Goal: Task Accomplishment & Management: Use online tool/utility

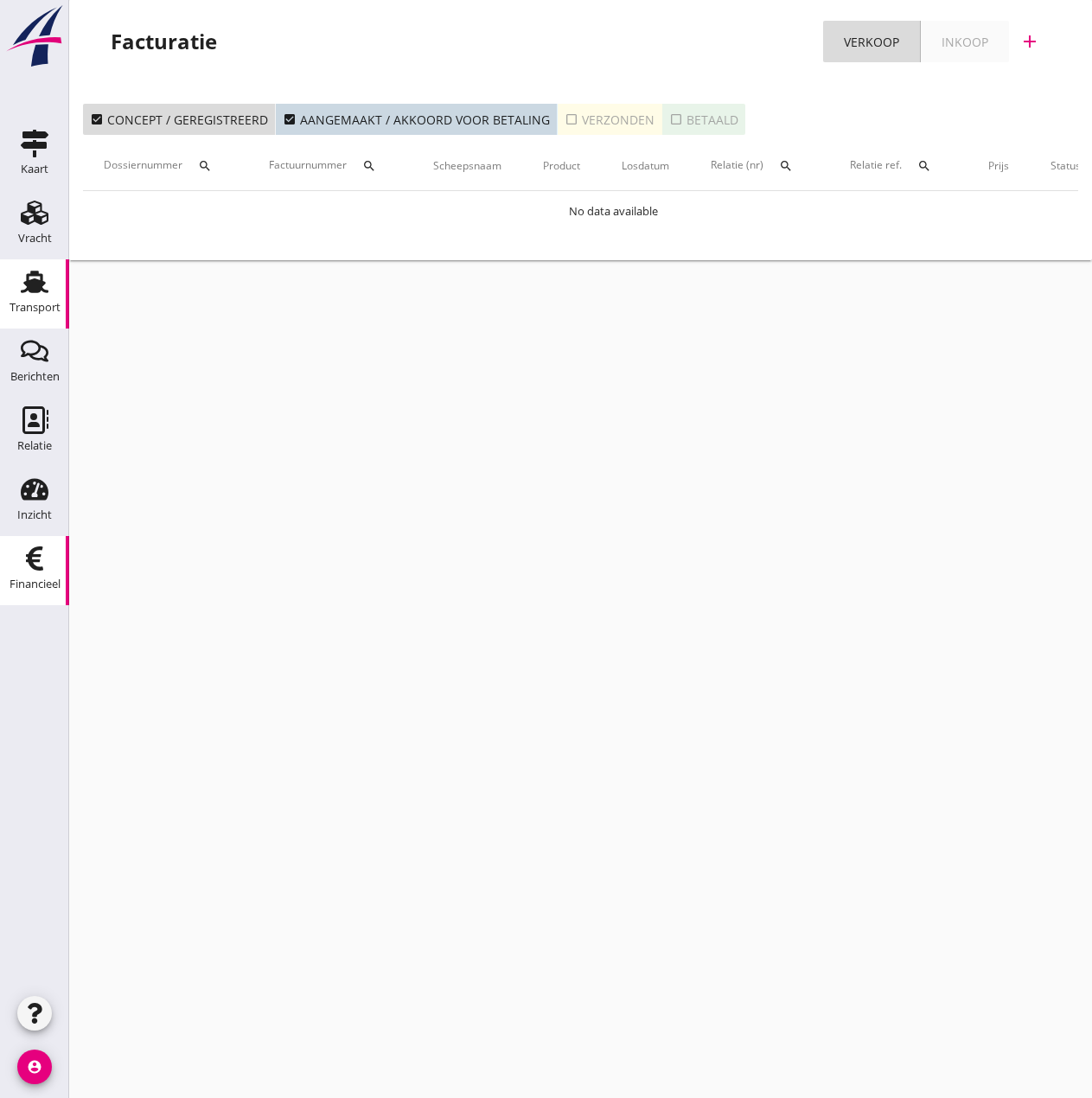
click at [31, 293] on icon "Transport" at bounding box center [34, 282] width 27 height 27
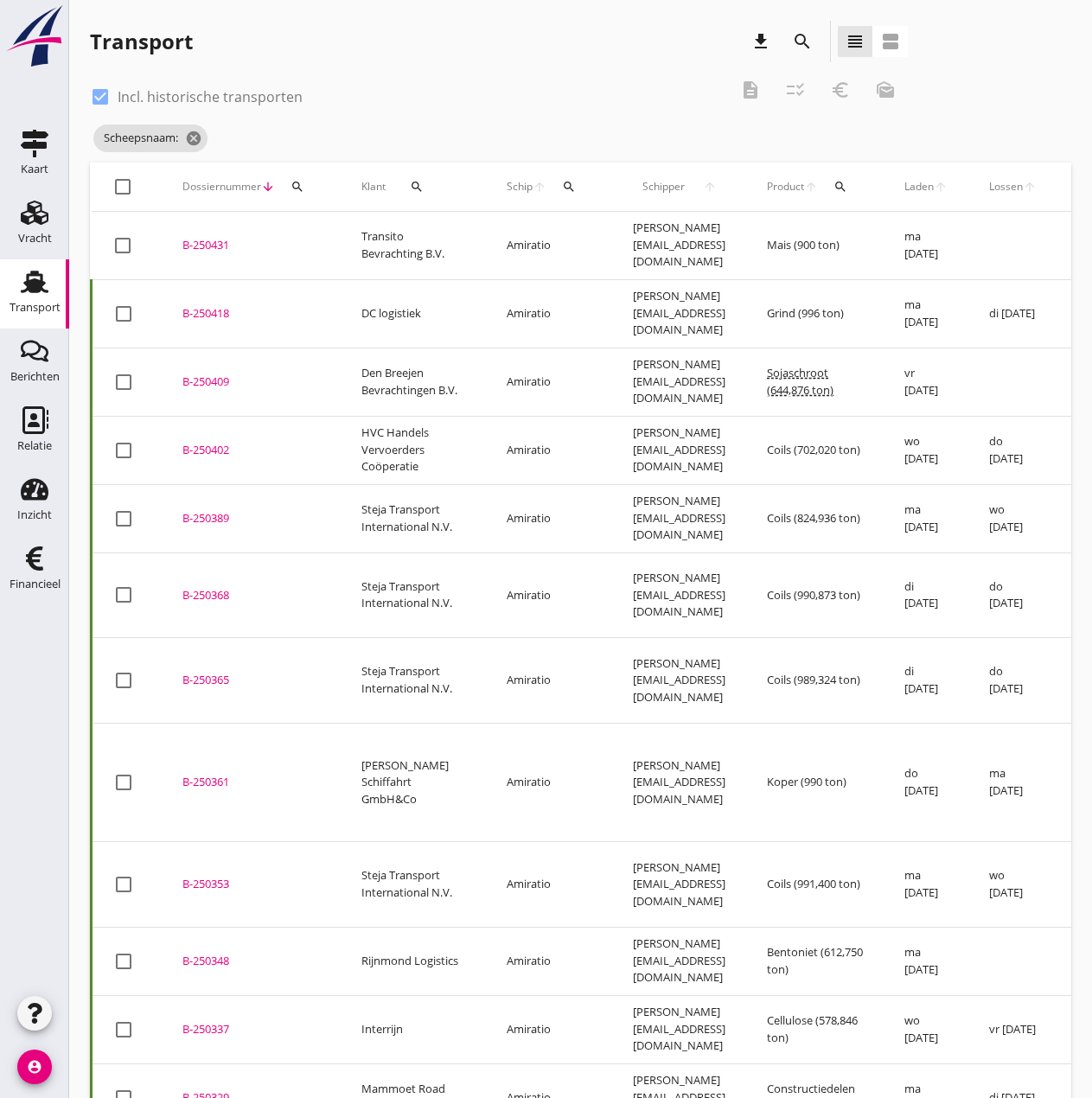
click at [102, 90] on div at bounding box center [100, 97] width 29 height 29
checkbox input "false"
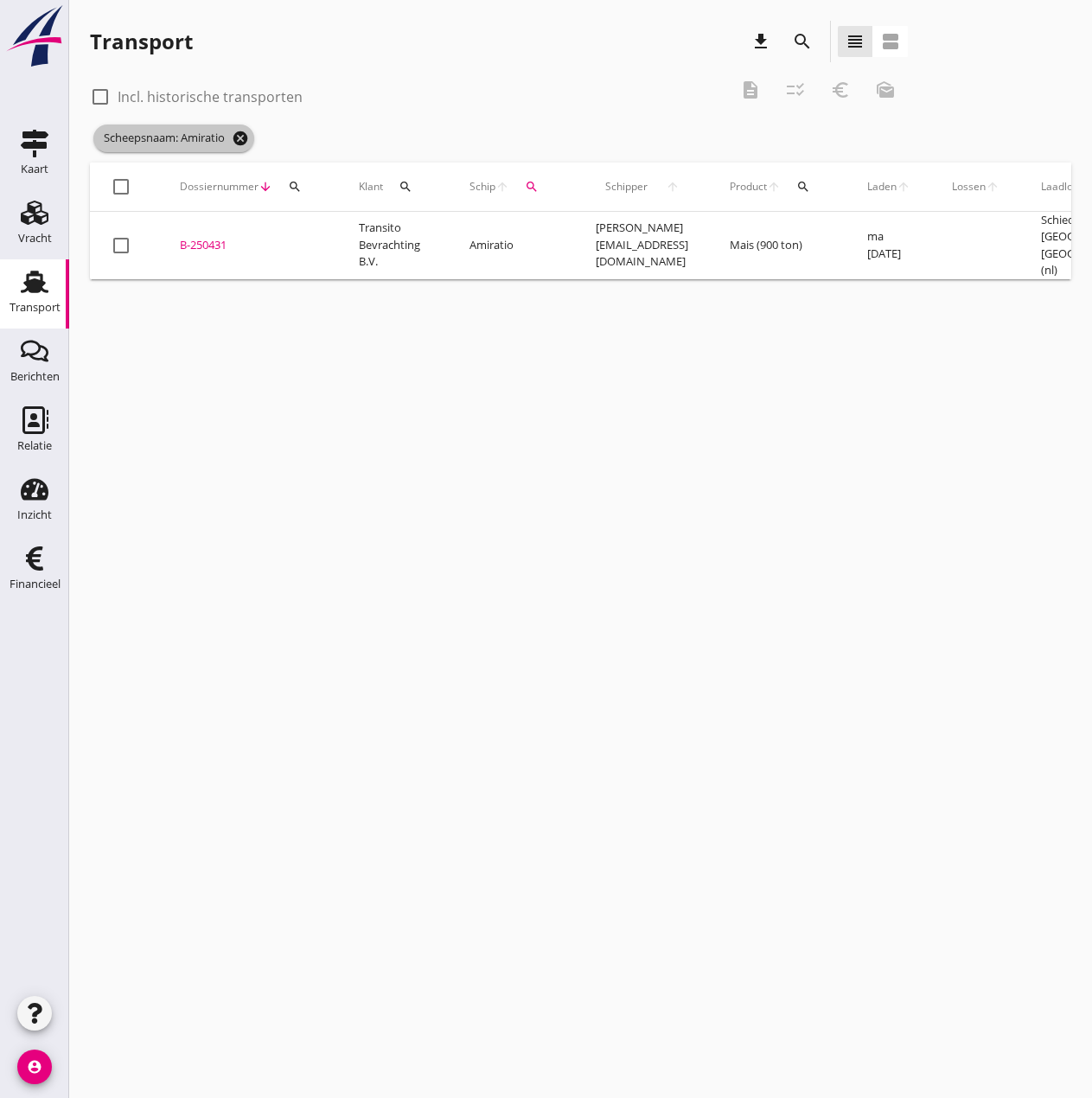
click at [247, 141] on icon "cancel" at bounding box center [240, 138] width 17 height 17
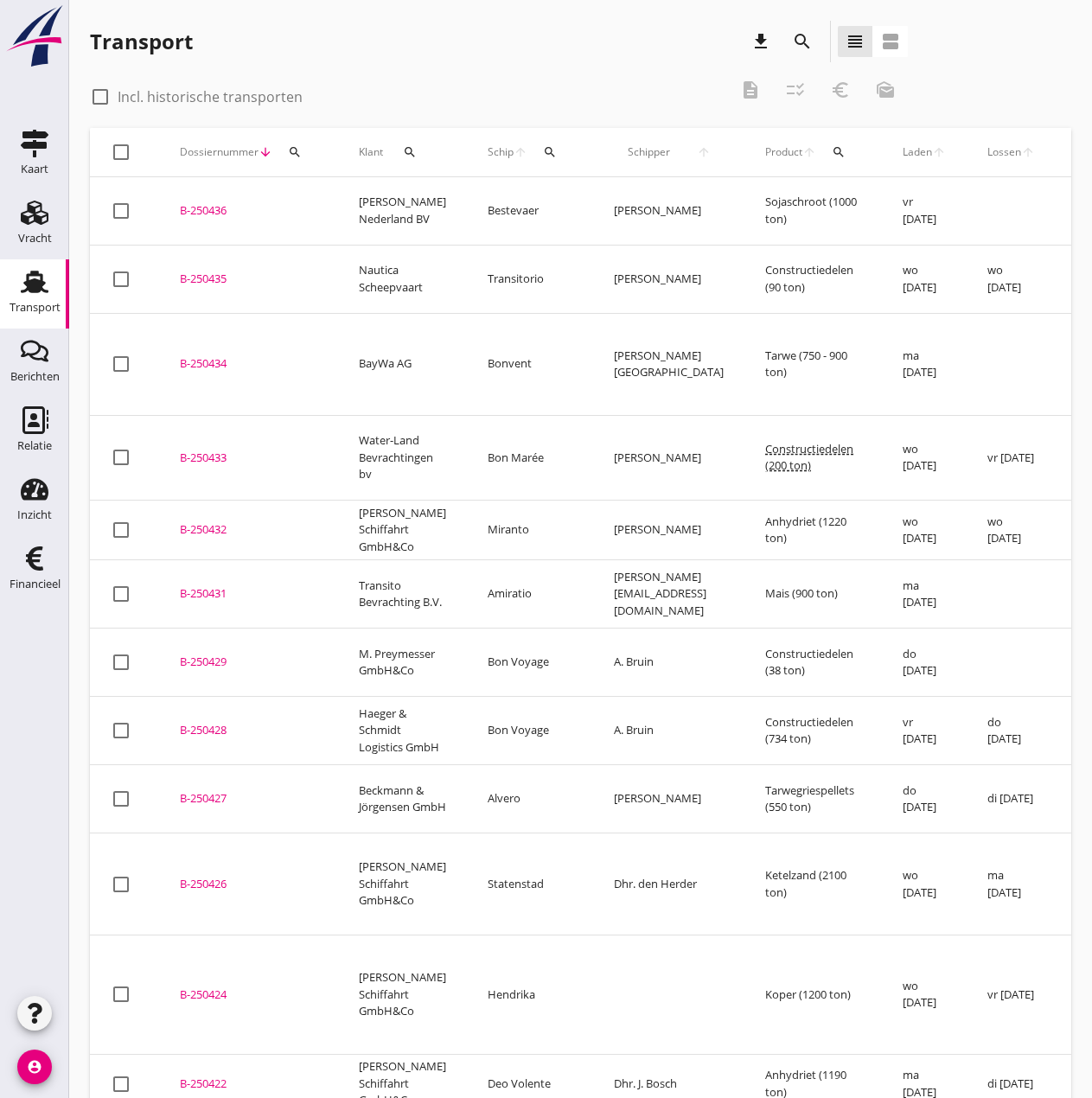
click at [403, 146] on icon "search" at bounding box center [410, 152] width 14 height 14
click at [422, 205] on input "Zoeken op opdrachtgever..." at bounding box center [486, 202] width 180 height 27
drag, startPoint x: 454, startPoint y: 205, endPoint x: 324, endPoint y: 204, distance: 130.0
click at [324, 204] on div "[PERSON_NAME] track en trace Vracht details Vracht aanpassen Schip wijzigen Vra…" at bounding box center [546, 903] width 1092 height 1806
click at [407, 147] on icon "search" at bounding box center [410, 152] width 14 height 14
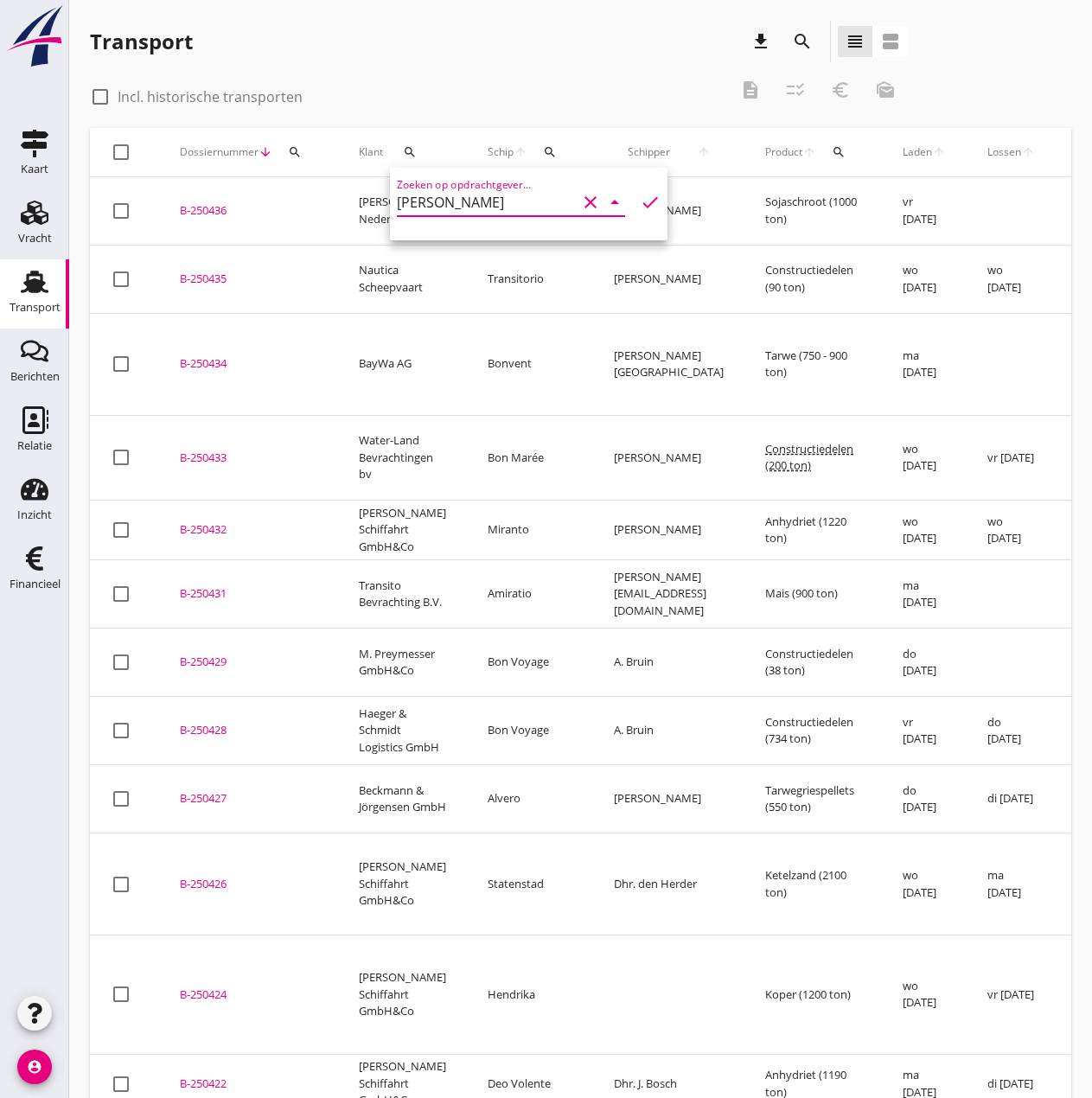
click at [639, 203] on icon "check" at bounding box center [649, 201] width 20 height 20
click at [460, 203] on input "[PERSON_NAME]" at bounding box center [486, 202] width 180 height 27
click at [639, 198] on icon "check" at bounding box center [649, 201] width 20 height 20
click at [420, 204] on input "[PERSON_NAME]" at bounding box center [486, 202] width 180 height 27
click at [492, 203] on input "[PERSON_NAME]" at bounding box center [486, 202] width 180 height 27
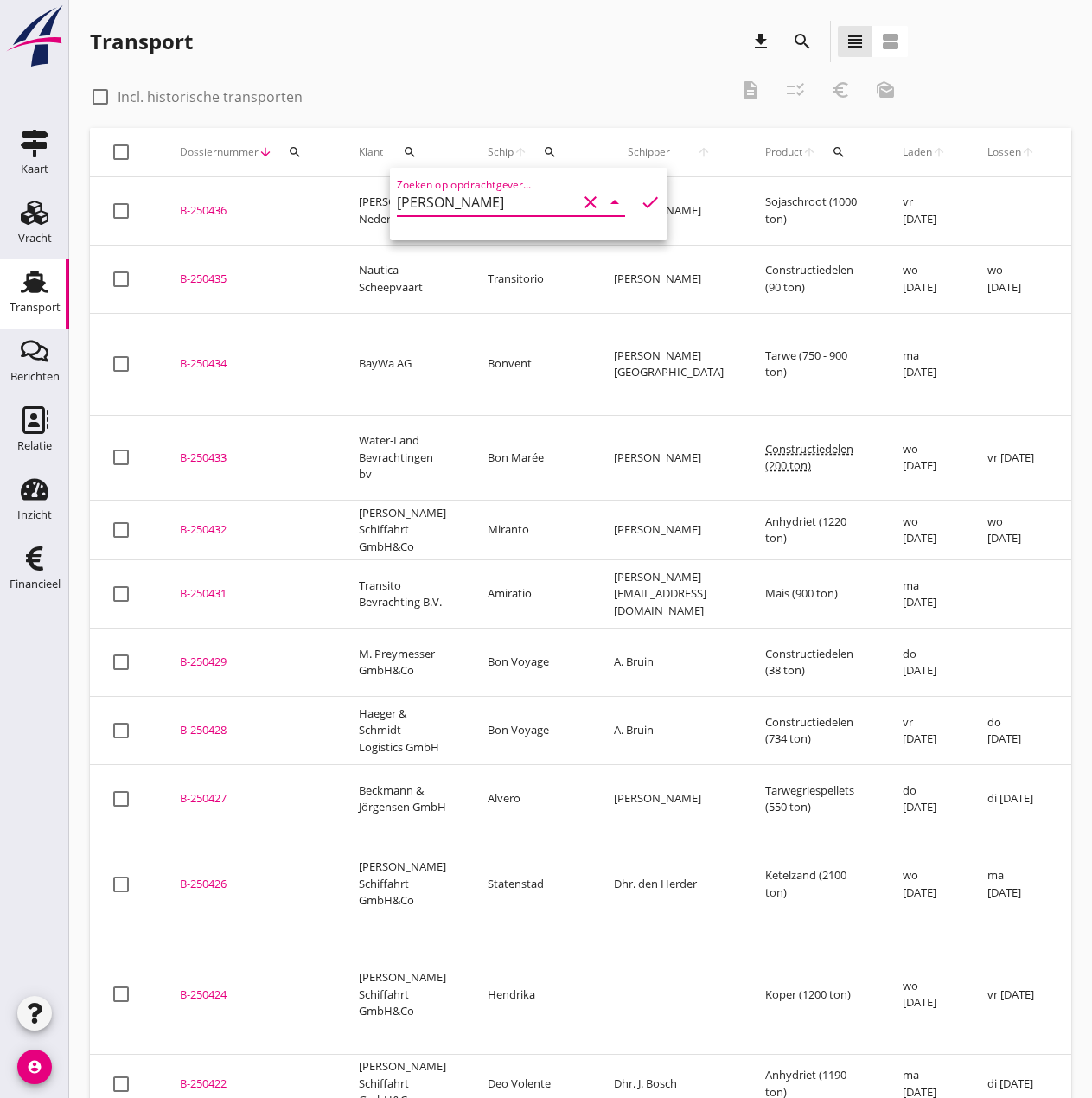
click at [639, 201] on icon "check" at bounding box center [649, 201] width 20 height 20
click at [483, 207] on input "[PERSON_NAME]" at bounding box center [486, 202] width 180 height 27
click at [510, 239] on div "[PERSON_NAME] Schiffahrt GmbH&Co" at bounding box center [534, 244] width 248 height 20
type input "[PERSON_NAME] Schiffahrt GmbH&Co"
click at [639, 197] on icon "check" at bounding box center [649, 201] width 20 height 20
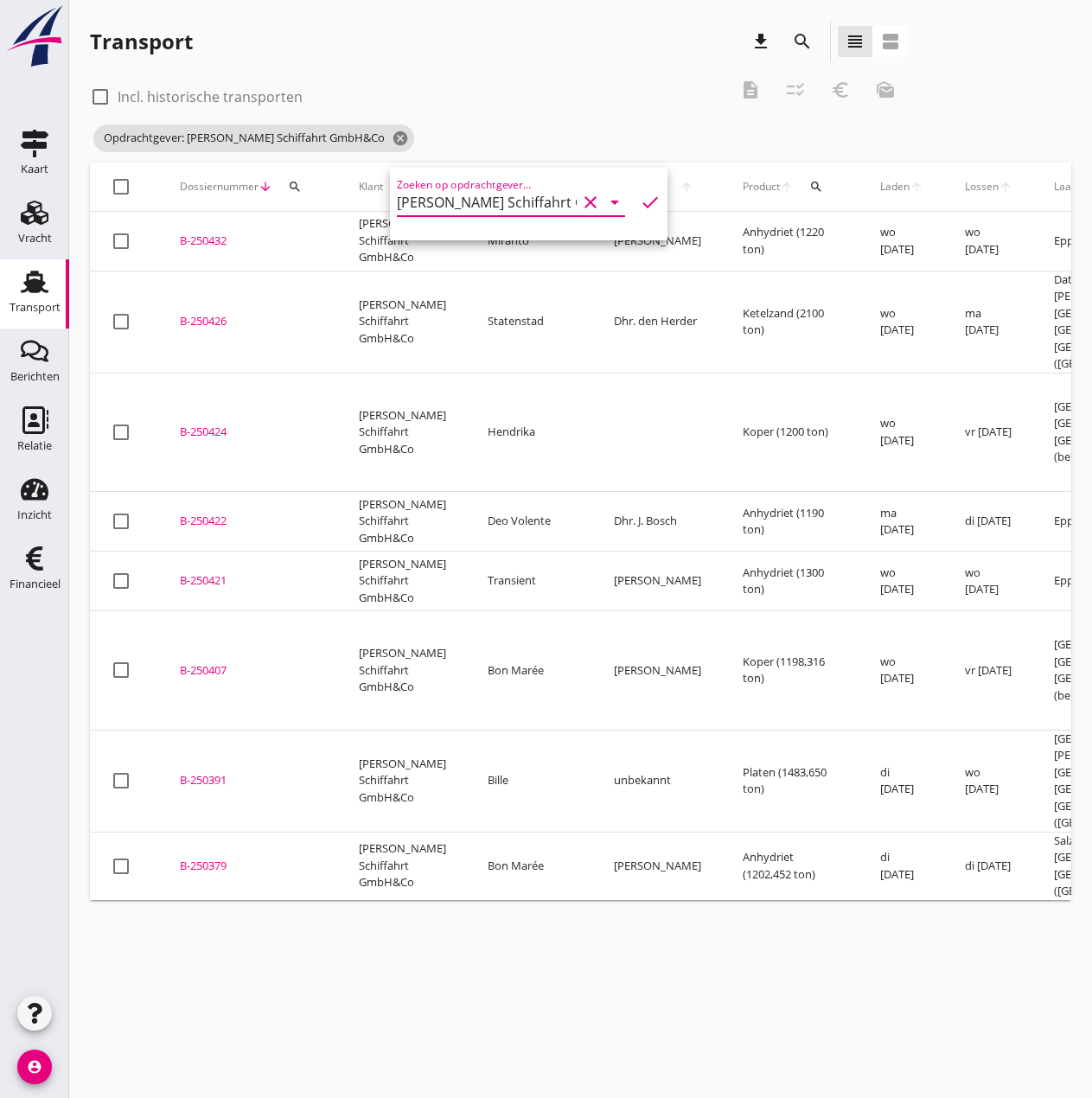
click at [204, 572] on div "B-250421" at bounding box center [248, 581] width 137 height 17
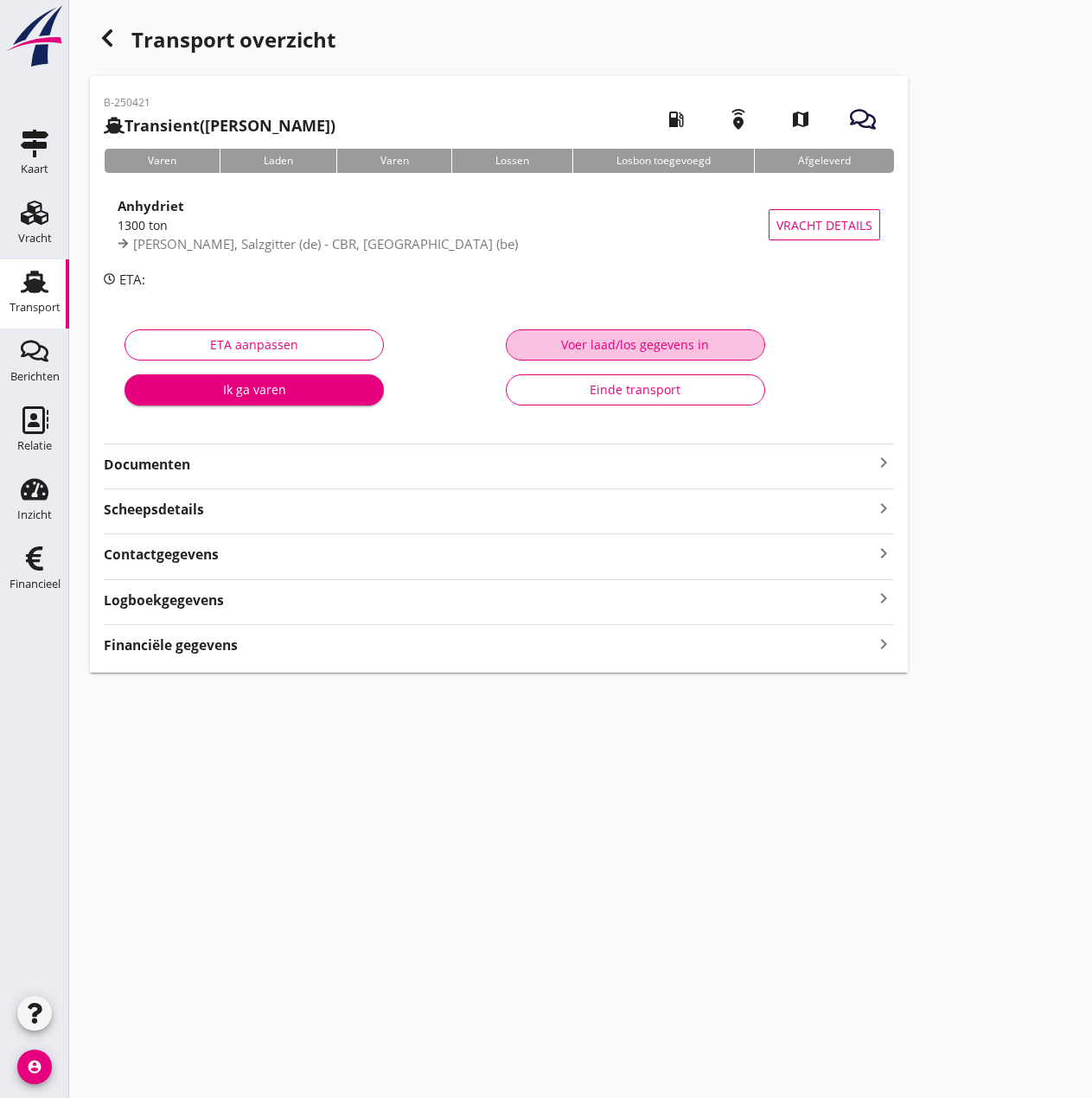
click at [646, 348] on div "Voer laad/los gegevens in" at bounding box center [635, 344] width 230 height 18
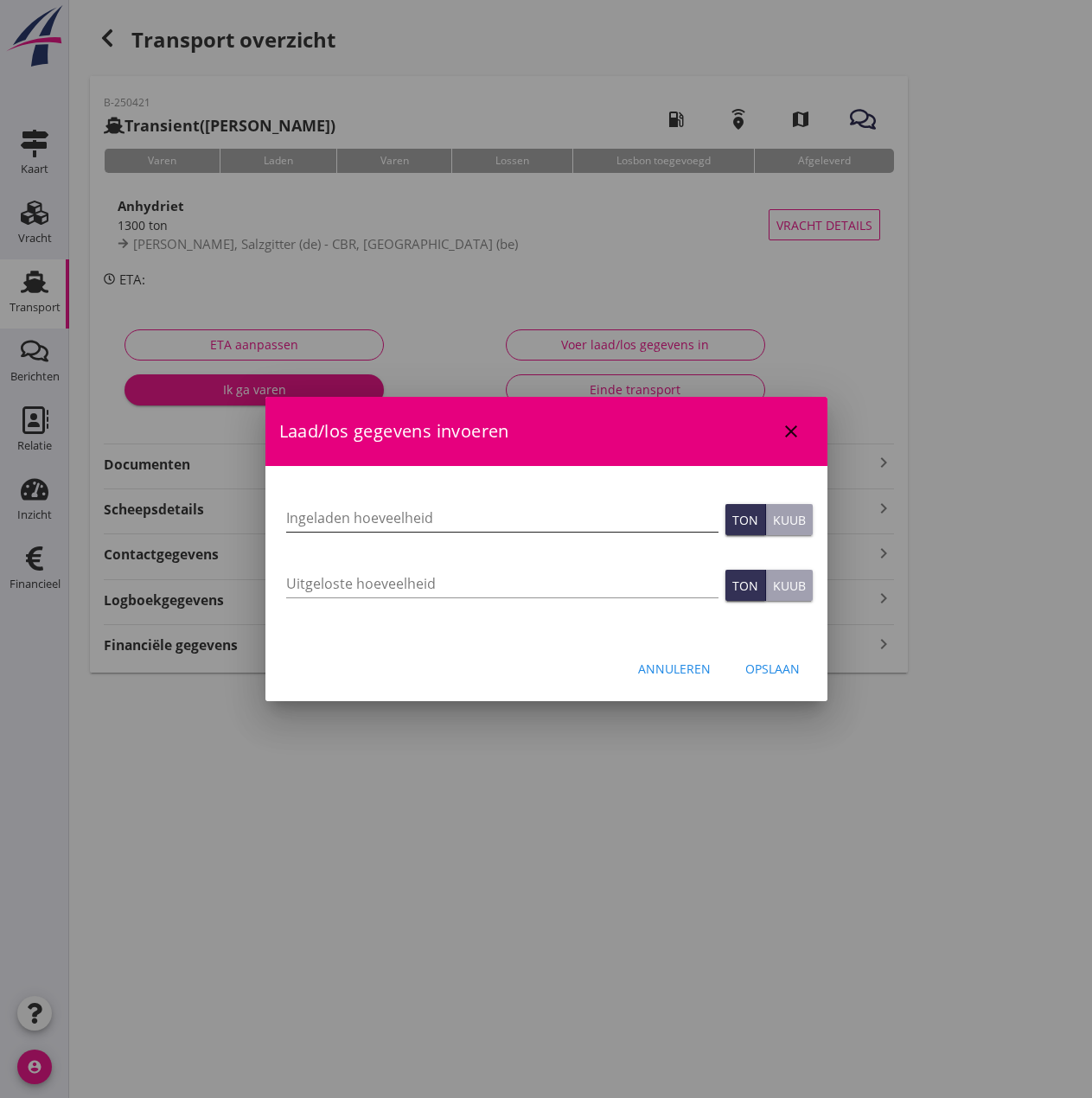
click at [402, 520] on input "Ingeladen hoeveelheid" at bounding box center [501, 518] width 432 height 27
type input "1303"
type input "1303.556"
click at [771, 674] on div "Opslaan" at bounding box center [772, 669] width 54 height 18
type input "0"
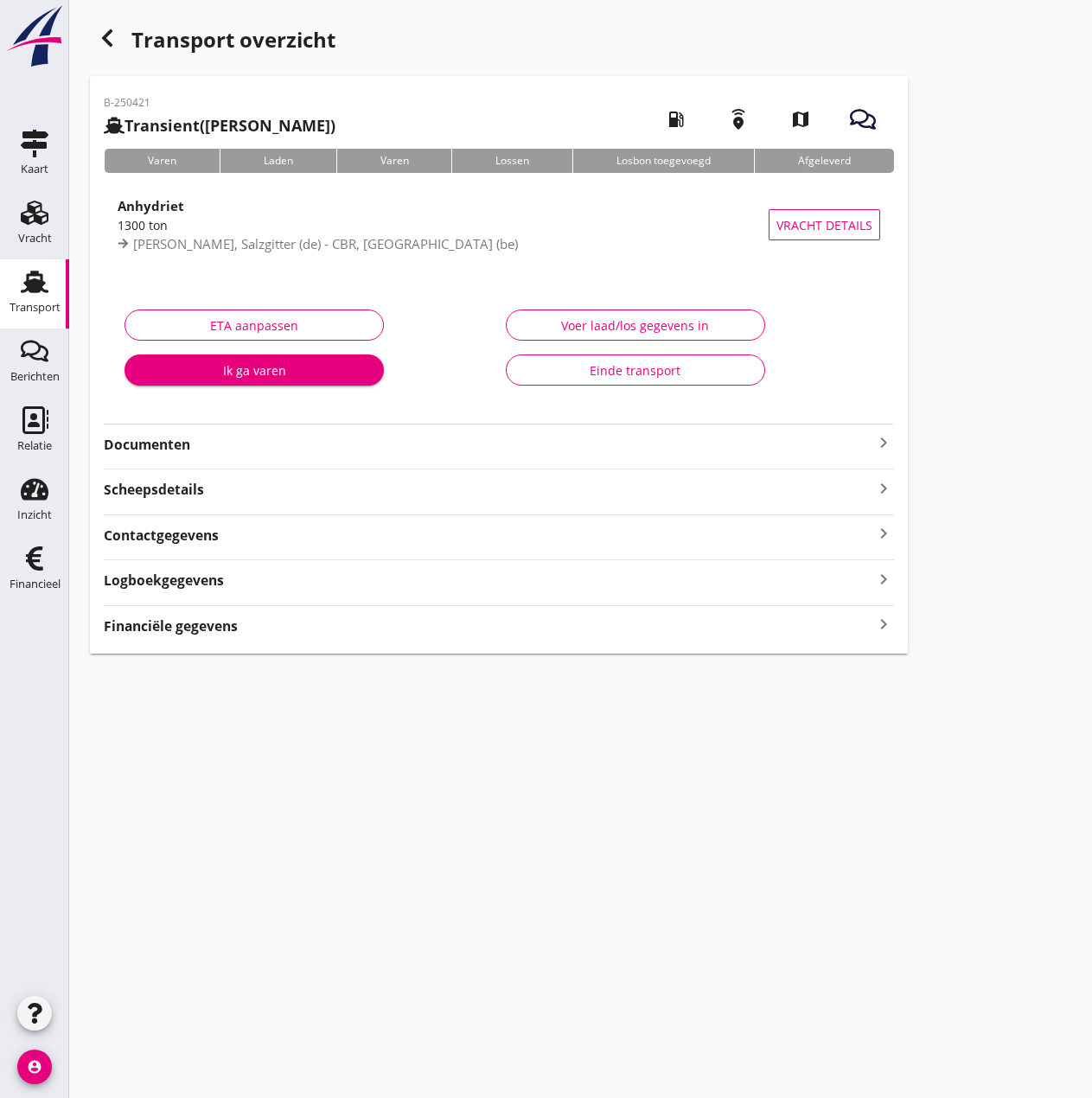
click at [167, 632] on strong "Financiële gegevens" at bounding box center [171, 626] width 134 height 19
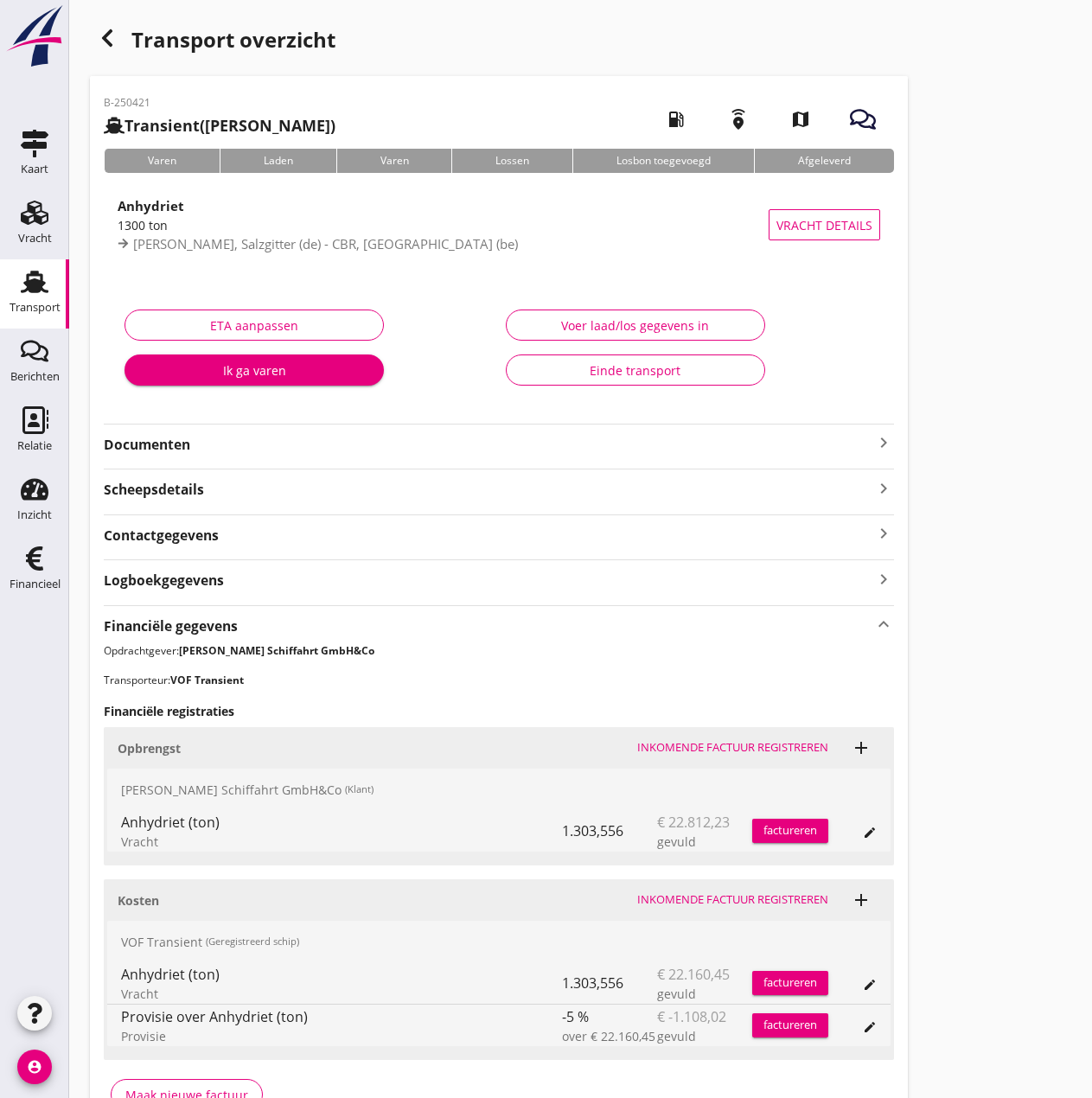
click at [794, 833] on div "factureren" at bounding box center [790, 831] width 76 height 17
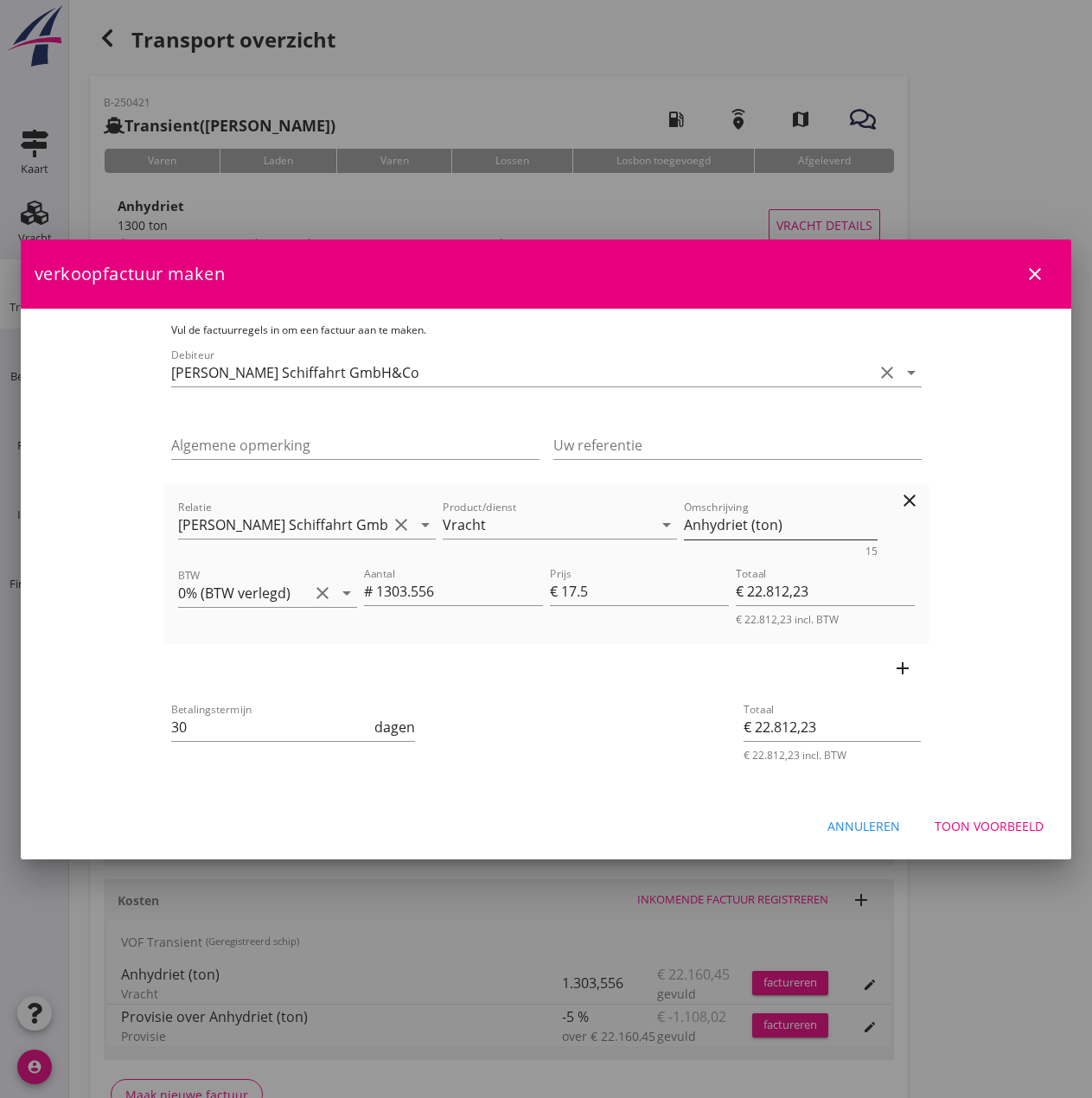
click at [744, 521] on textarea "Anhydriet (ton)" at bounding box center [780, 525] width 193 height 28
type textarea "Anhydriet (1303,556 ton)"
click at [171, 724] on input "30" at bounding box center [271, 727] width 200 height 27
type input "3"
type input "14"
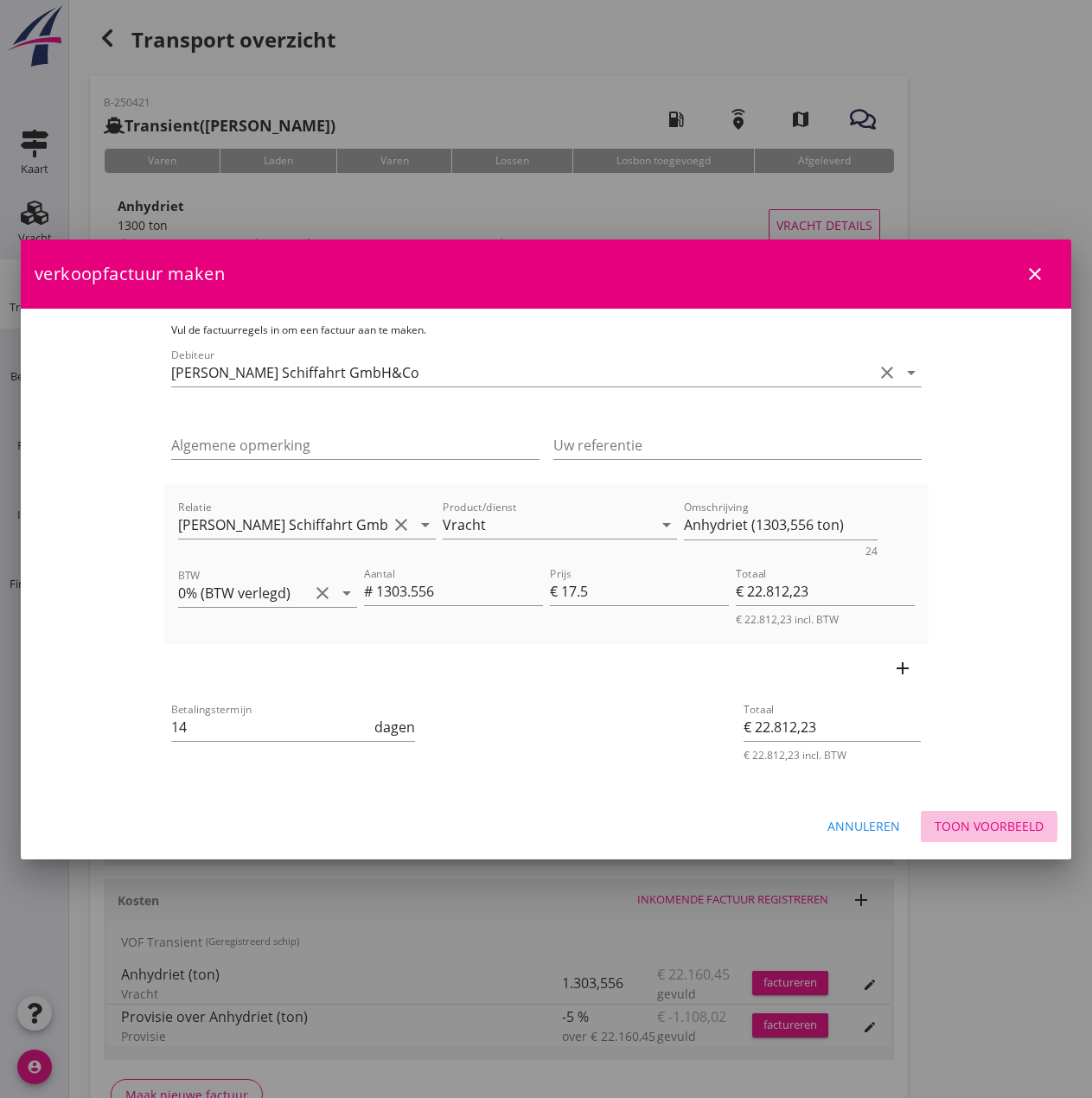
click at [1007, 823] on div "Toon voorbeeld" at bounding box center [989, 826] width 109 height 18
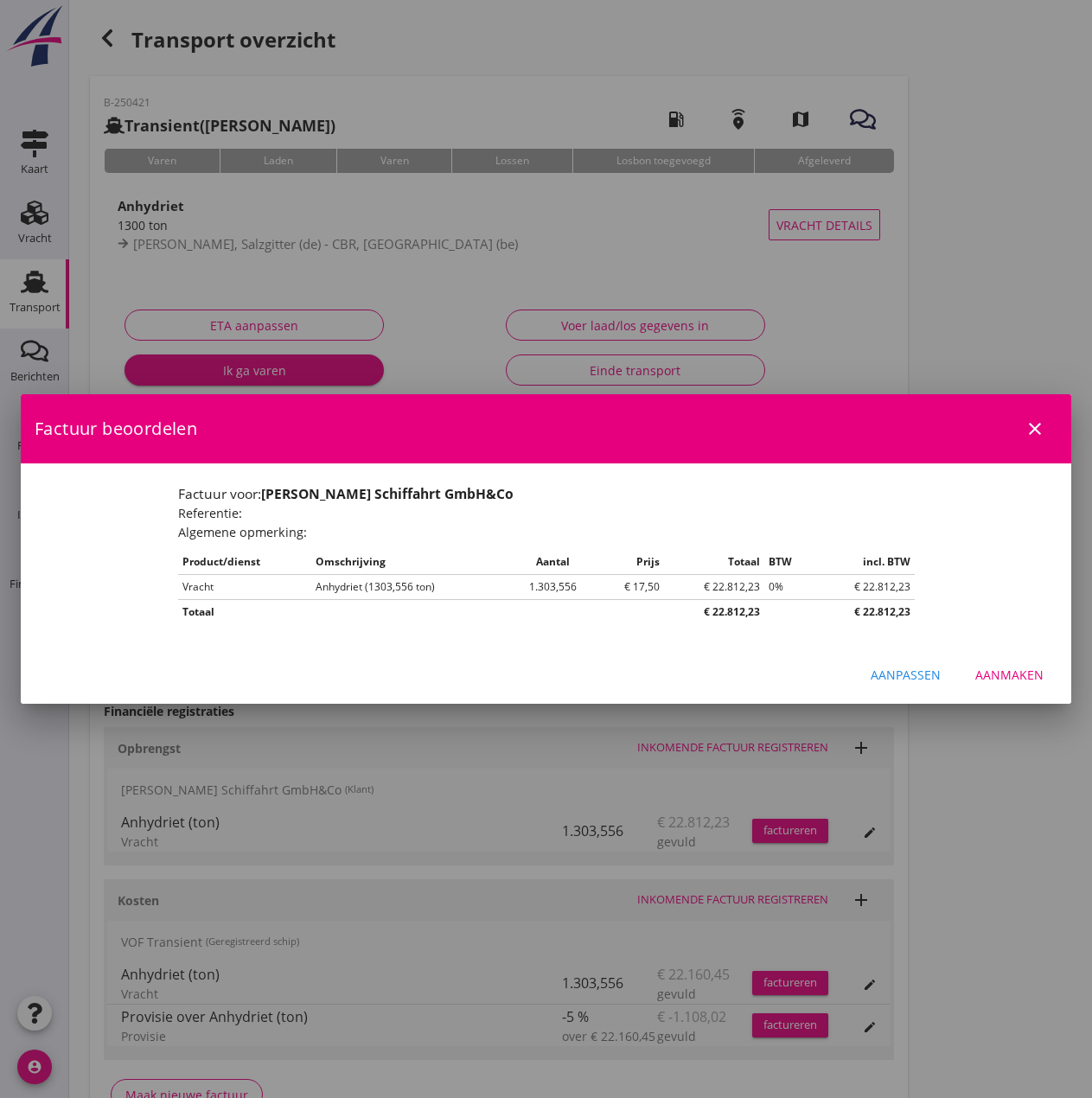
click at [998, 677] on div "Aanmaken" at bounding box center [1008, 674] width 68 height 18
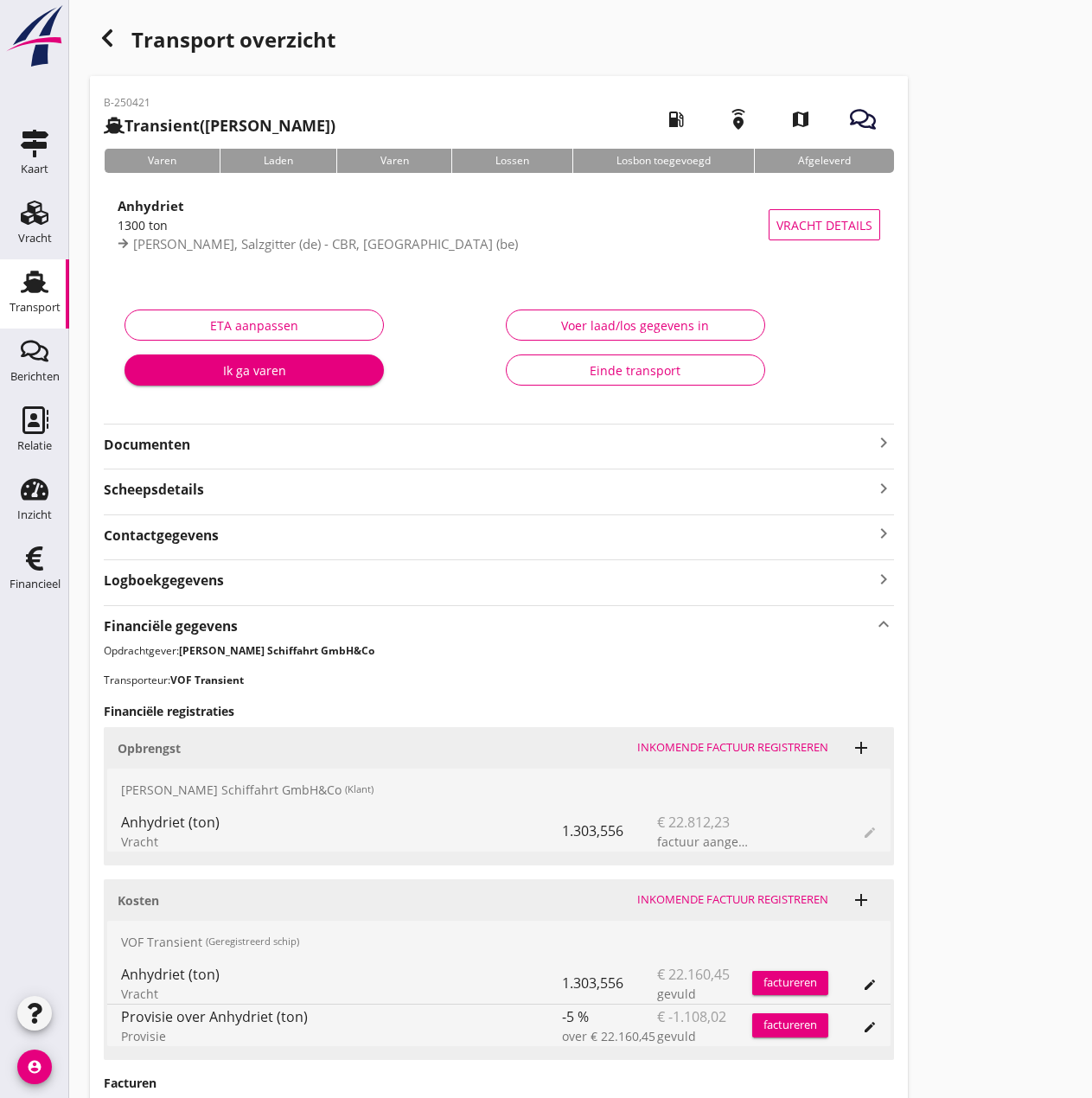
drag, startPoint x: 50, startPoint y: 571, endPoint x: 345, endPoint y: 323, distance: 385.4
click at [50, 571] on div "Financieel" at bounding box center [34, 558] width 42 height 27
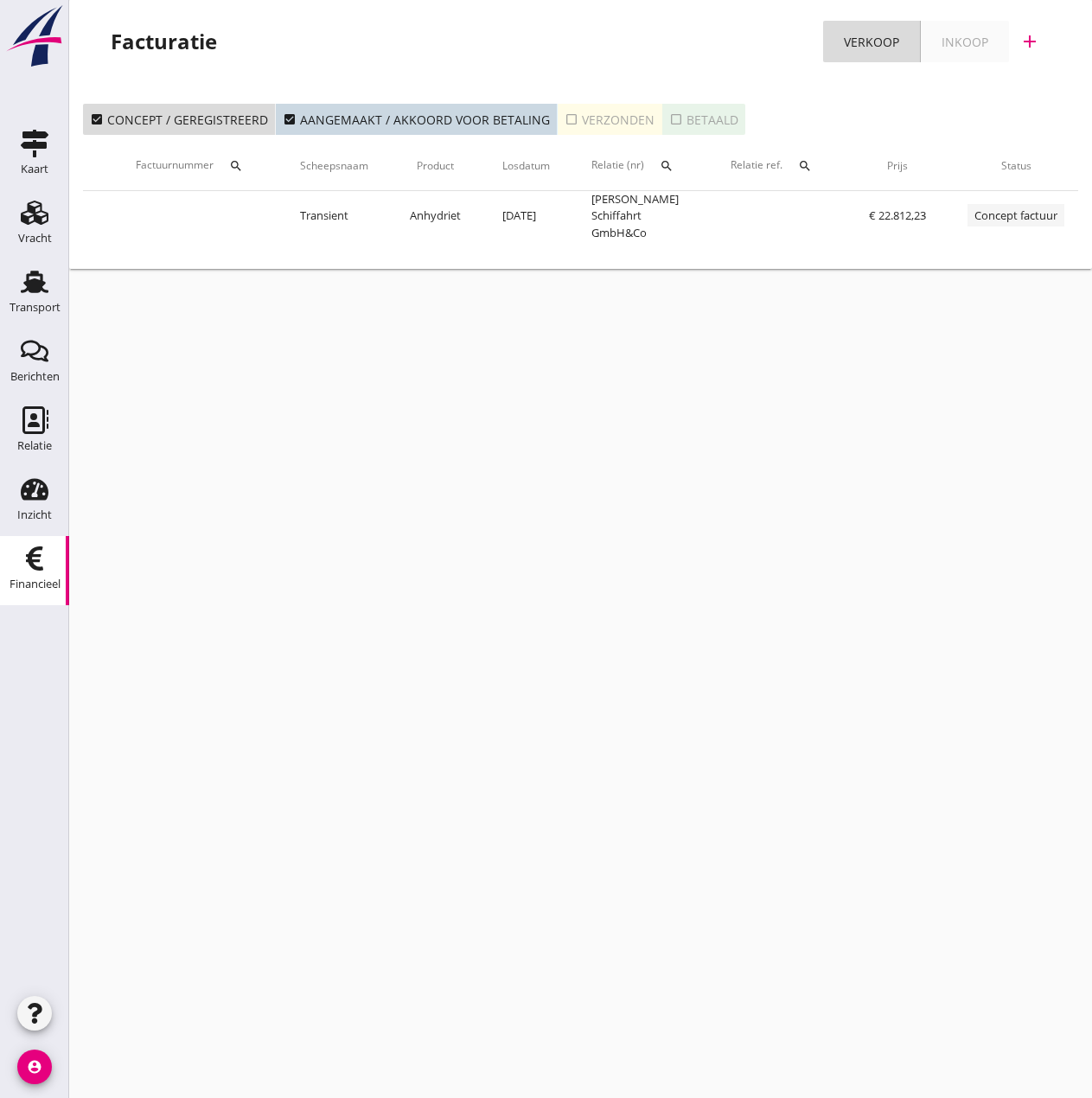
scroll to position [0, 297]
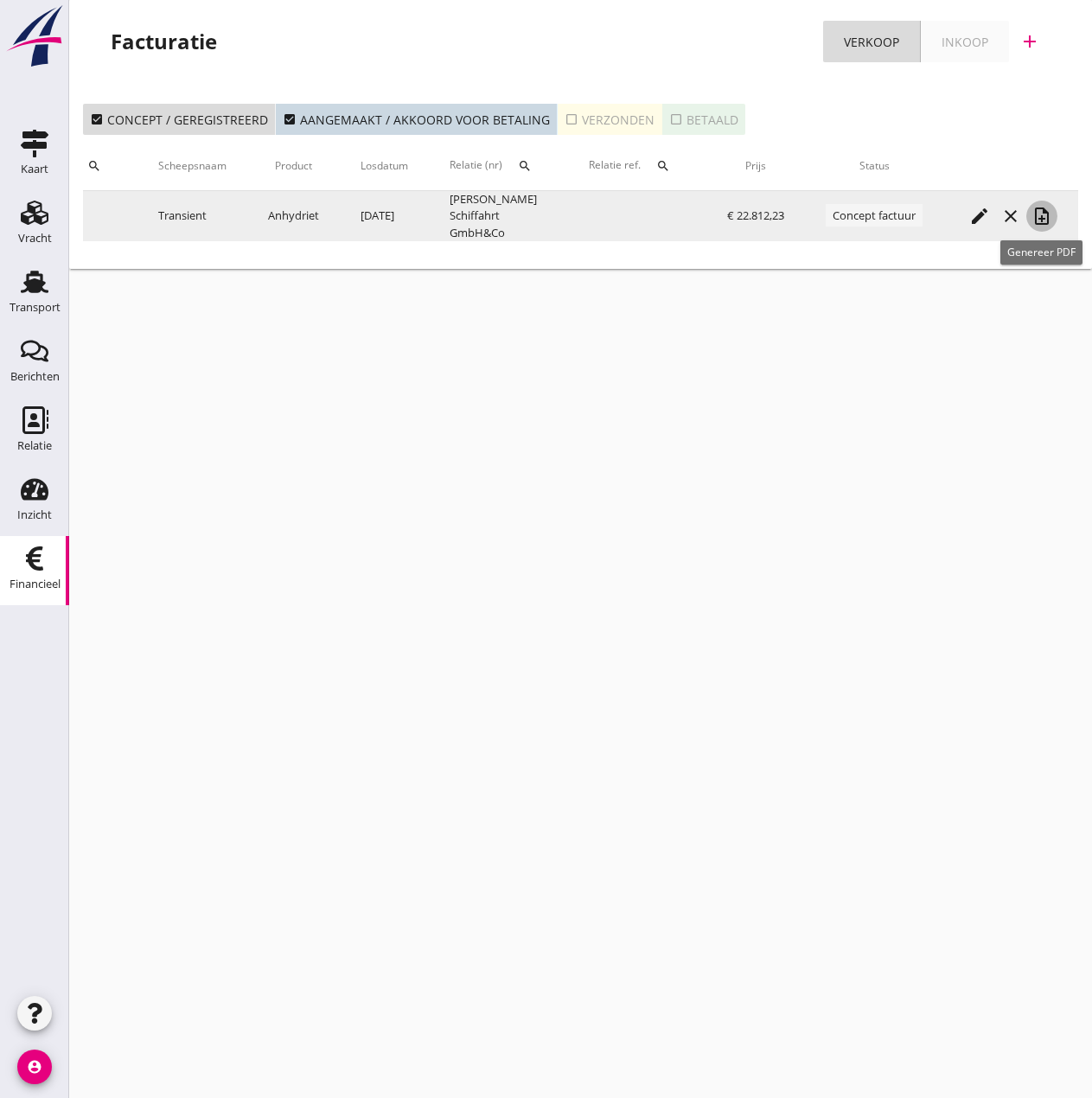
click at [1041, 218] on icon "note_add" at bounding box center [1041, 216] width 20 height 20
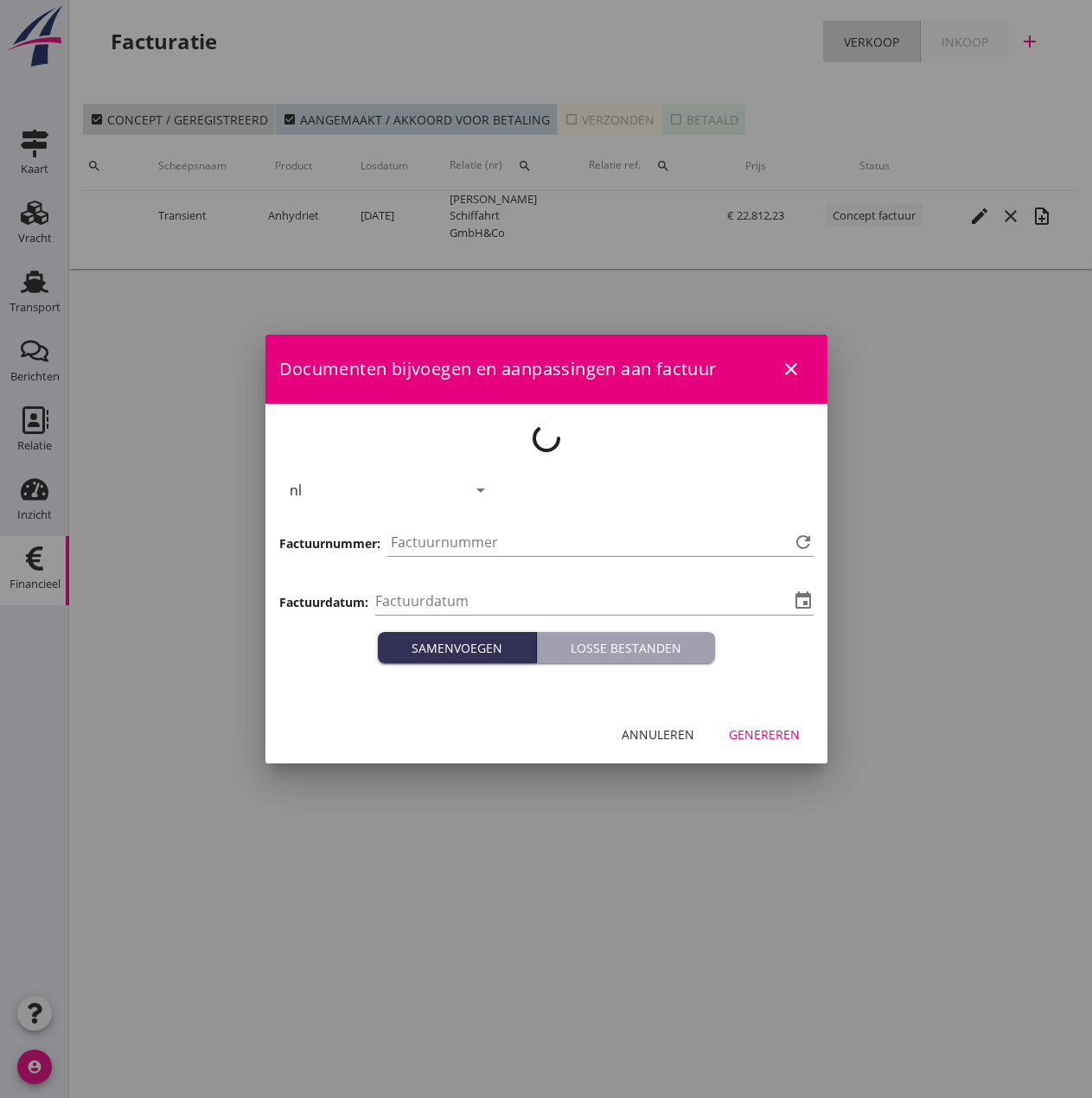
type input "[DATE]"
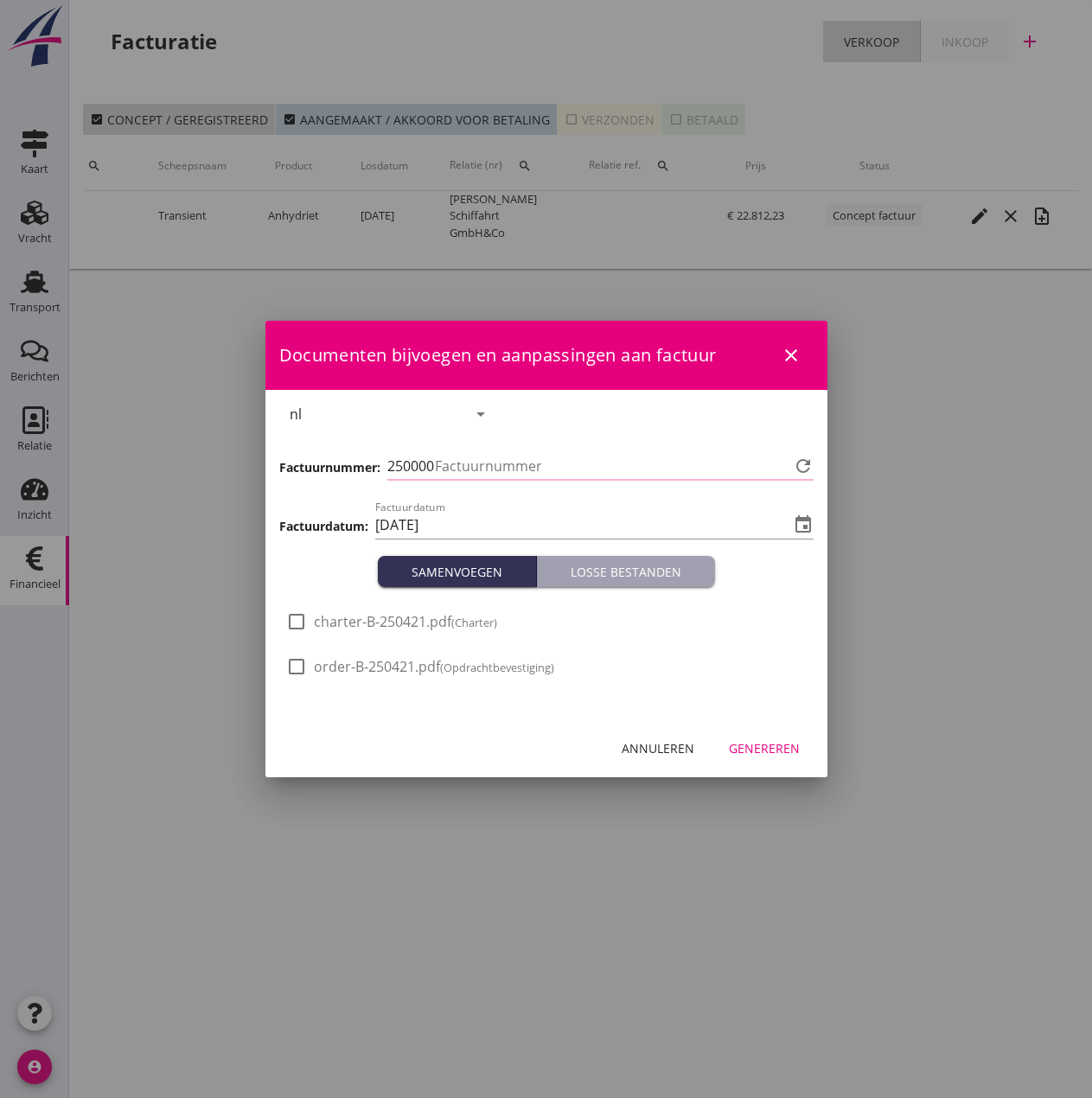
type input "509"
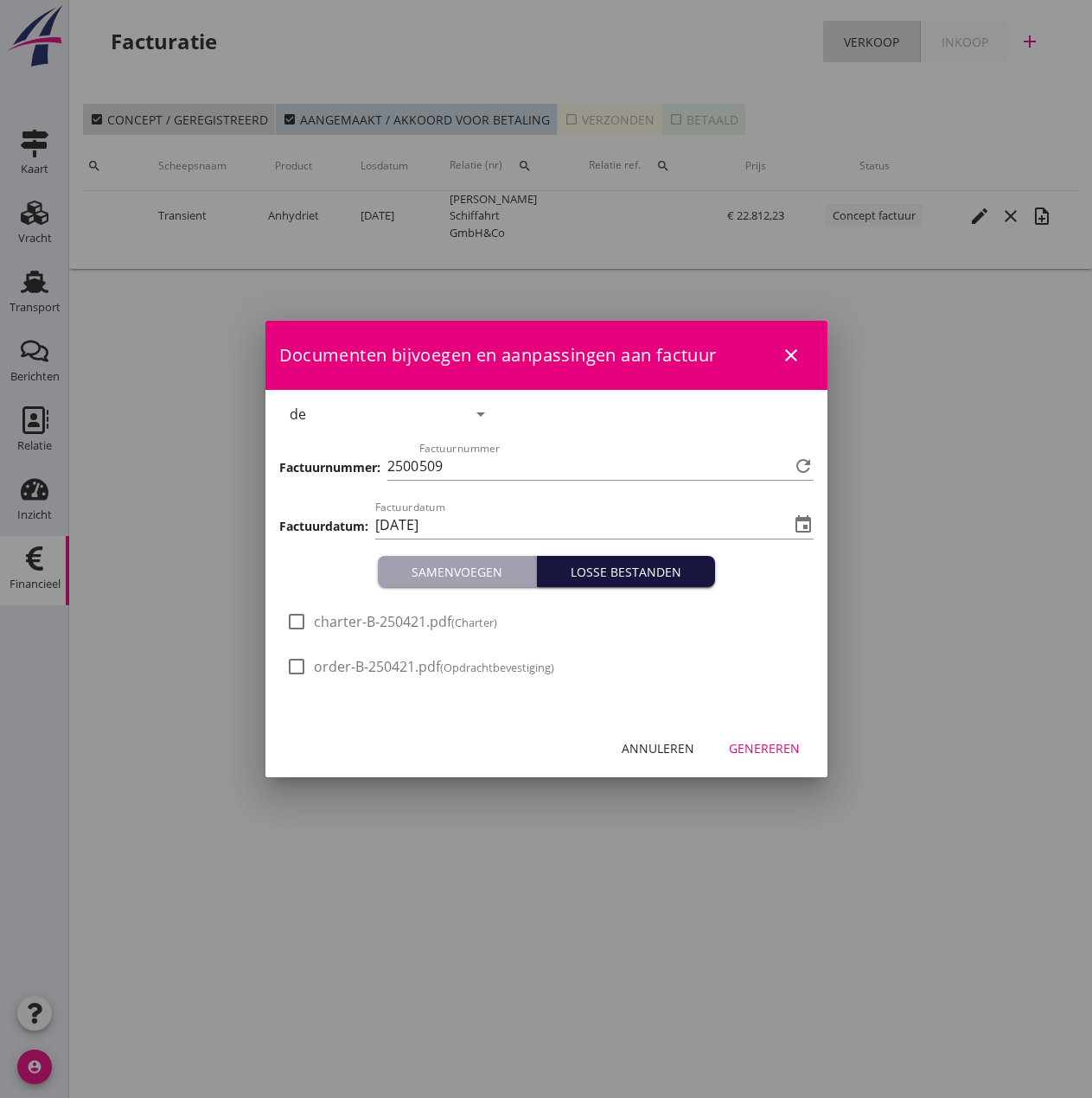
click at [677, 571] on div "Losse bestanden" at bounding box center [626, 571] width 164 height 18
click at [447, 557] on button "Samenvoegen" at bounding box center [458, 571] width 159 height 31
click at [672, 752] on div "Annuleren" at bounding box center [658, 748] width 73 height 18
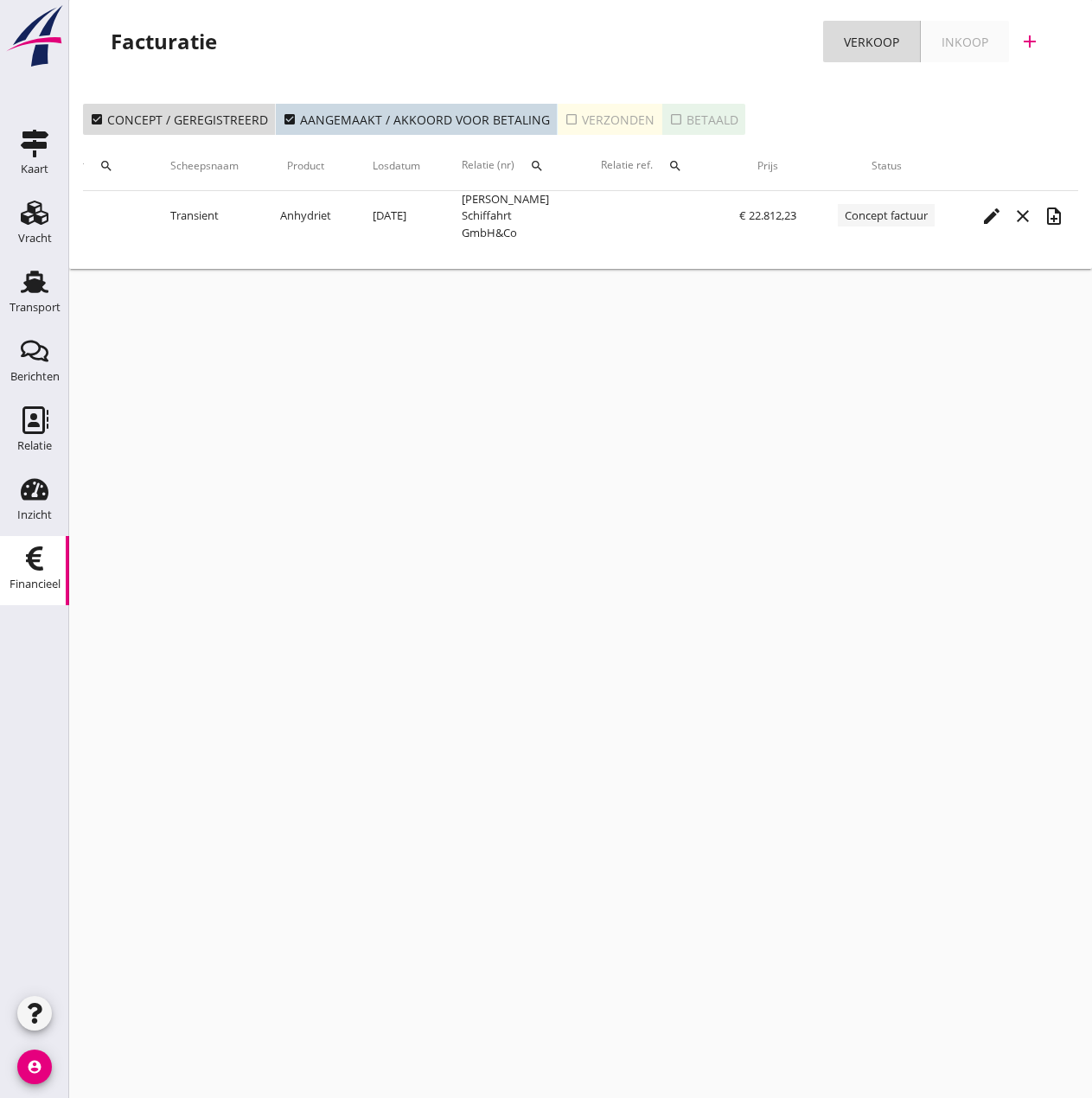
scroll to position [0, 0]
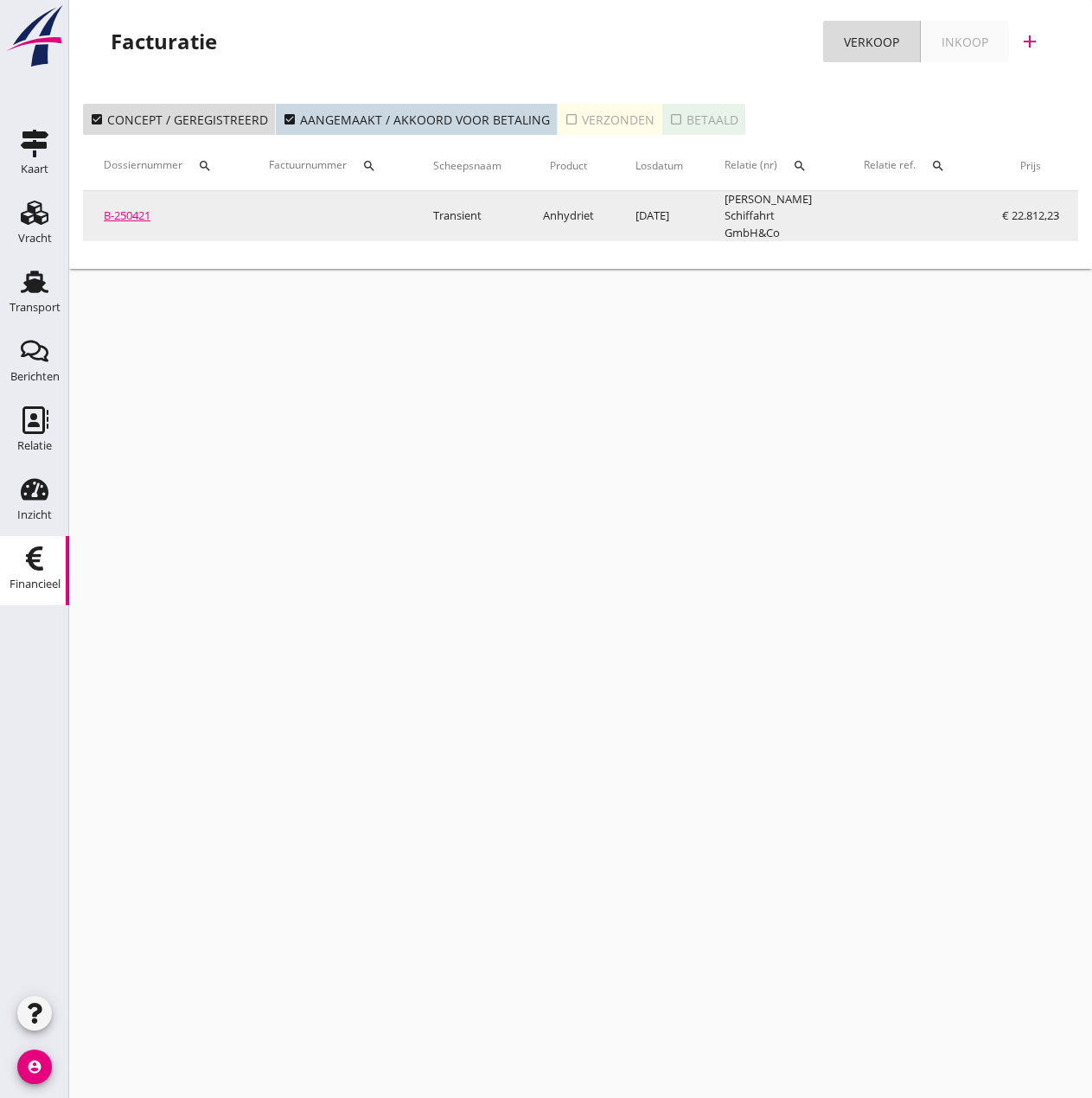
click at [142, 213] on link "B-250421" at bounding box center [127, 215] width 47 height 16
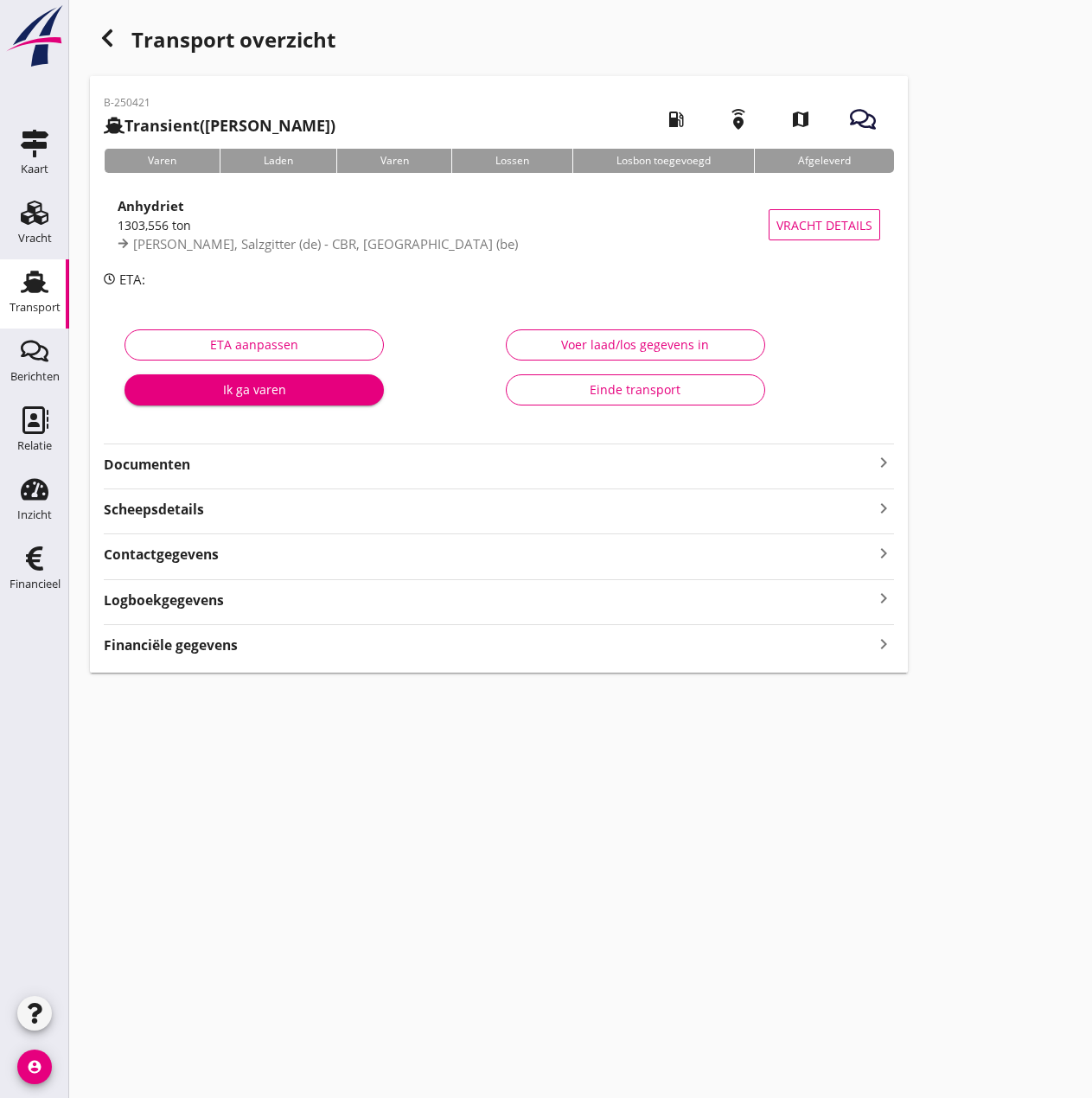
click at [106, 33] on icon "button" at bounding box center [107, 37] width 20 height 20
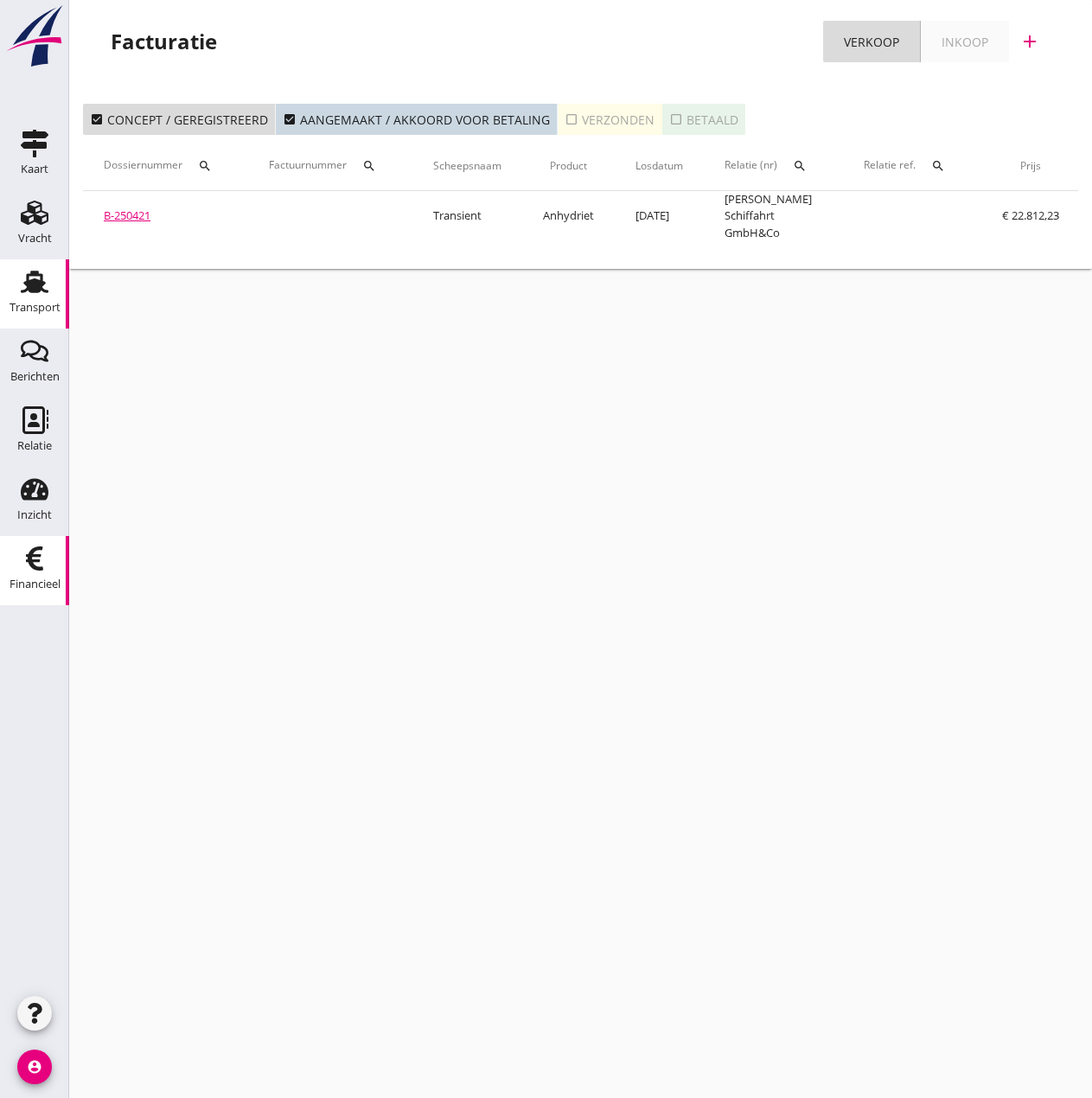
click at [34, 298] on div "Transport" at bounding box center [35, 307] width 51 height 24
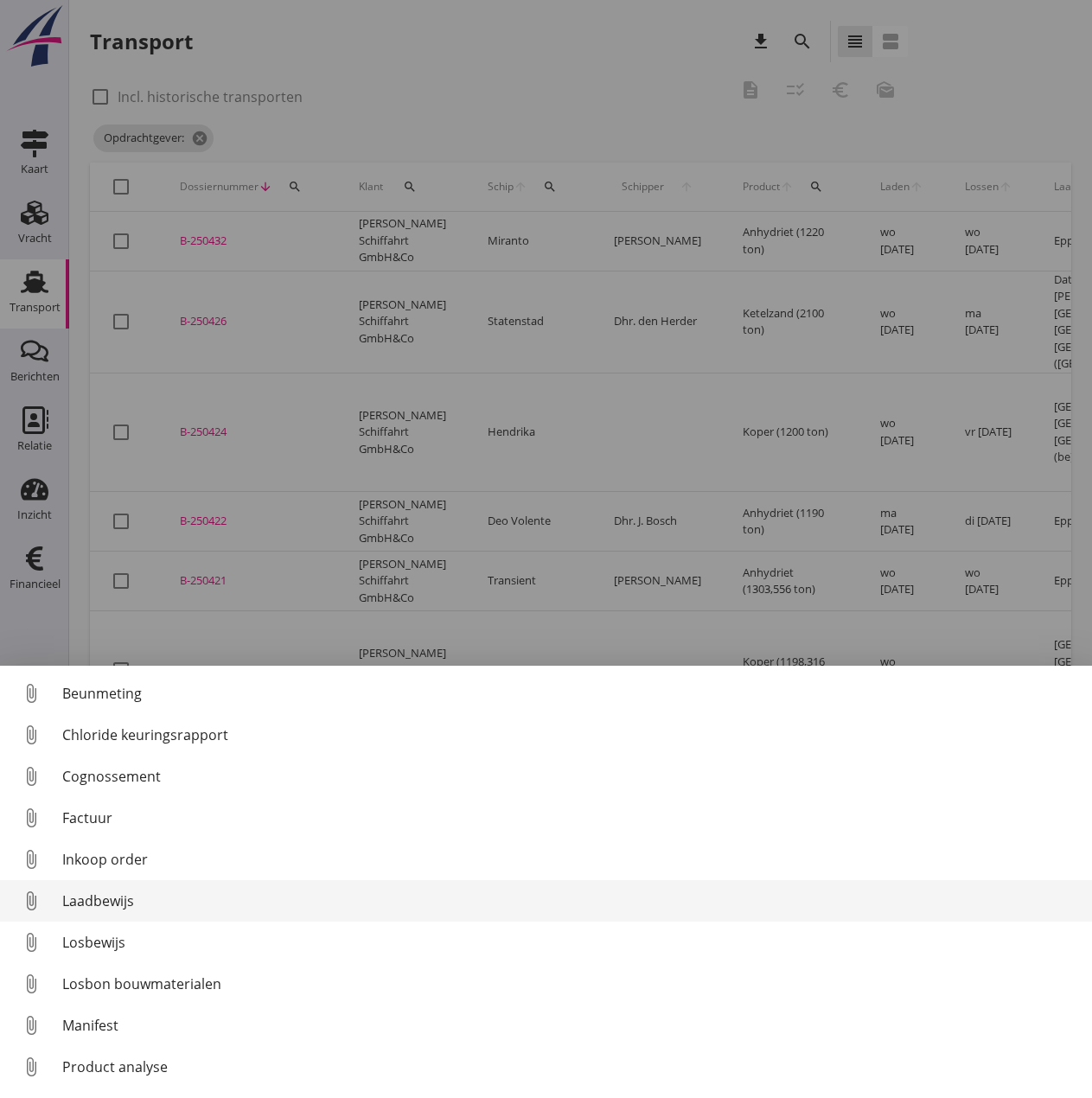
click at [106, 902] on div "Laadbewijs" at bounding box center [569, 900] width 1015 height 20
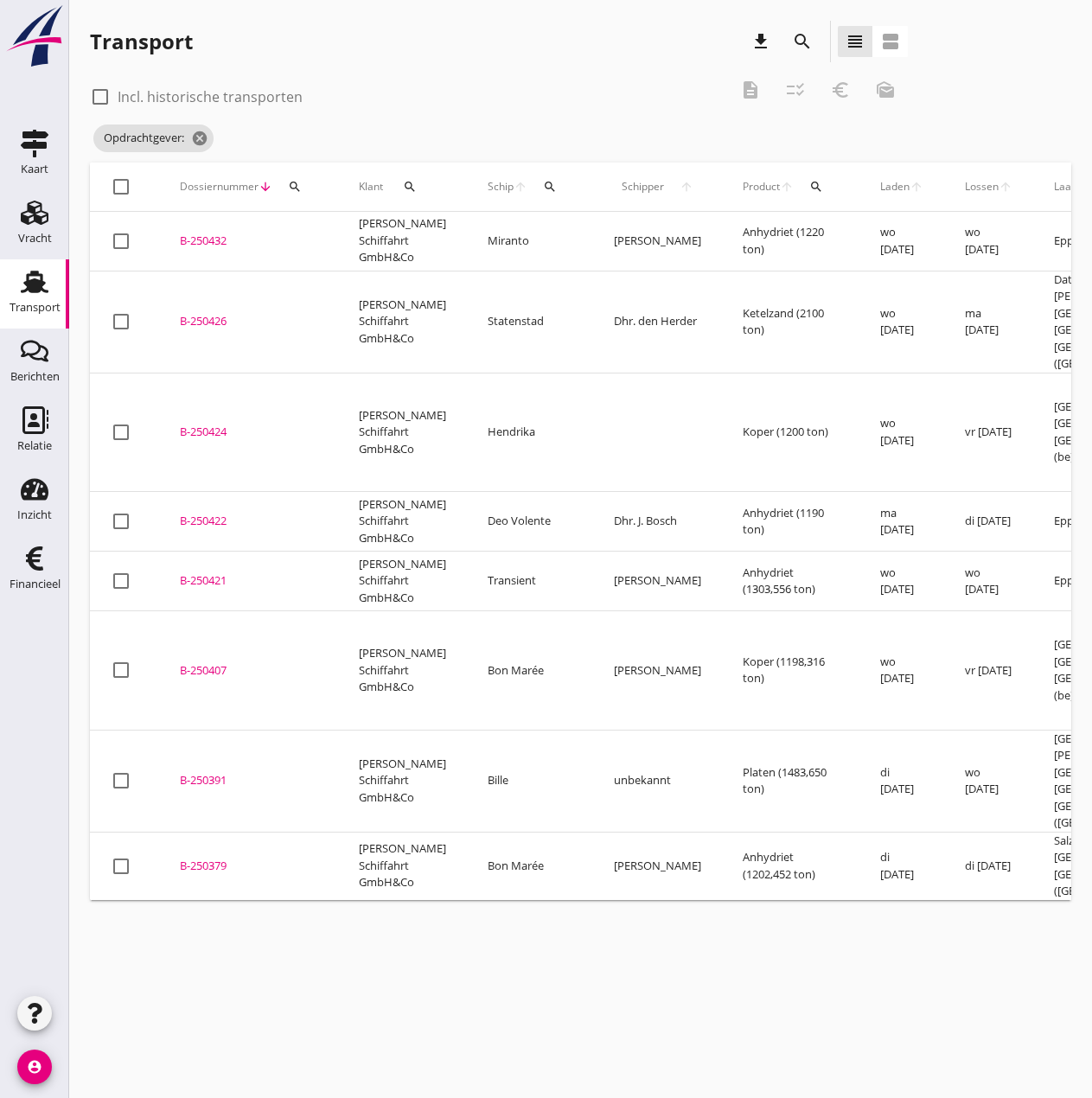
click at [205, 572] on div "B-250421" at bounding box center [248, 581] width 137 height 17
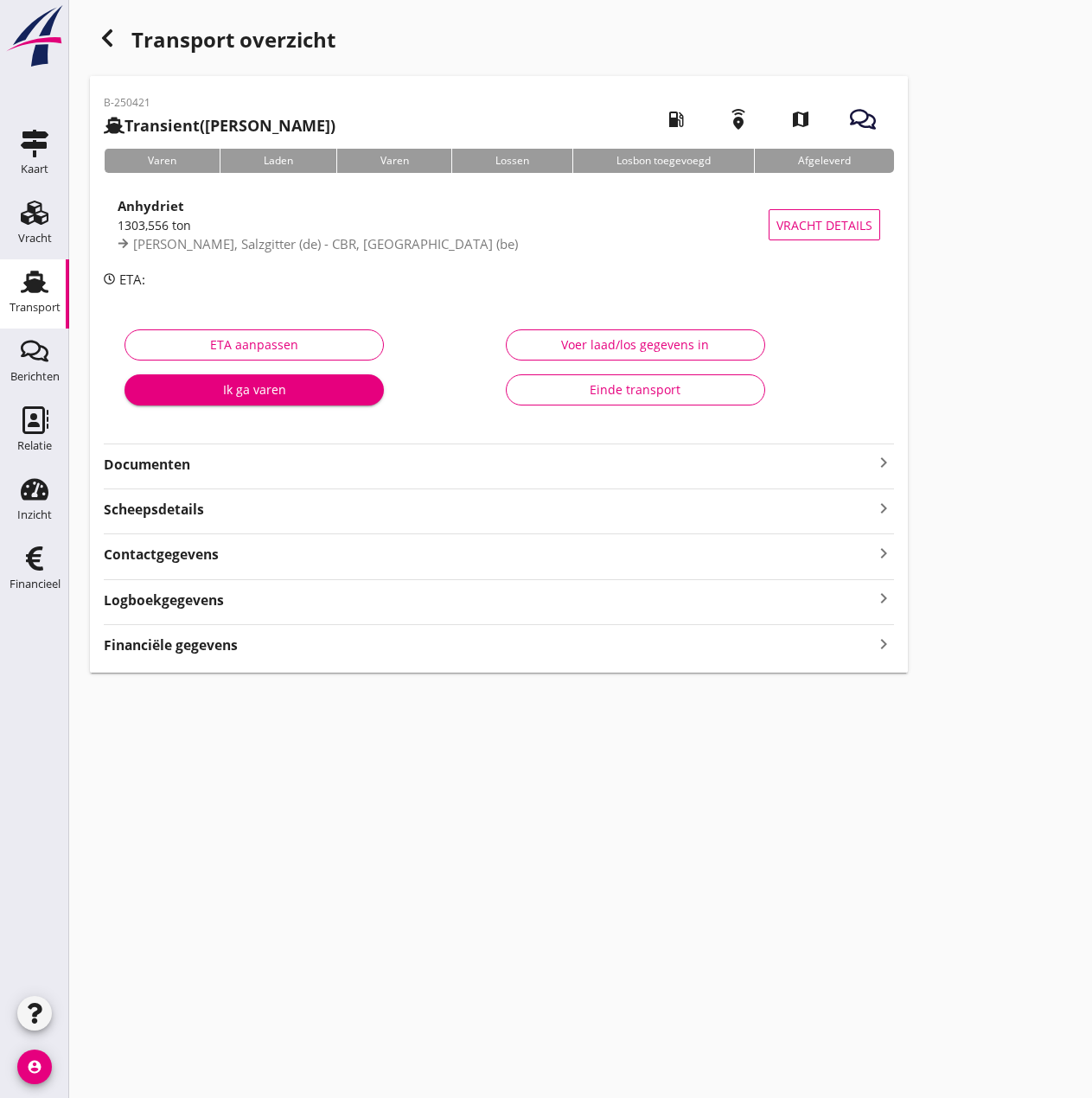
drag, startPoint x: 45, startPoint y: 554, endPoint x: 172, endPoint y: 463, distance: 156.2
click at [45, 554] on icon "Financieel" at bounding box center [34, 558] width 27 height 27
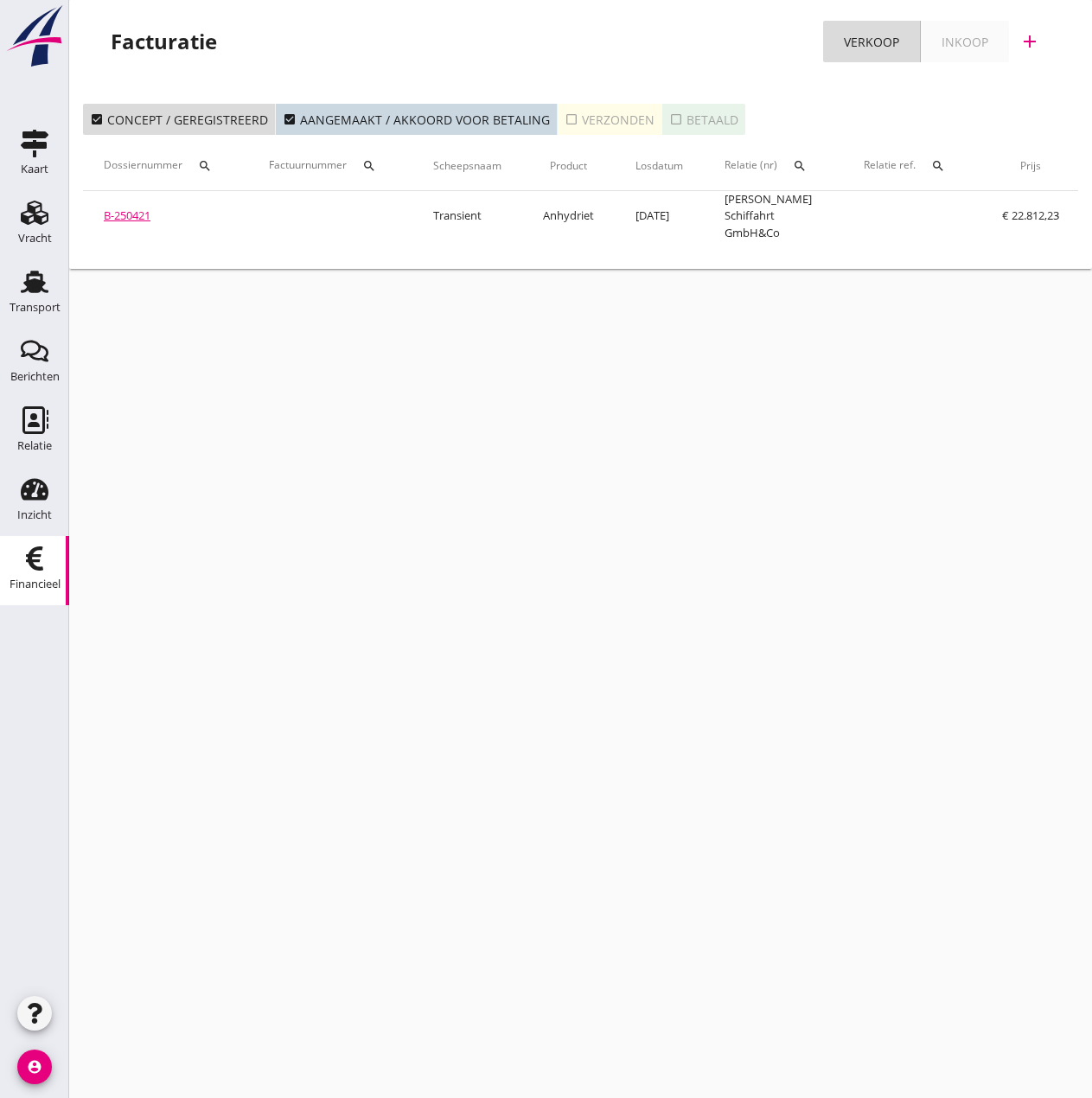
scroll to position [0, 297]
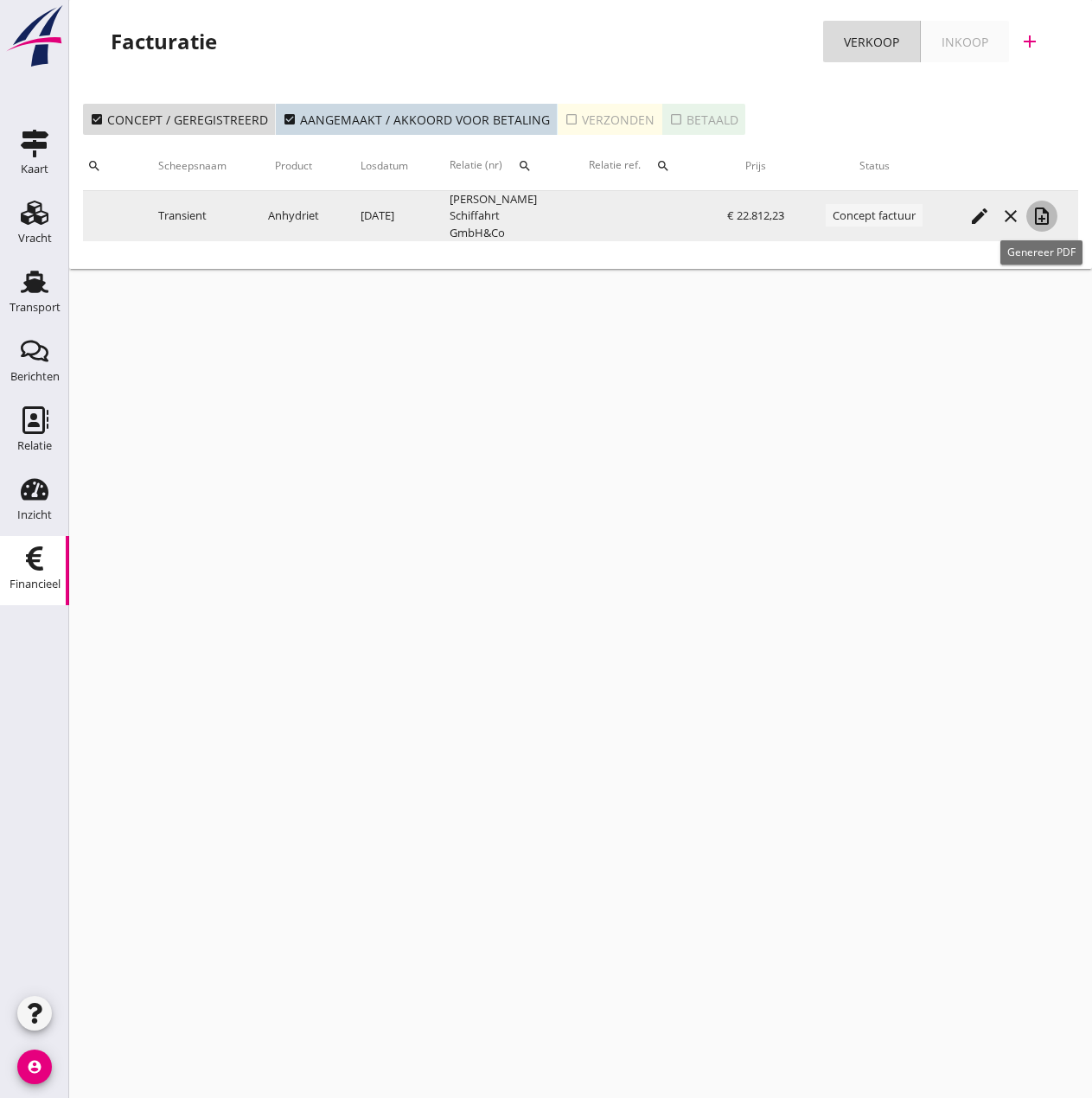
click at [1041, 217] on icon "note_add" at bounding box center [1041, 216] width 20 height 20
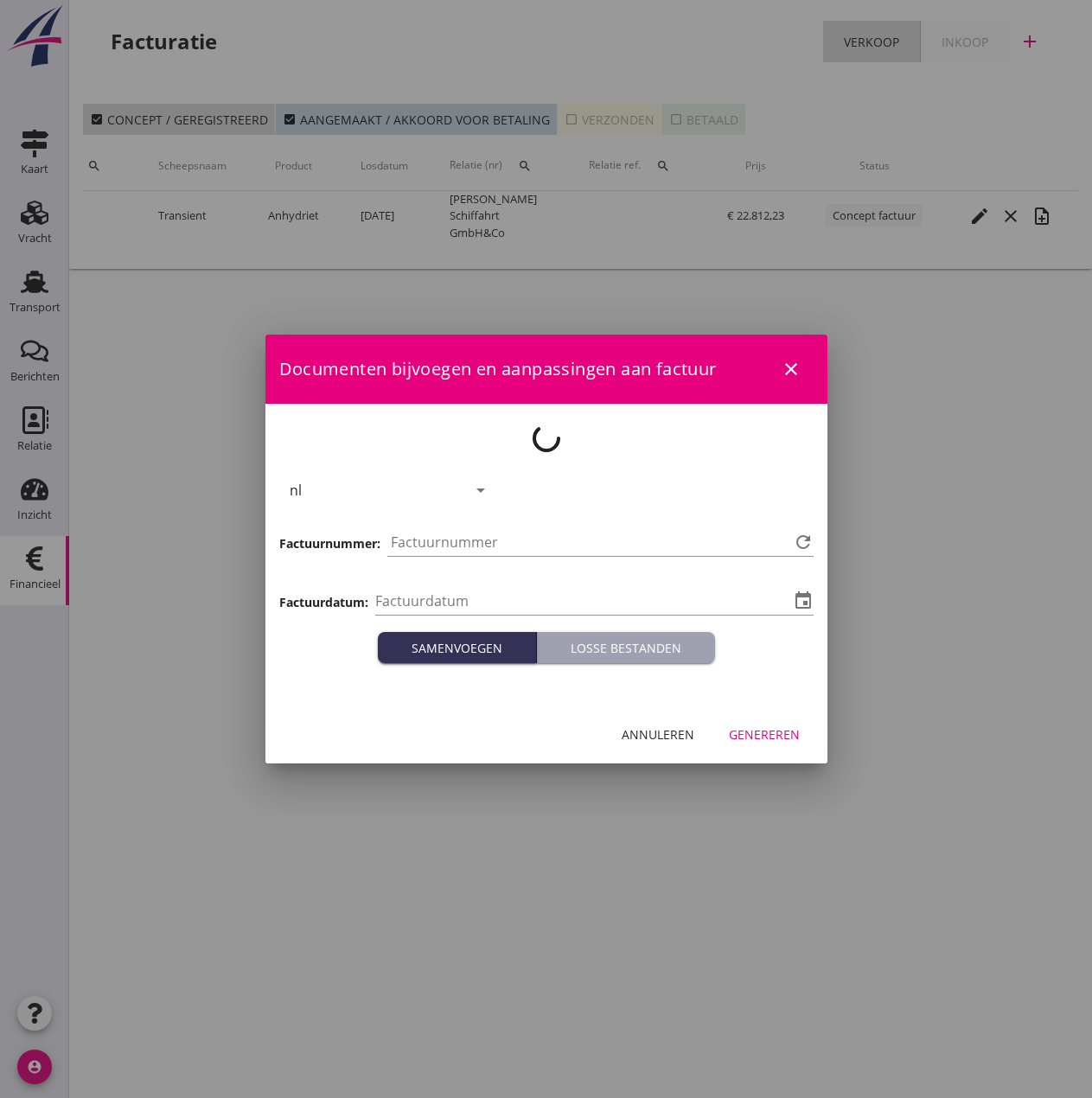
type input "[DATE]"
type input "509"
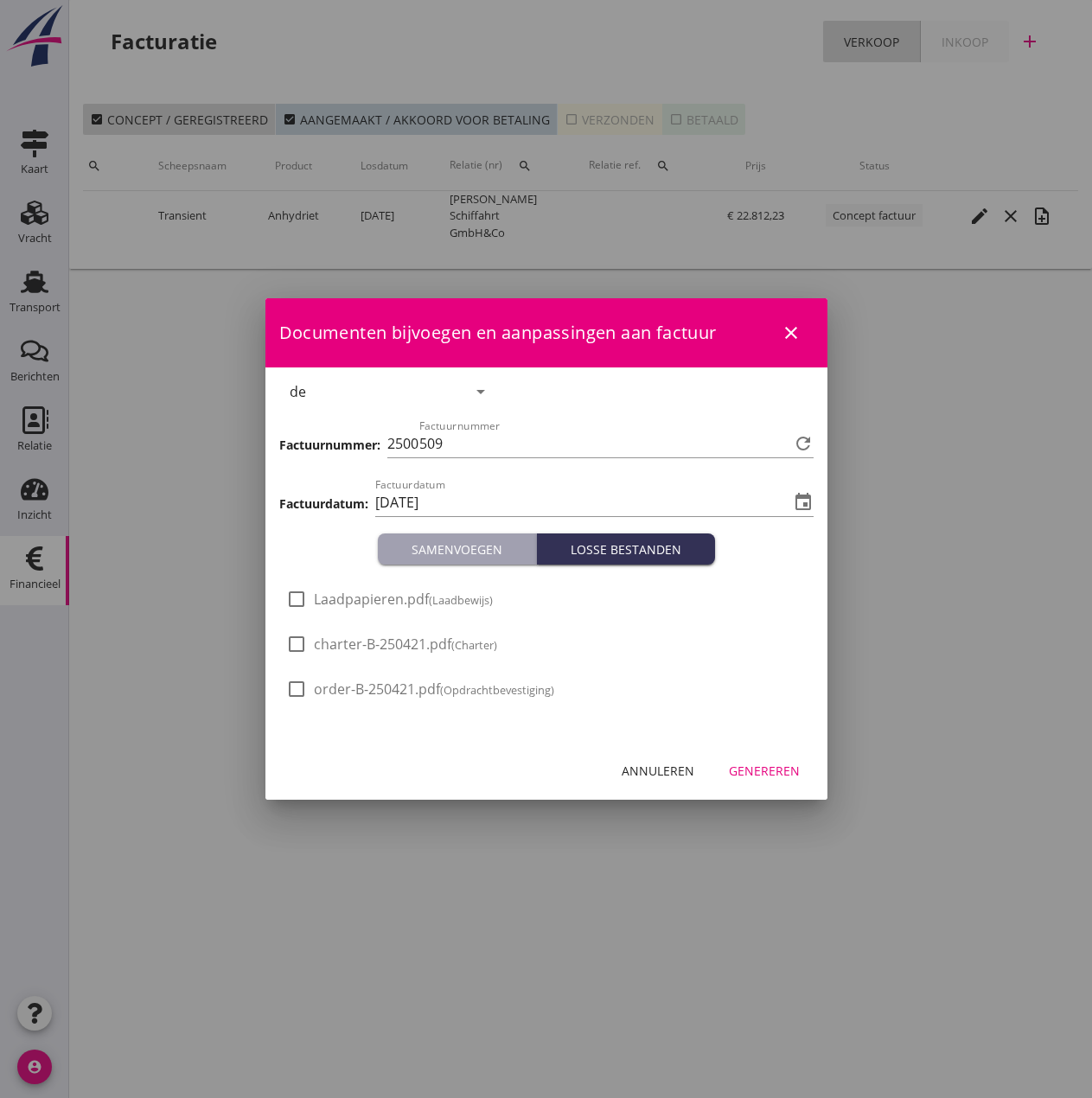
click at [328, 600] on span "Laadpapieren.pdf (Laadbewijs)" at bounding box center [403, 600] width 179 height 18
checkbox input "true"
click at [754, 770] on div "Genereren" at bounding box center [764, 771] width 71 height 18
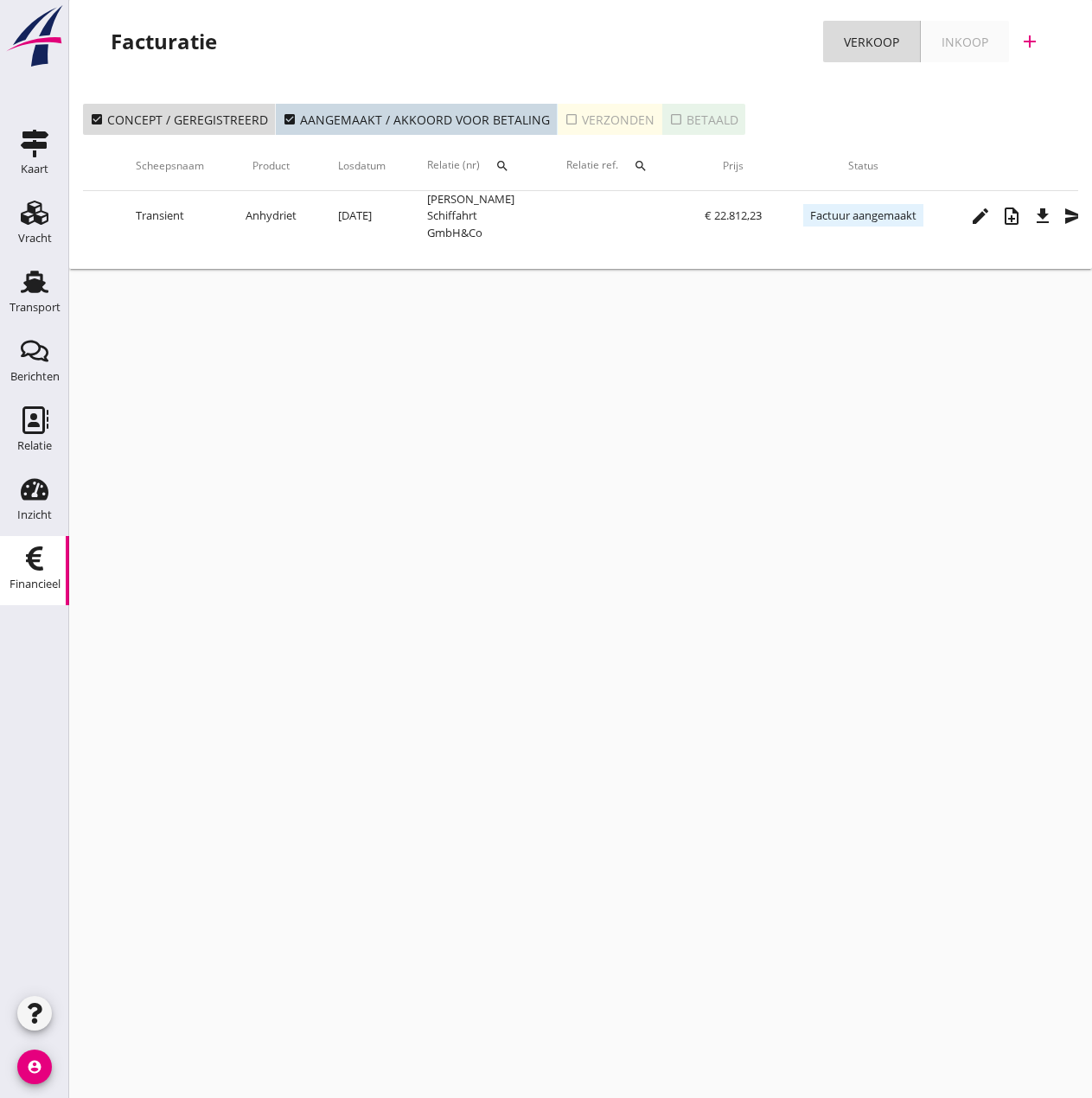
scroll to position [0, 352]
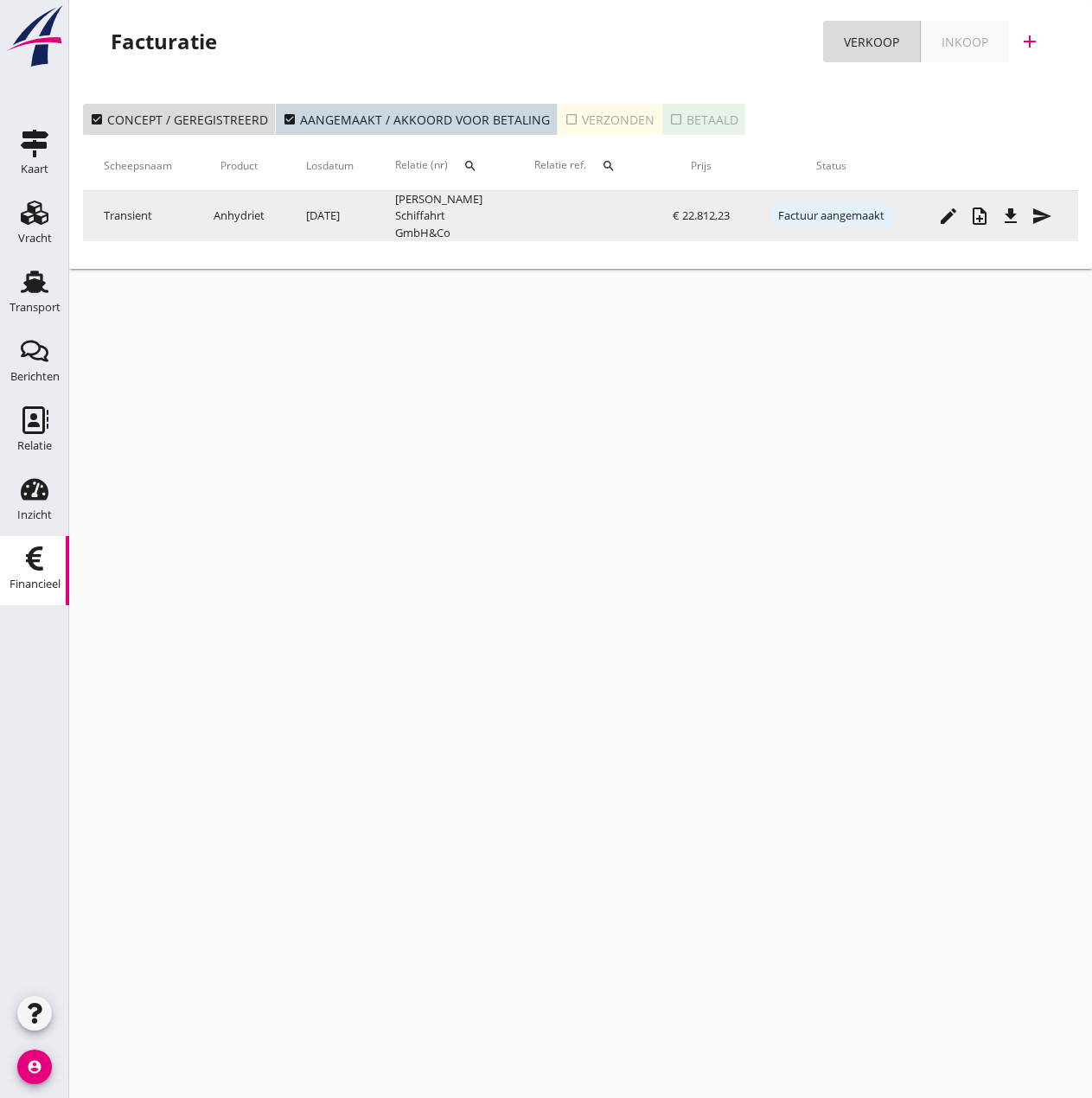
click at [1041, 218] on icon "send" at bounding box center [1041, 216] width 20 height 20
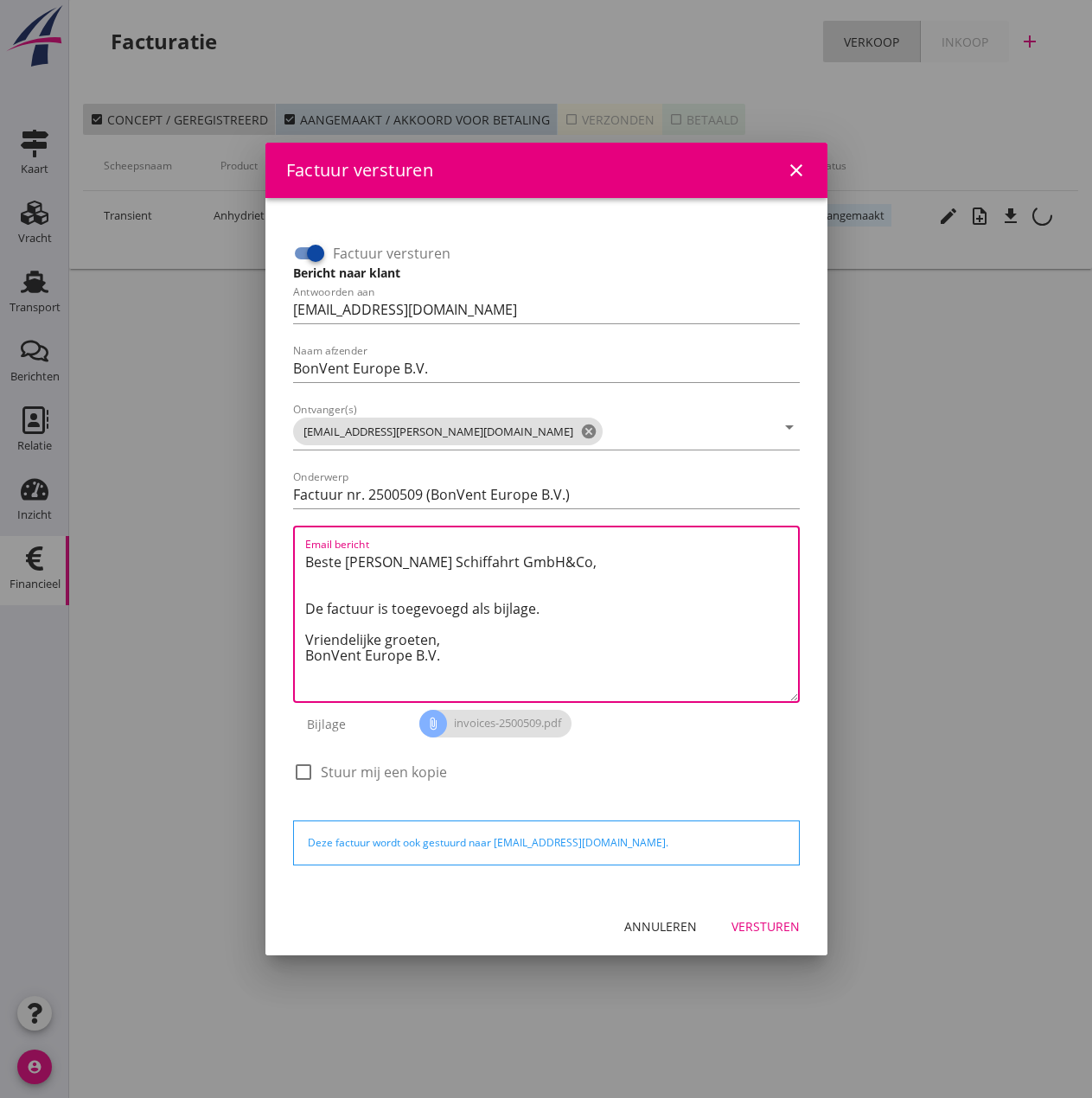
drag, startPoint x: 475, startPoint y: 634, endPoint x: 107, endPoint y: 475, distance: 400.9
click at [107, 475] on div "Factuur versturen close Factuur versturen Bericht naar klant Antwoorden aan [EM…" at bounding box center [546, 549] width 1092 height 1098
paste textarea "Guten Tag, Im Anhang finden Sie die Abrechnung für die Reise der [PERSON_NAME].…"
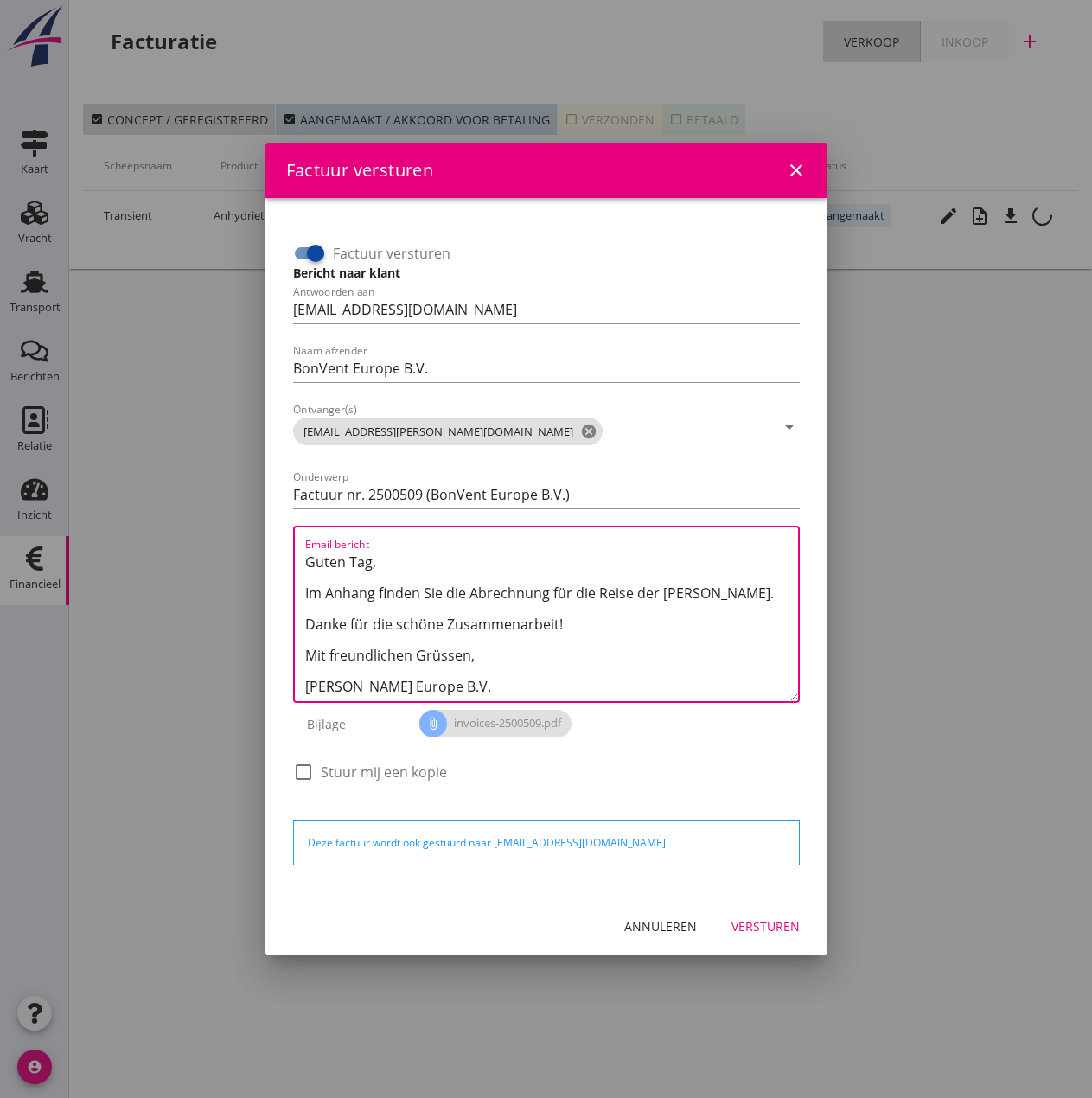
click at [688, 594] on textarea "Guten Tag, Im Anhang finden Sie die Abrechnung für die Reise der [PERSON_NAME].…" at bounding box center [551, 624] width 493 height 153
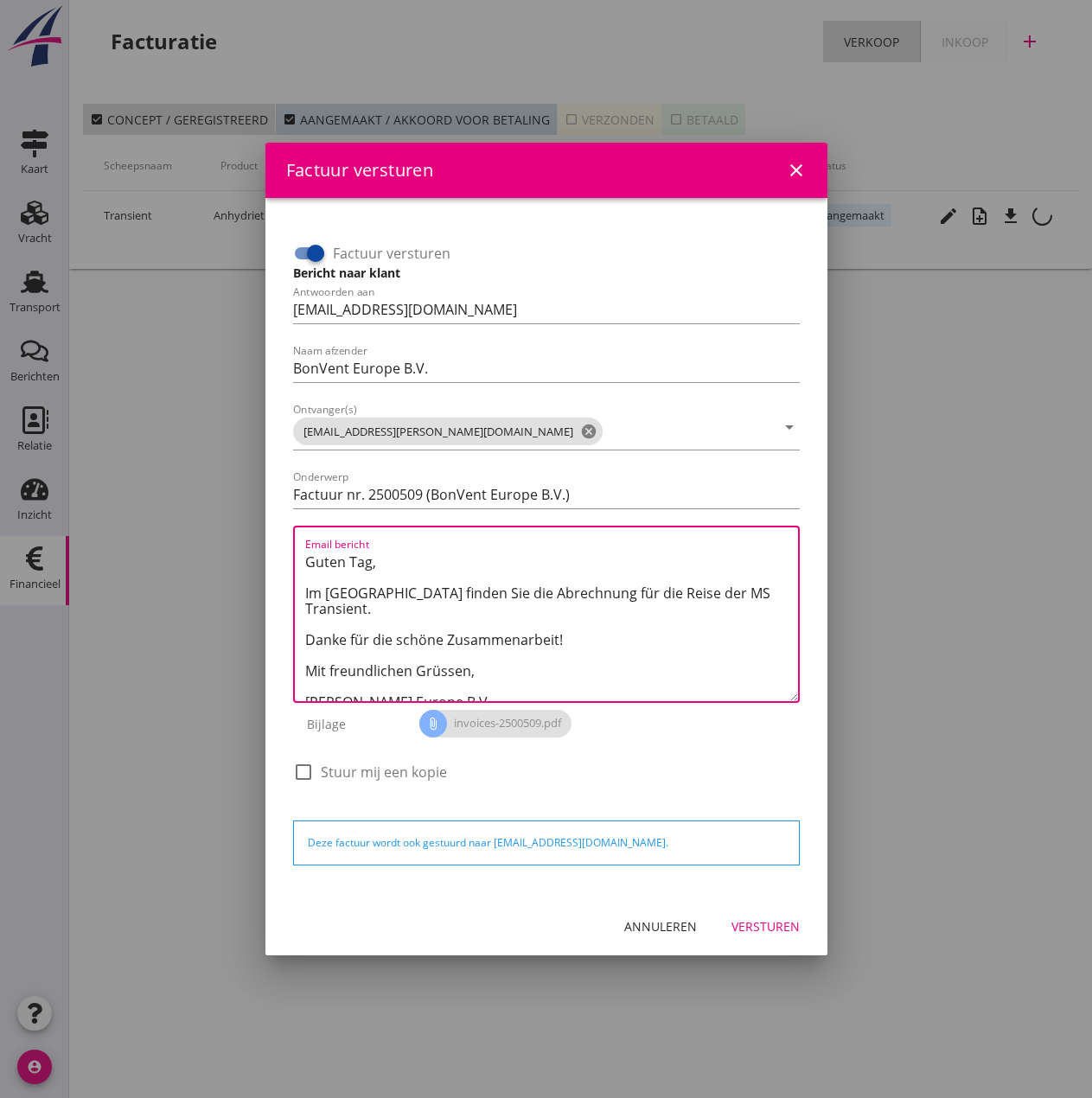
type textarea "Guten Tag, Im [GEOGRAPHIC_DATA] finden Sie die Abrechnung für die Reise der MS …"
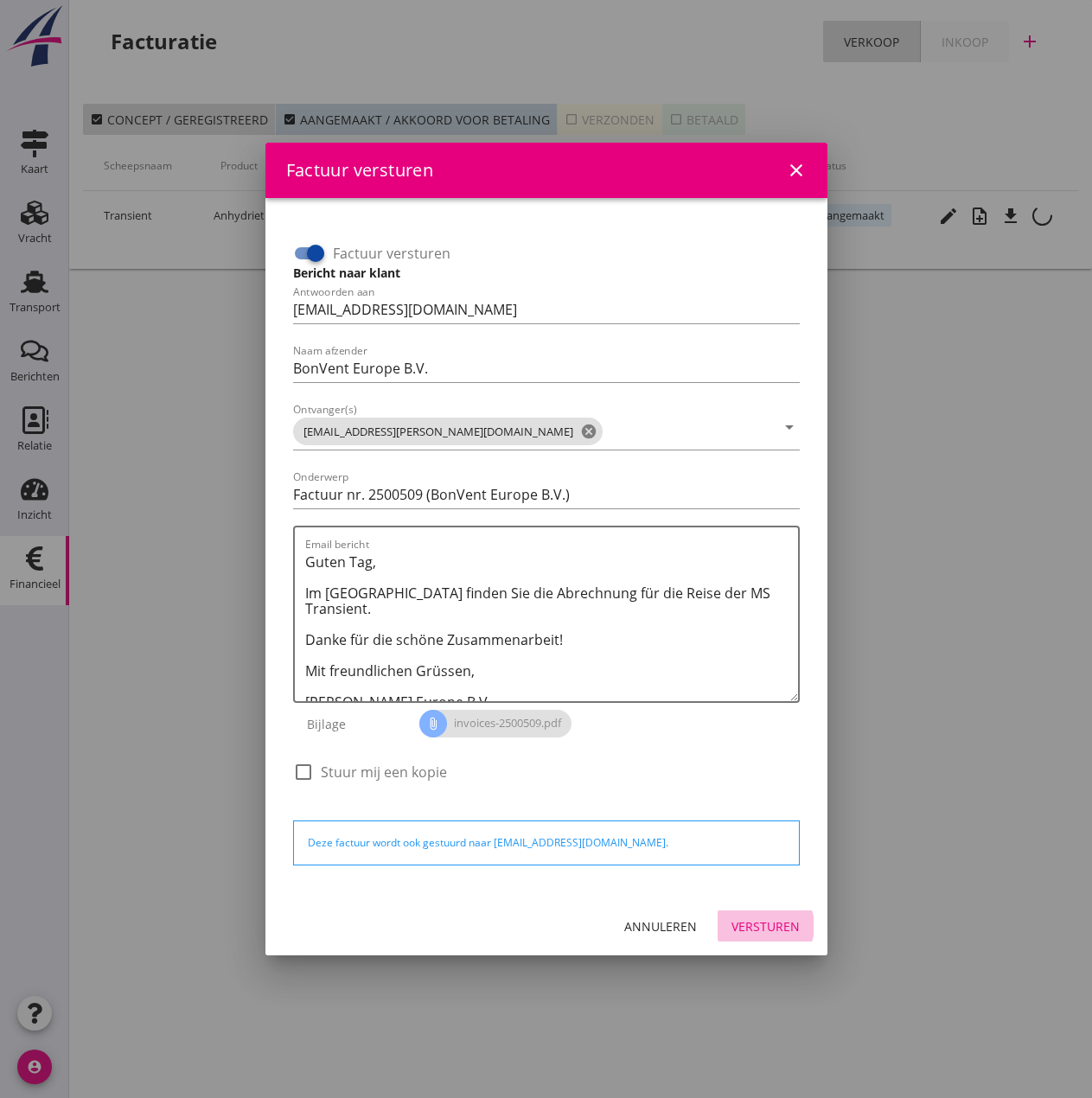
click at [769, 928] on div "Versturen" at bounding box center [766, 926] width 68 height 18
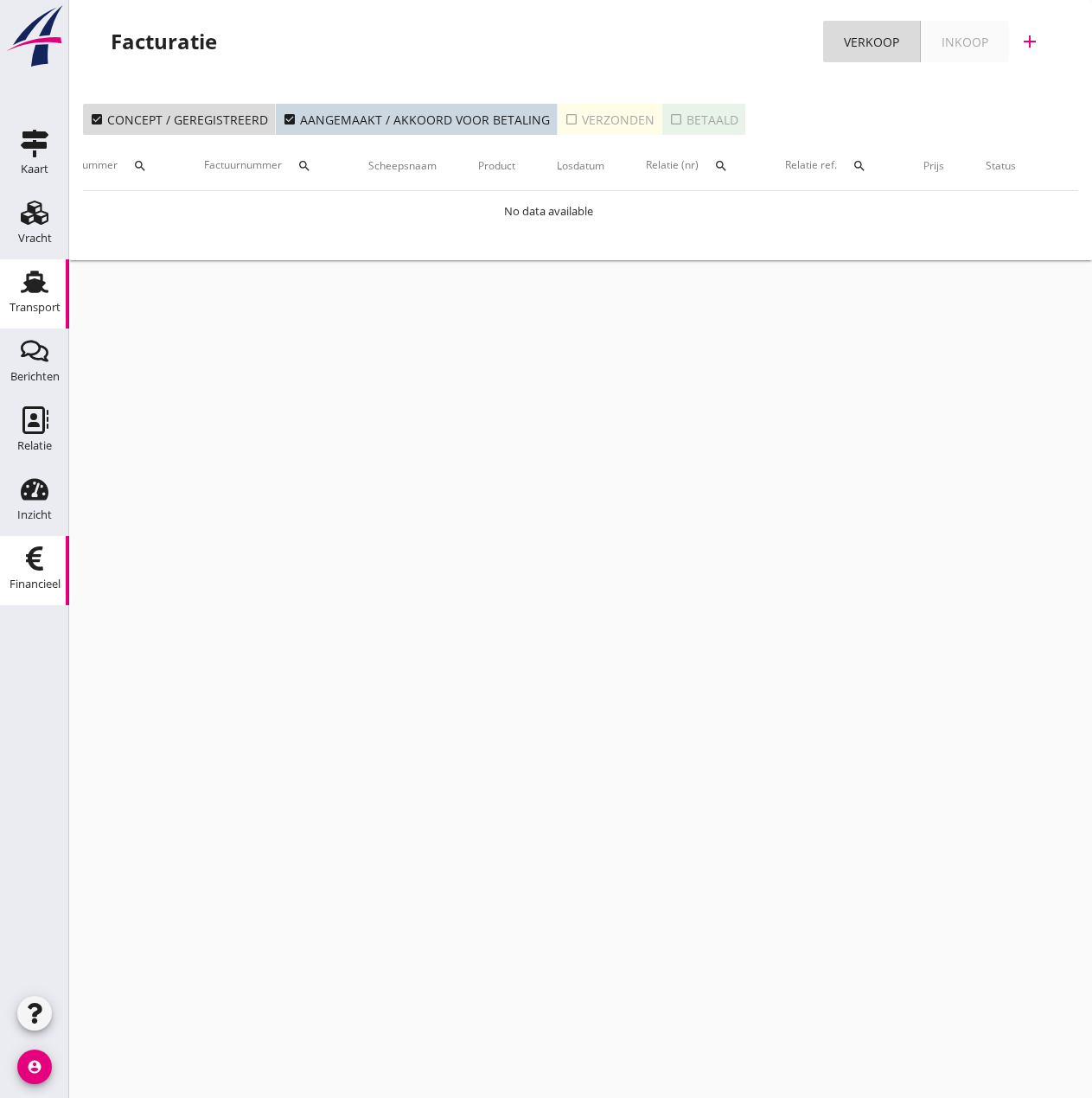
click at [23, 289] on icon "Transport" at bounding box center [34, 282] width 27 height 27
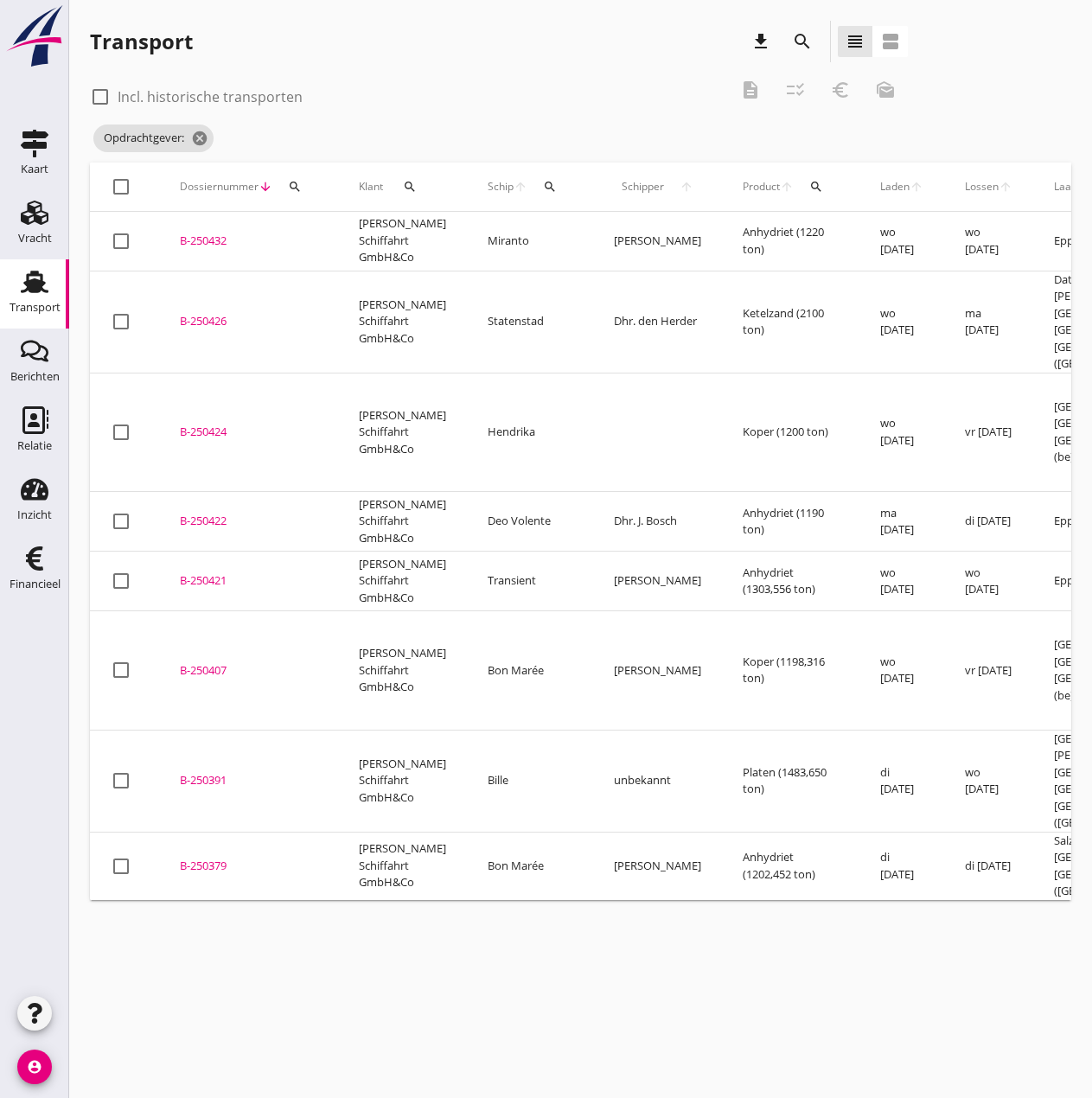
click at [210, 241] on div "B-250432" at bounding box center [248, 241] width 137 height 17
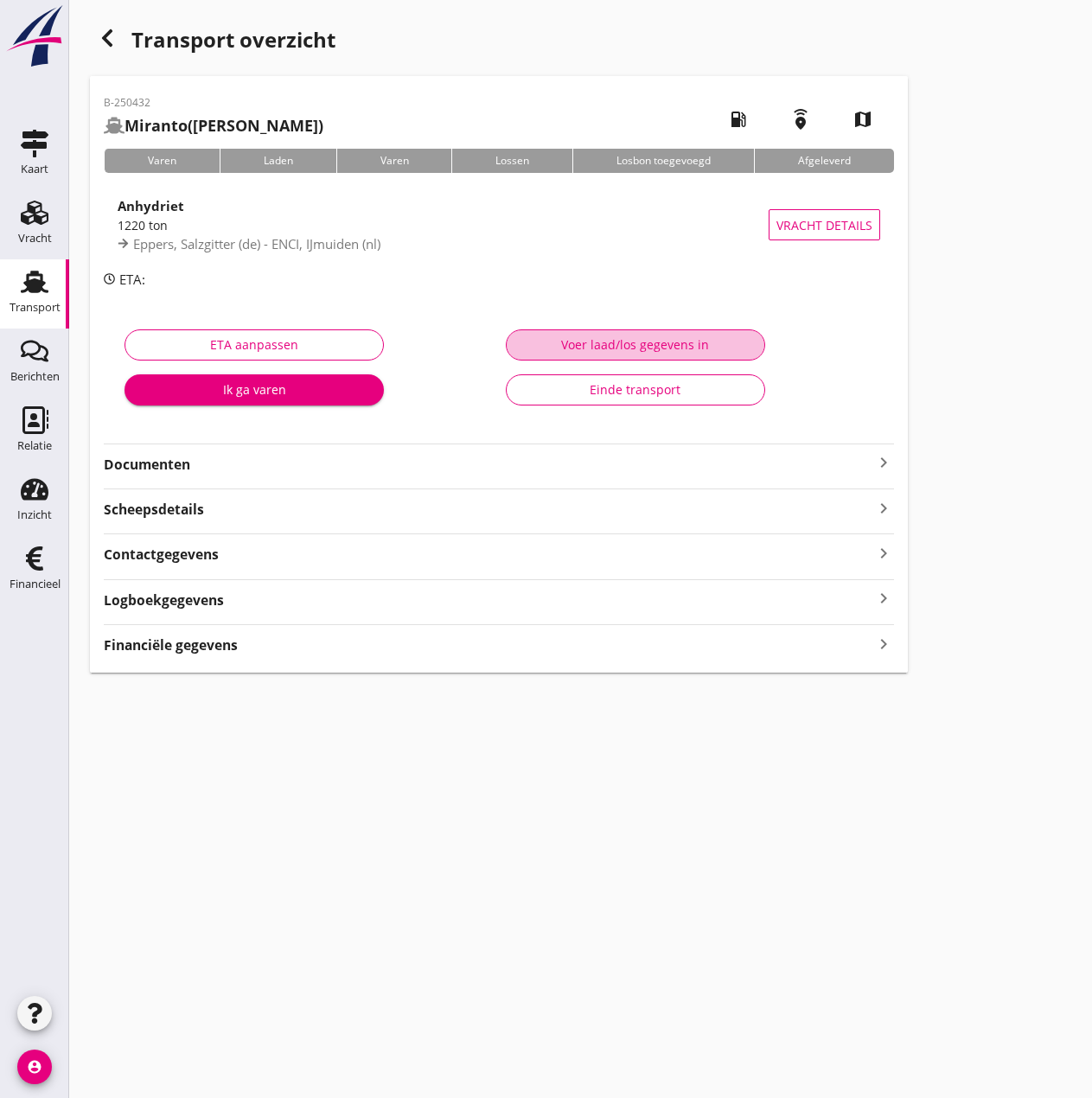
click at [543, 341] on div "Voer laad/los gegevens in" at bounding box center [635, 344] width 230 height 18
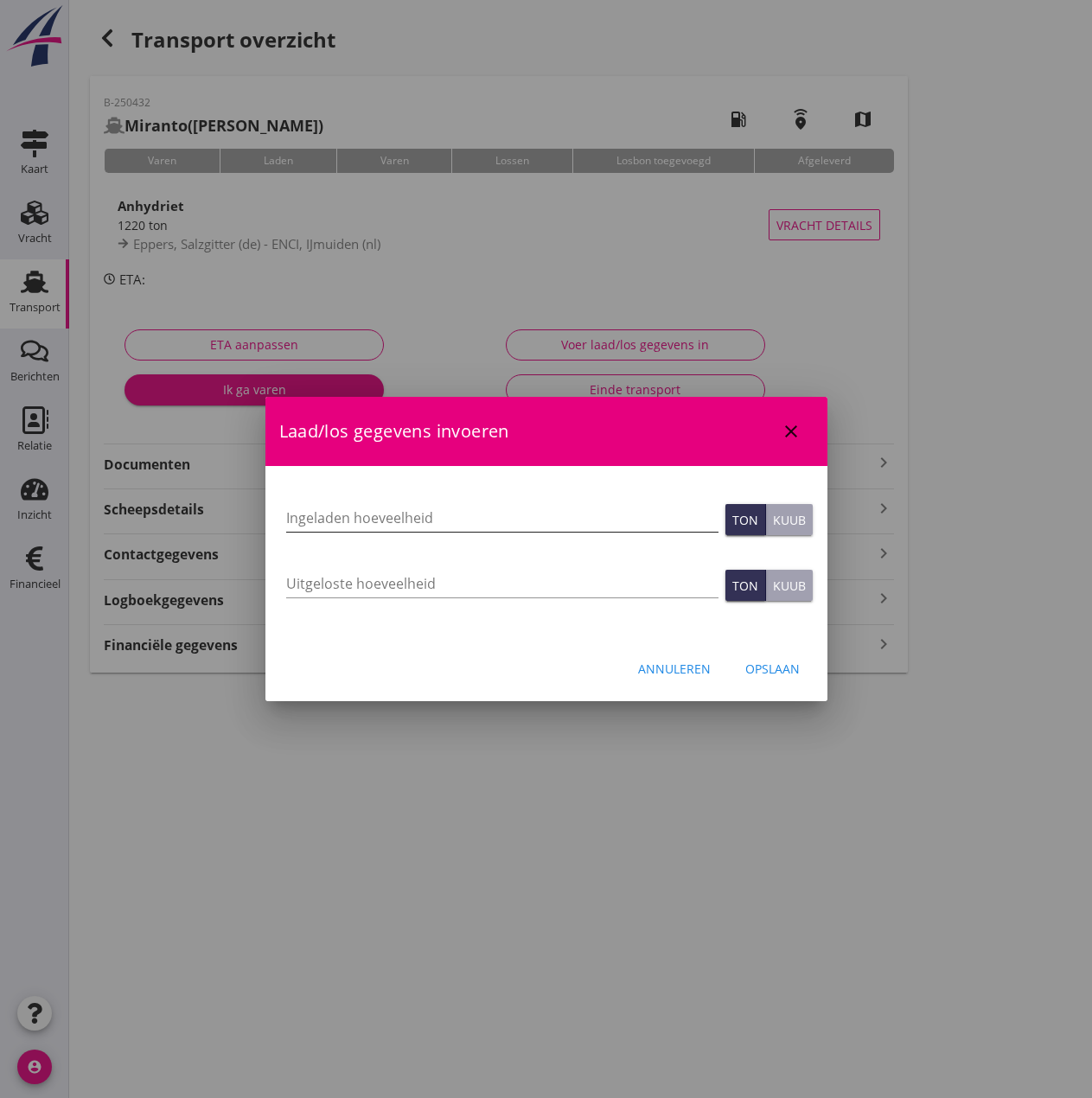
click at [315, 518] on input "Ingeladen hoeveelheid" at bounding box center [501, 518] width 432 height 27
type input "1233"
type input "1233.871"
click at [775, 661] on div "Opslaan" at bounding box center [772, 669] width 54 height 18
type input "0"
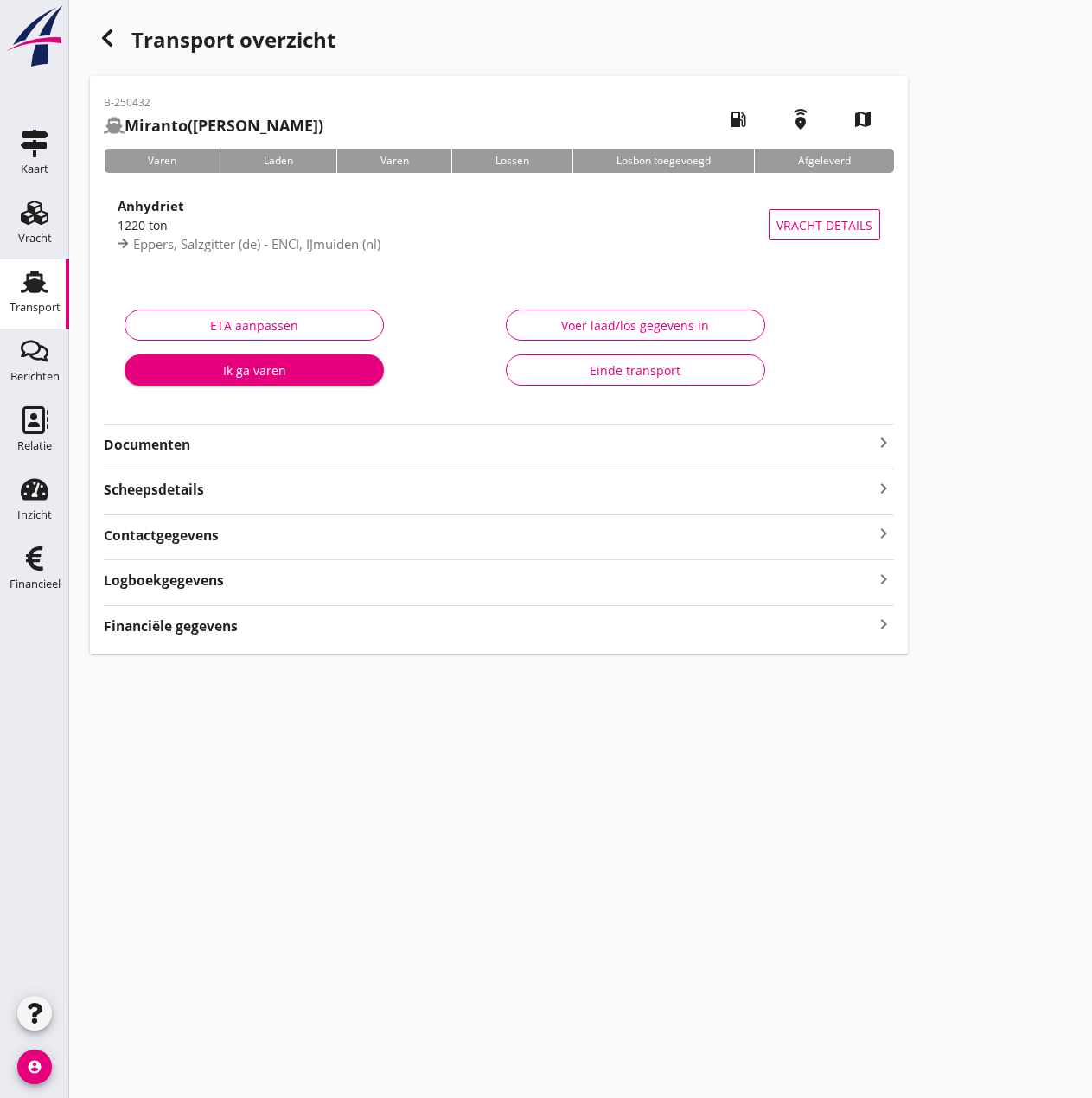
click at [204, 630] on strong "Financiële gegevens" at bounding box center [171, 626] width 134 height 19
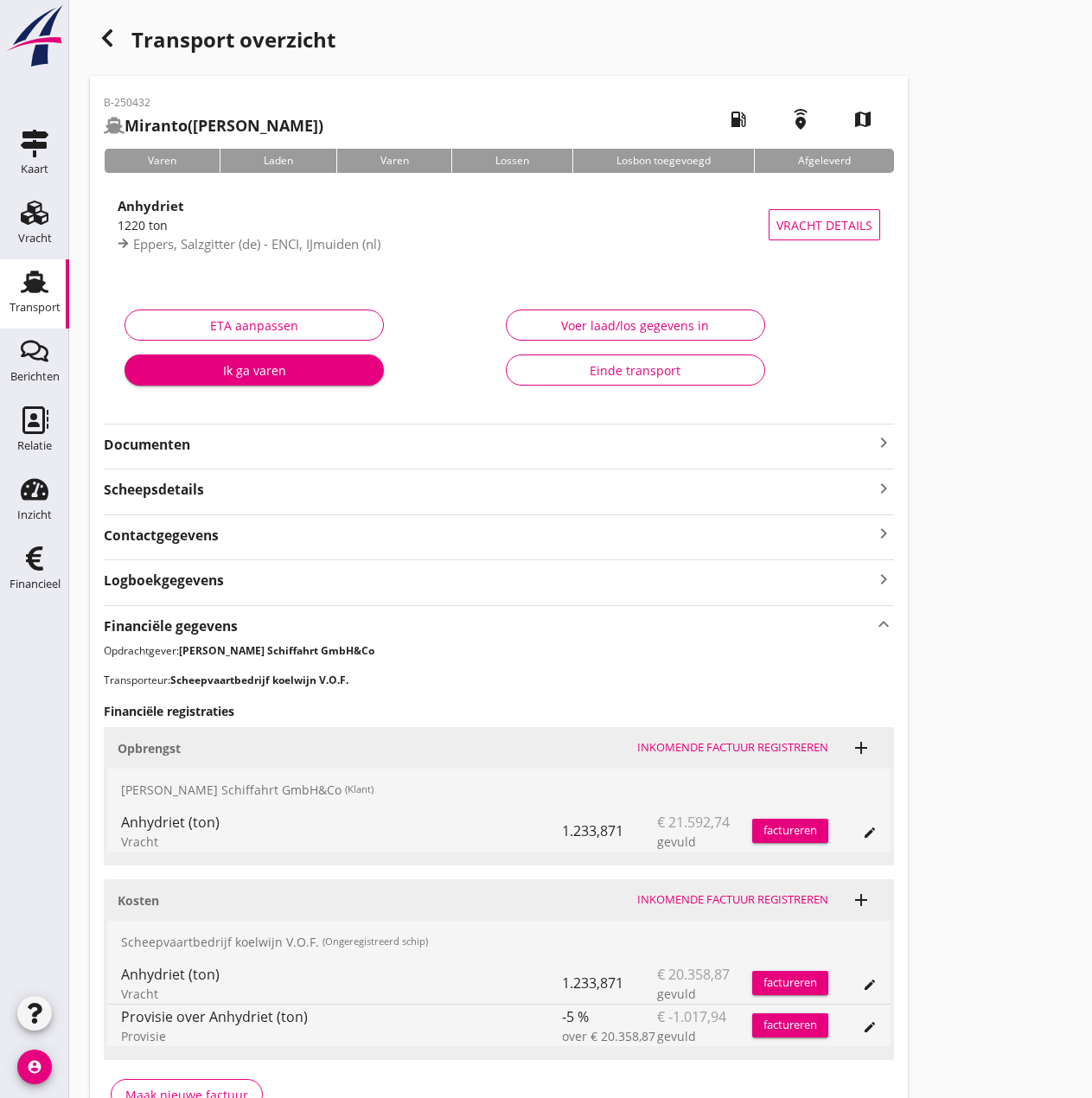
click at [724, 895] on div "Inkomende factuur registreren" at bounding box center [733, 900] width 191 height 17
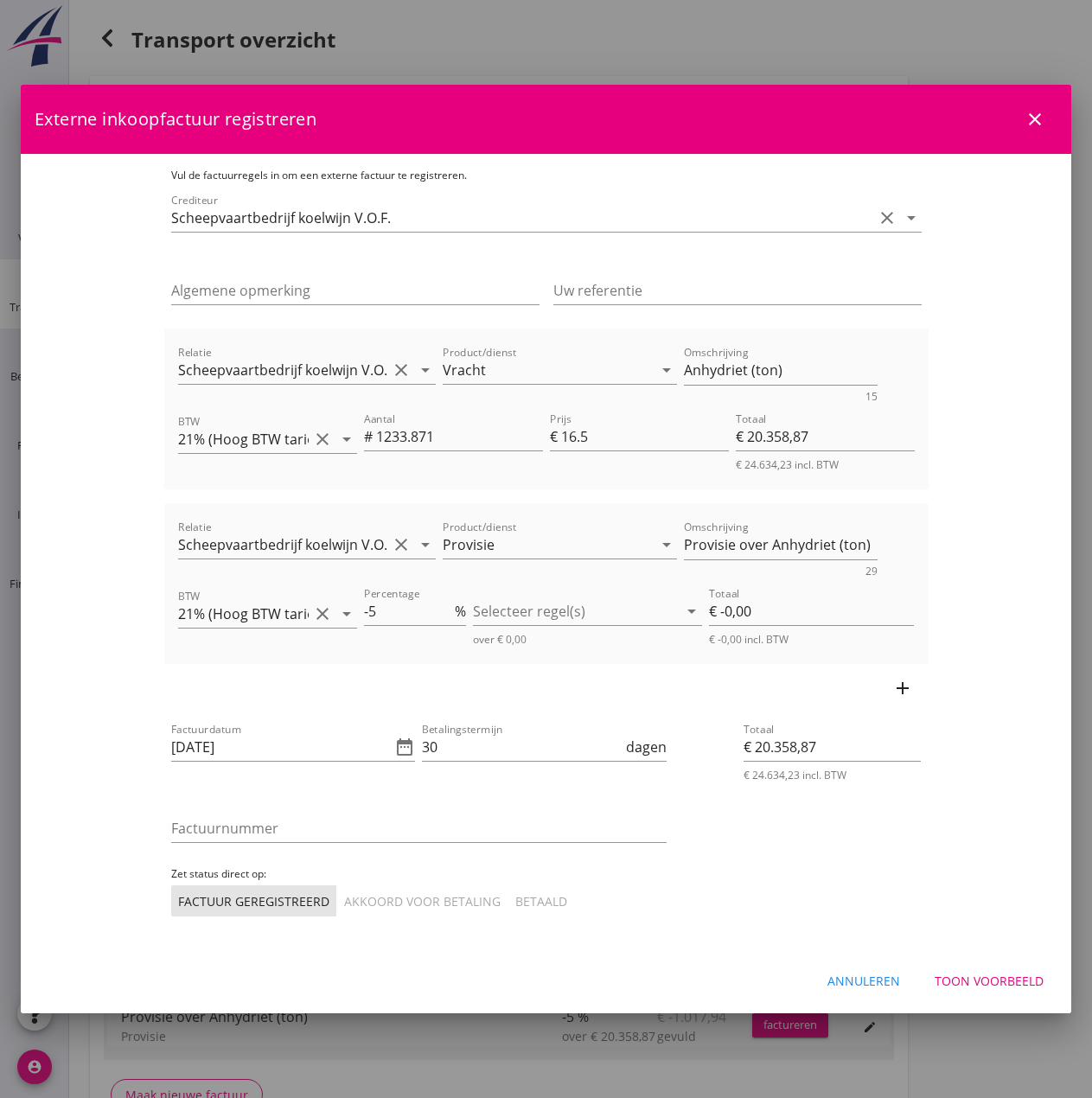
click at [1029, 120] on icon "close" at bounding box center [1034, 119] width 20 height 20
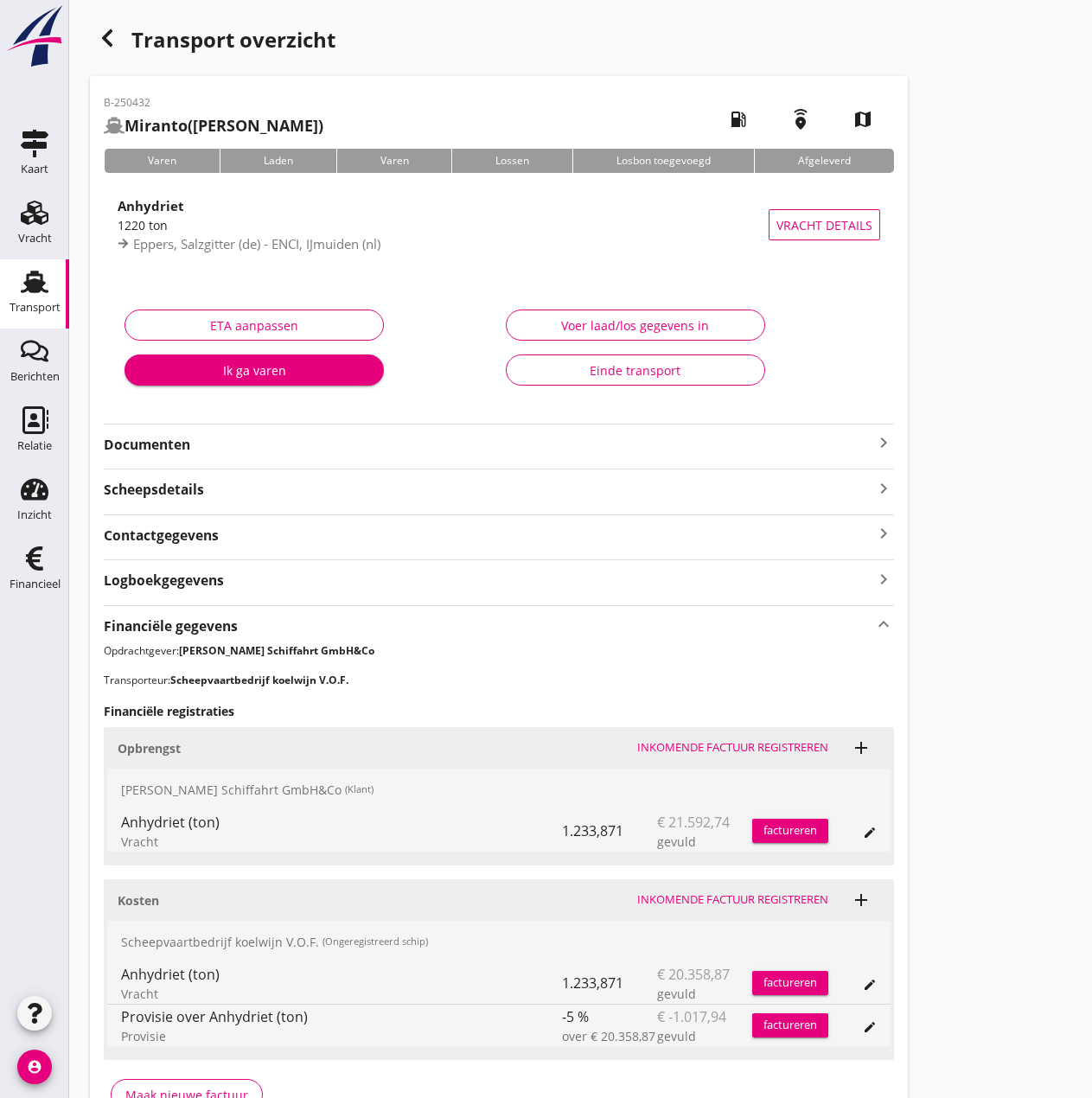
click at [775, 831] on div "factureren" at bounding box center [790, 831] width 76 height 17
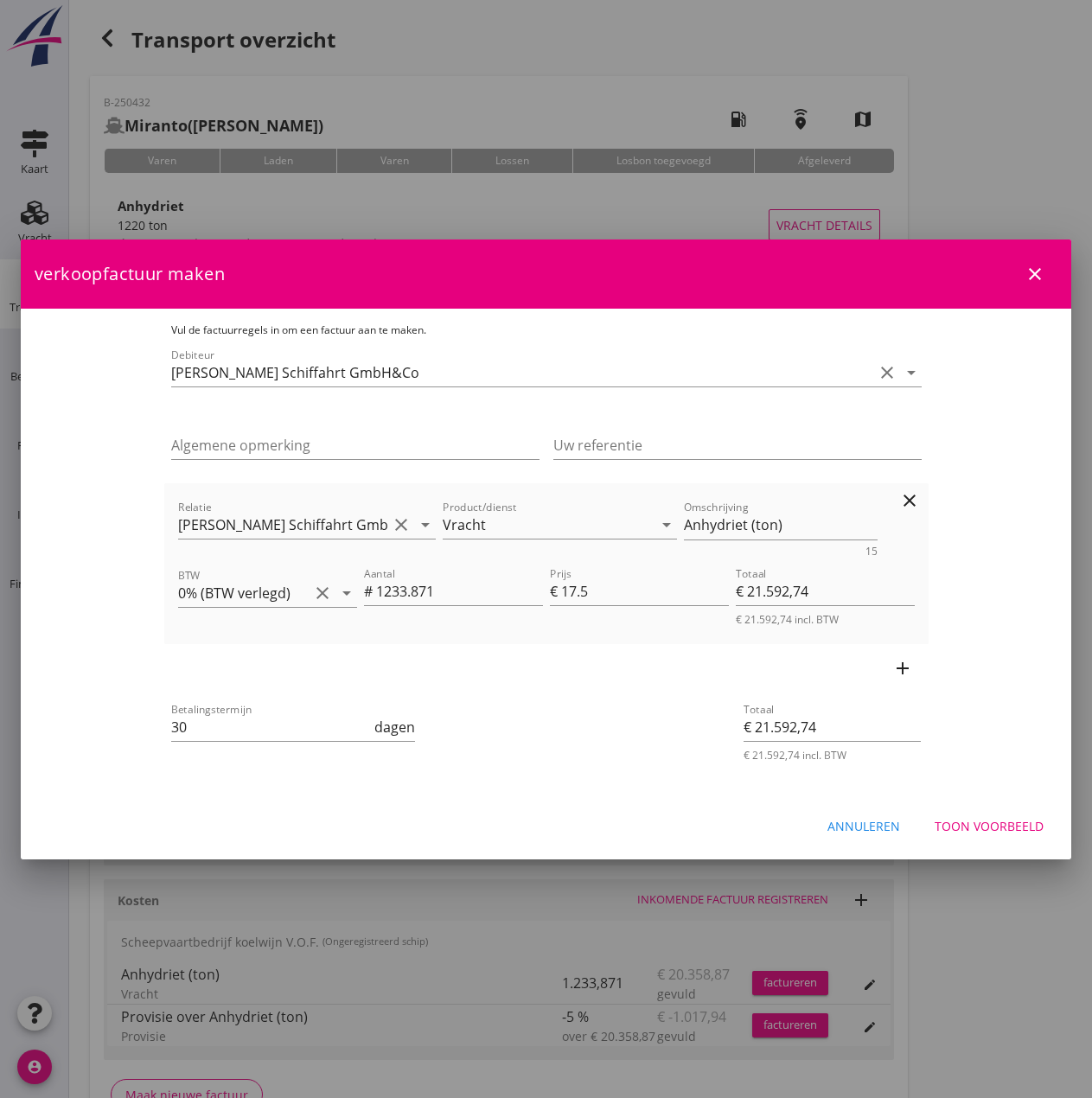
drag, startPoint x: 746, startPoint y: 522, endPoint x: 964, endPoint y: 575, distance: 224.4
click at [747, 522] on textarea "Anhydriet (ton)" at bounding box center [780, 525] width 193 height 28
type textarea "Anhydriet (1233,871 ton)"
click at [171, 732] on input "30" at bounding box center [271, 727] width 200 height 27
type input "3"
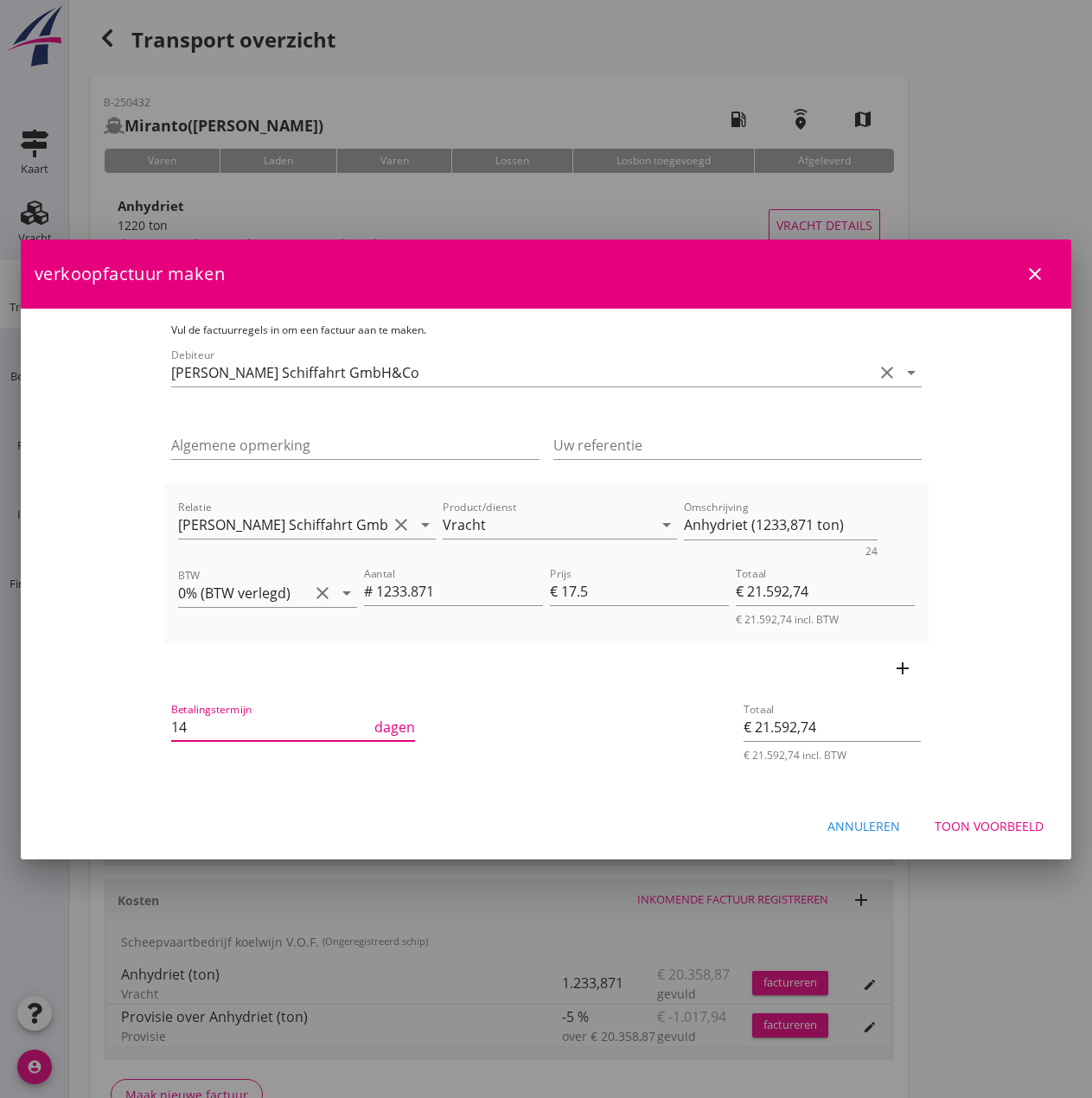
type input "14"
click at [974, 834] on div "Toon voorbeeld" at bounding box center [989, 826] width 109 height 18
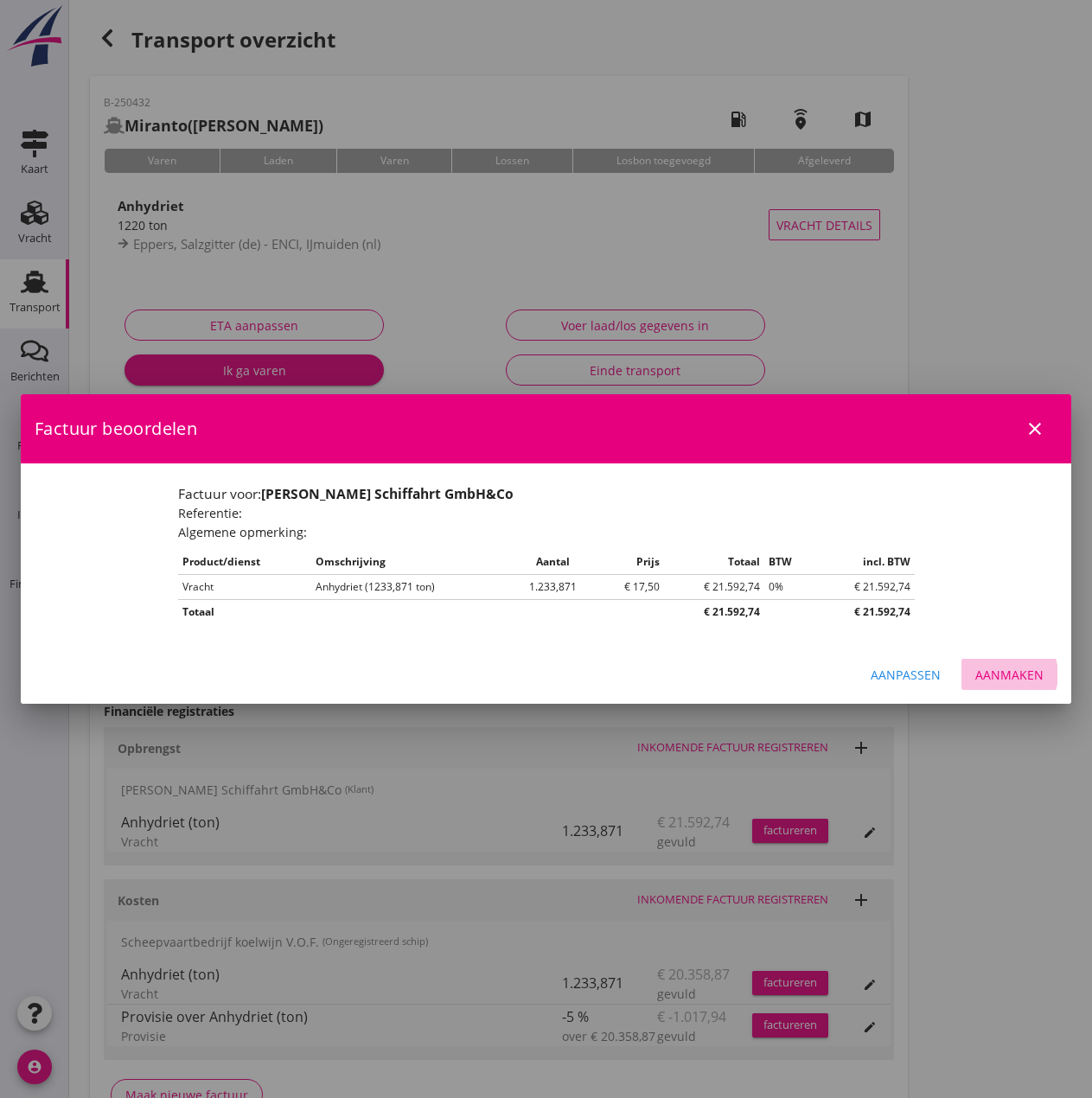
click at [1026, 672] on div "Aanmaken" at bounding box center [1008, 674] width 68 height 18
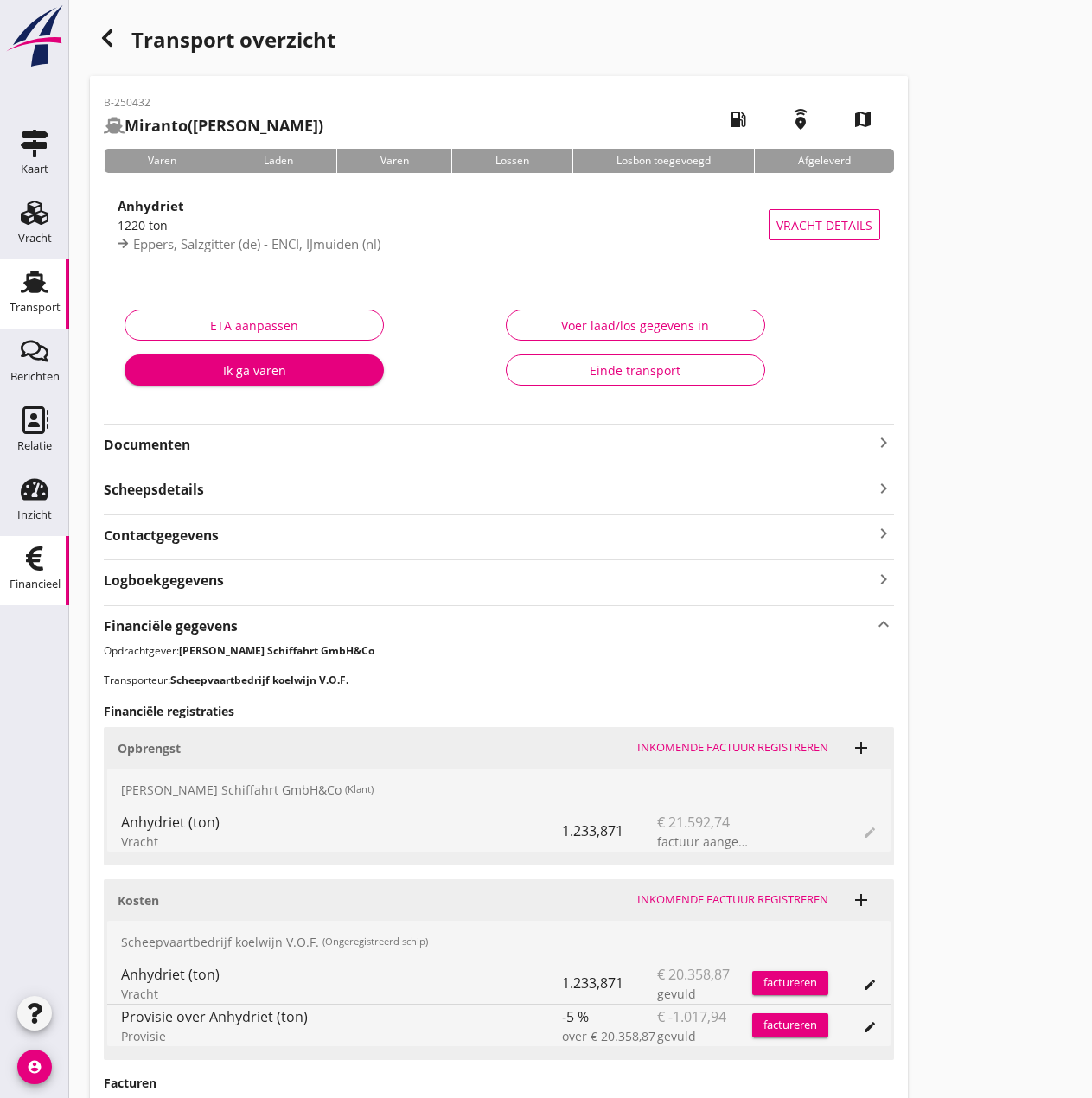
click at [26, 569] on icon "Financieel" at bounding box center [34, 558] width 27 height 27
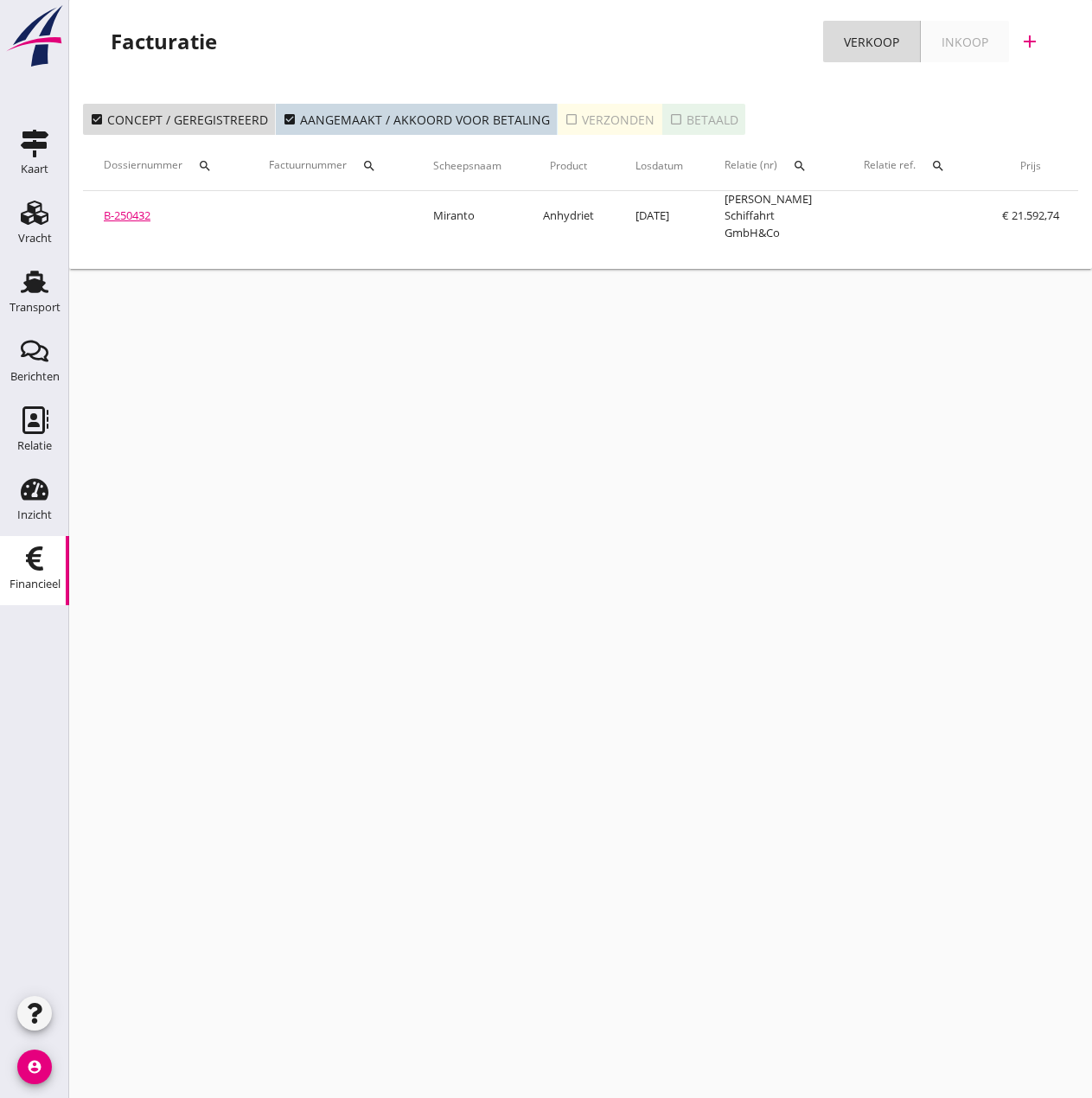
scroll to position [0, 297]
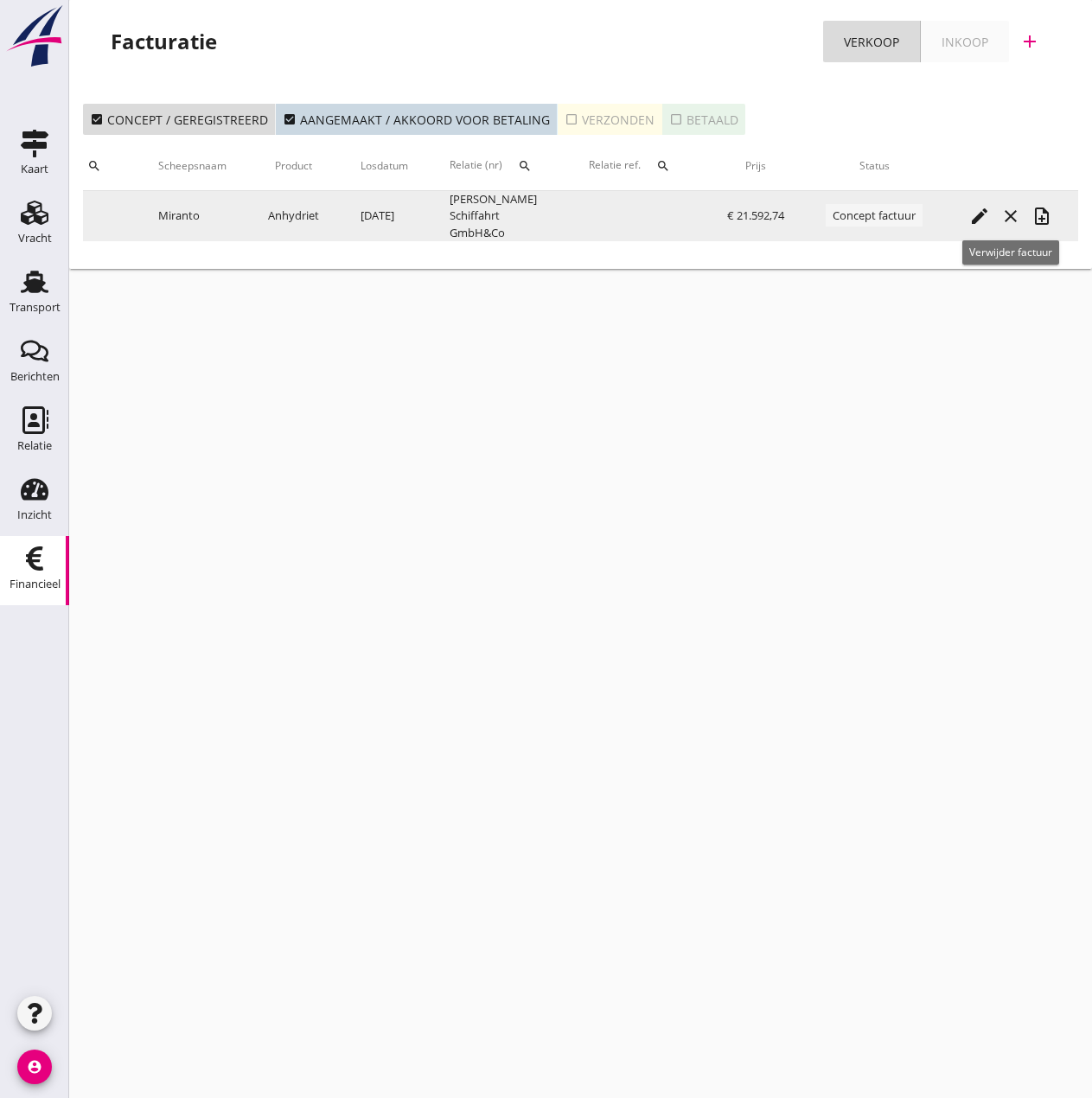
click at [1035, 209] on icon "note_add" at bounding box center [1041, 216] width 20 height 20
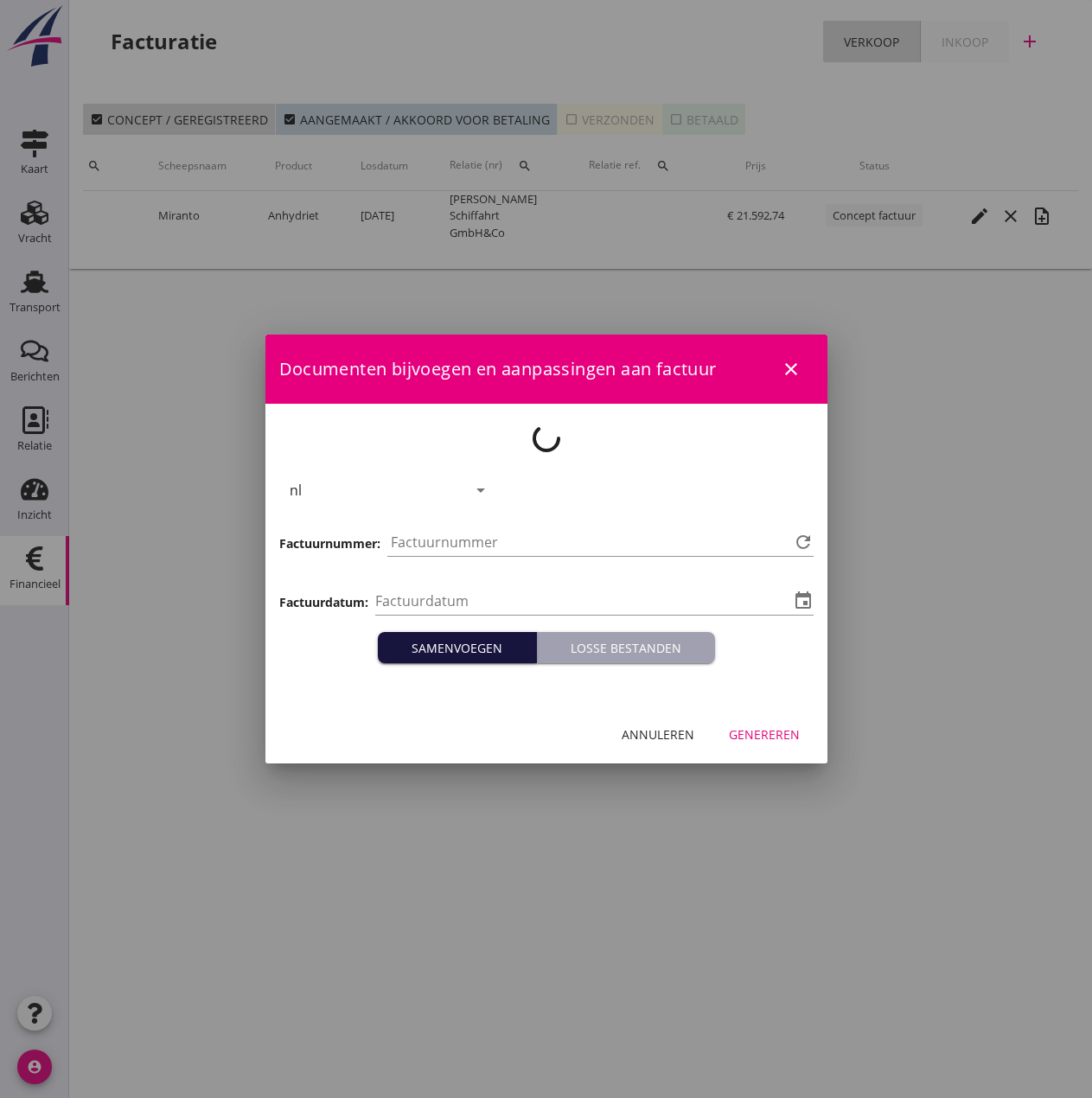
type input "[DATE]"
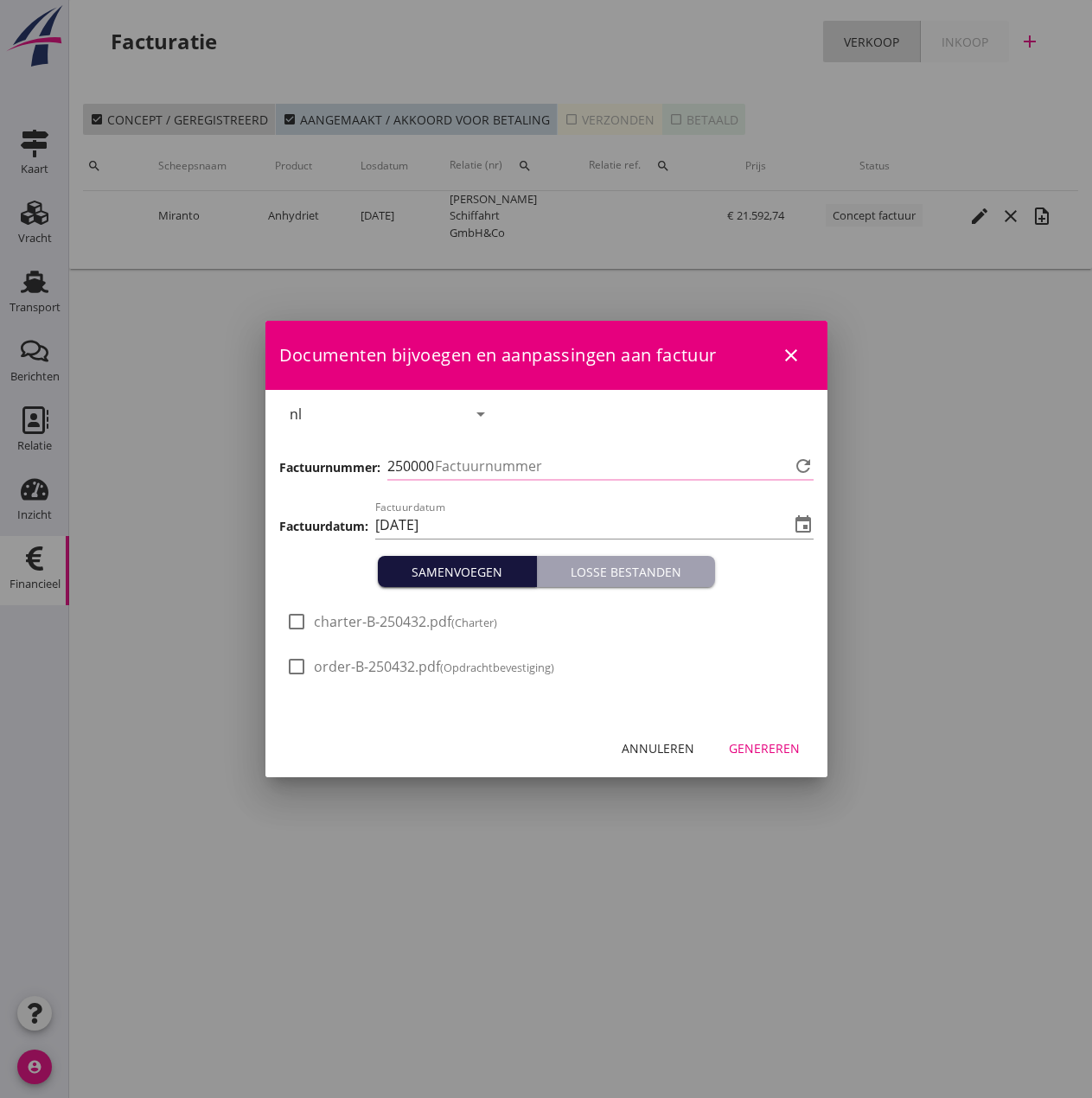
type input "510"
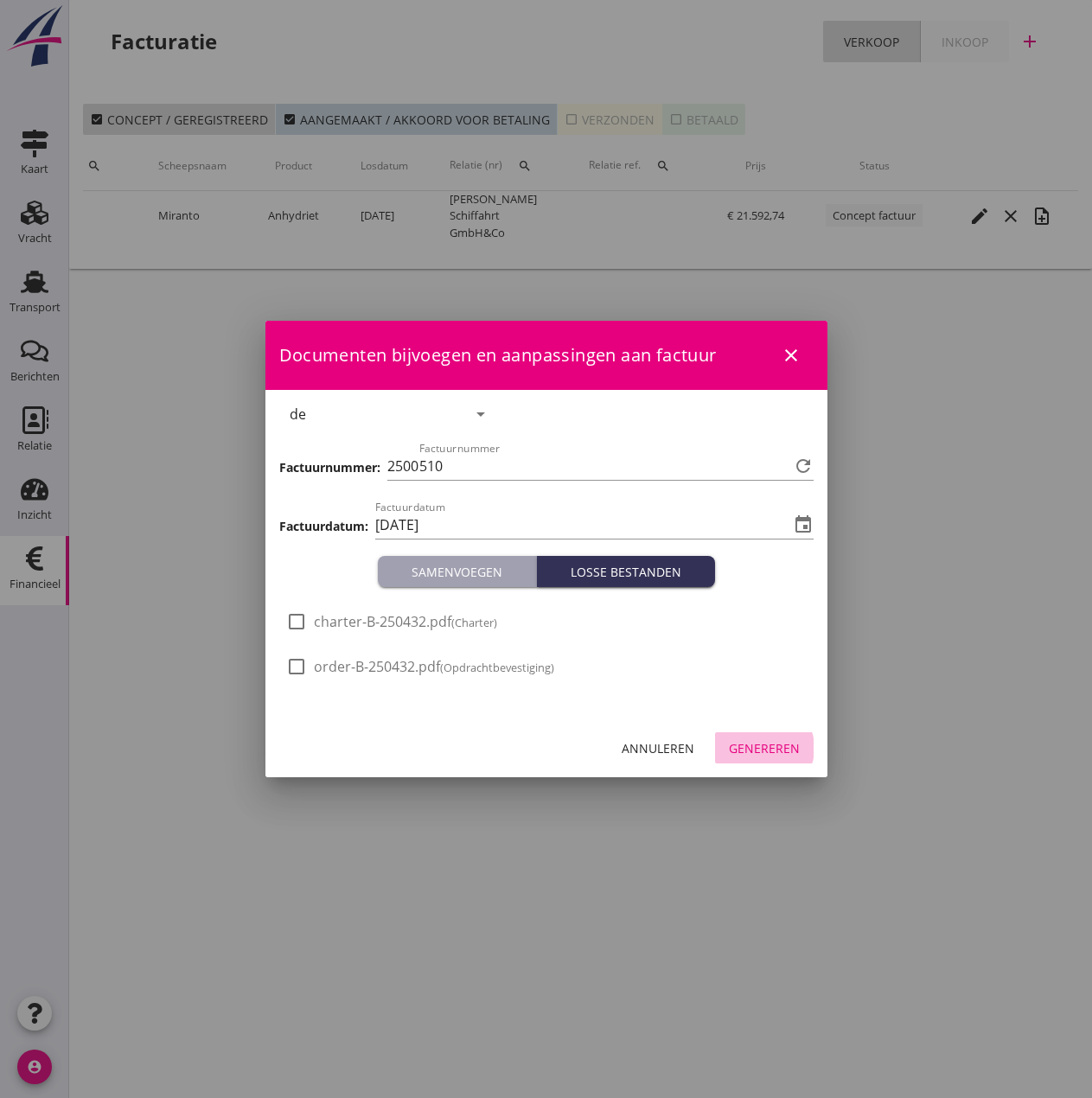
click at [780, 744] on div "Genereren" at bounding box center [764, 748] width 71 height 18
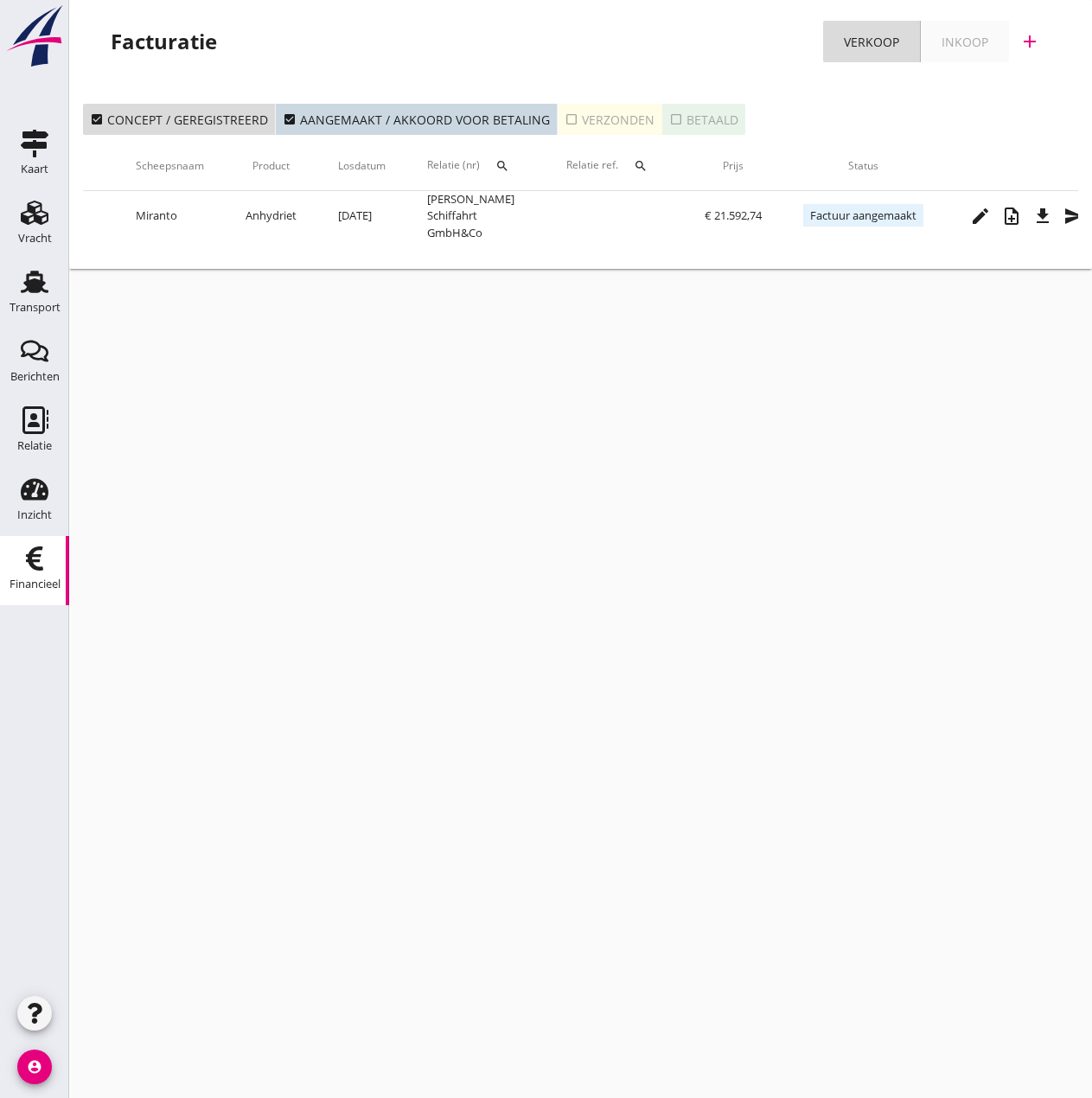
scroll to position [0, 352]
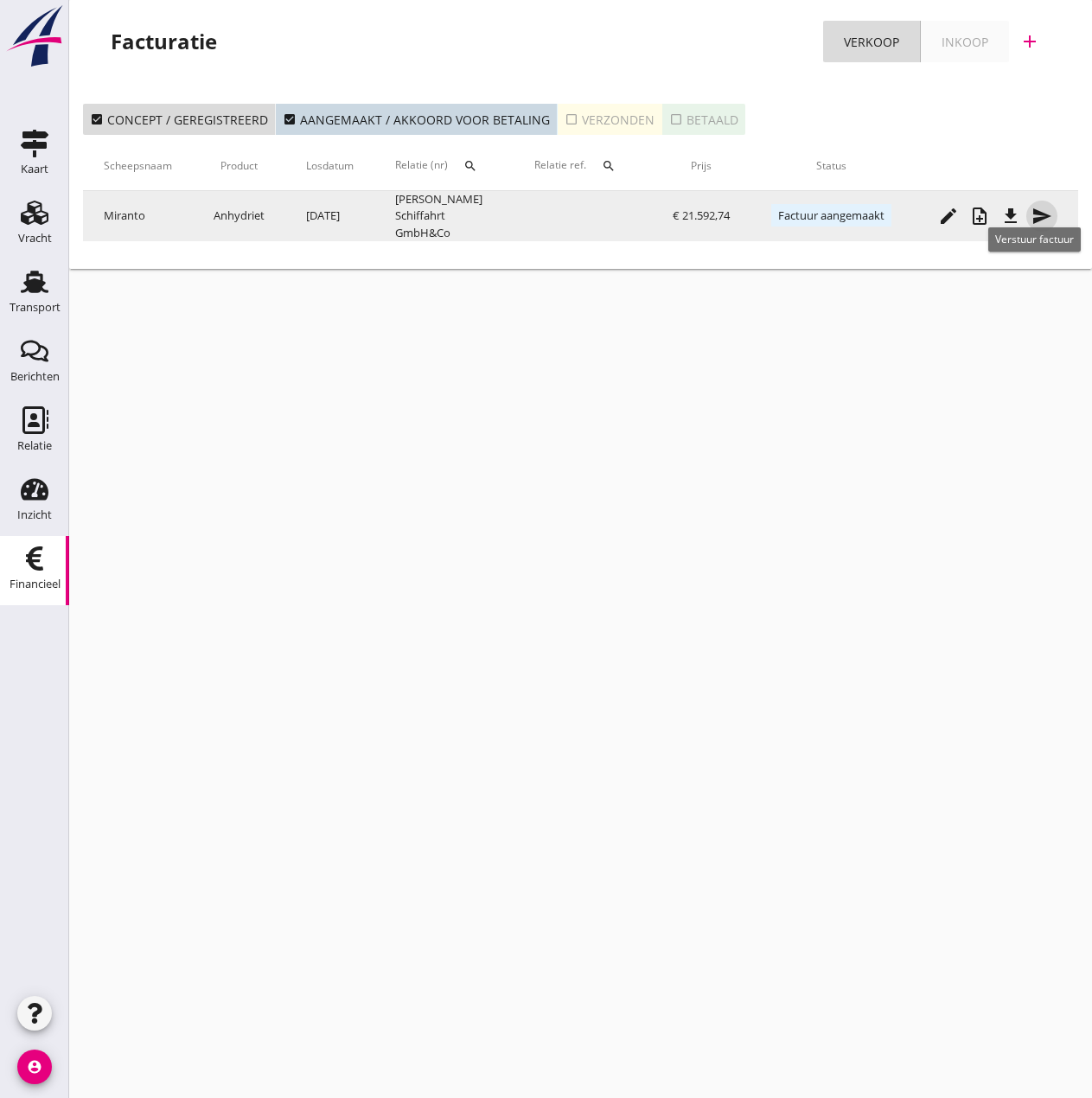
click at [1037, 210] on icon "send" at bounding box center [1041, 216] width 20 height 20
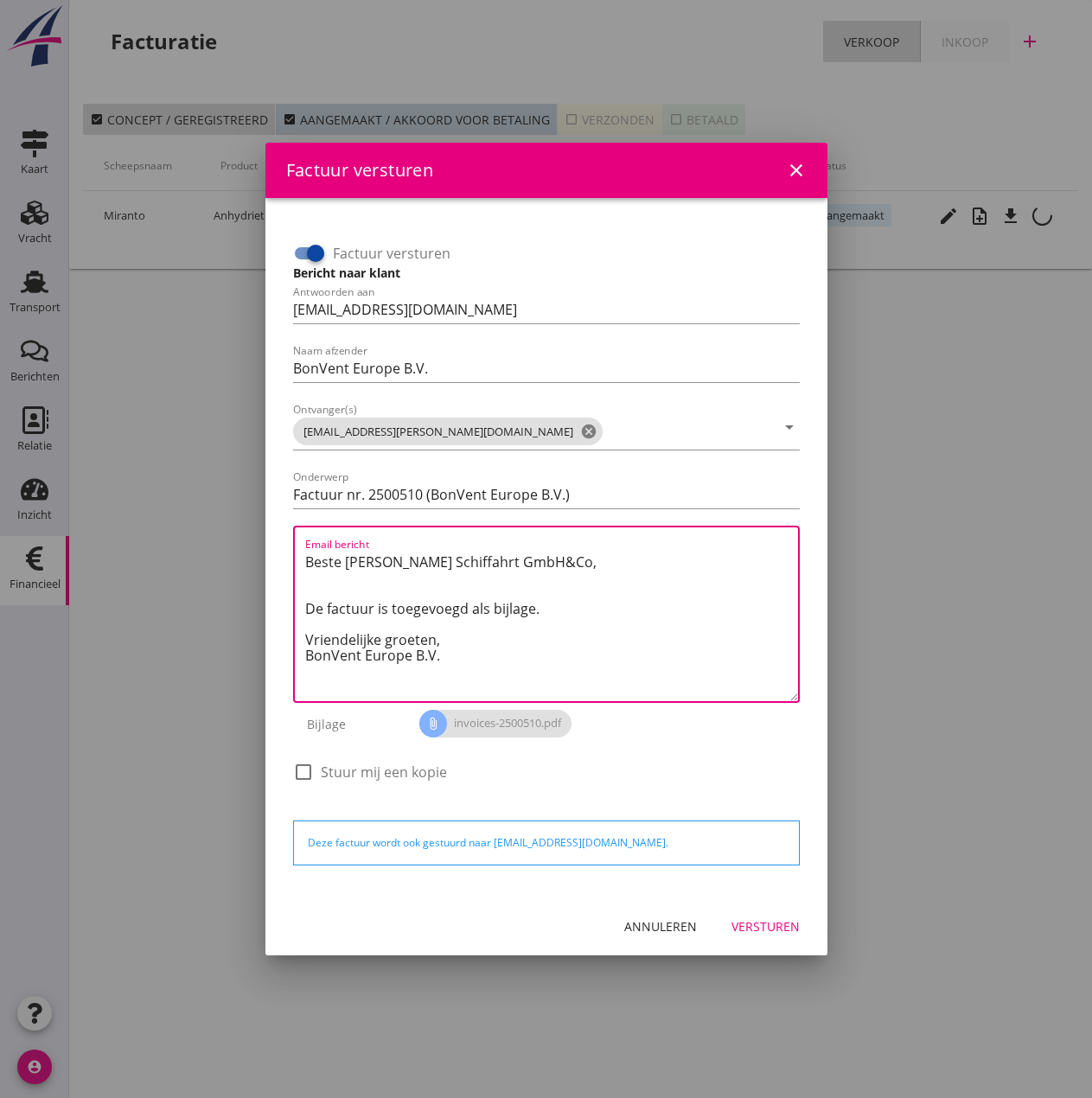
drag, startPoint x: 454, startPoint y: 637, endPoint x: 265, endPoint y: 521, distance: 221.8
click at [265, 521] on div "Factuur versturen Bericht naar klant Antwoorden aan [EMAIL_ADDRESS][DOMAIN_NAME…" at bounding box center [546, 547] width 562 height 699
paste textarea "Guten Tag, Im Anhang finden Sie die Abrechnung für die Reise der [PERSON_NAME].…"
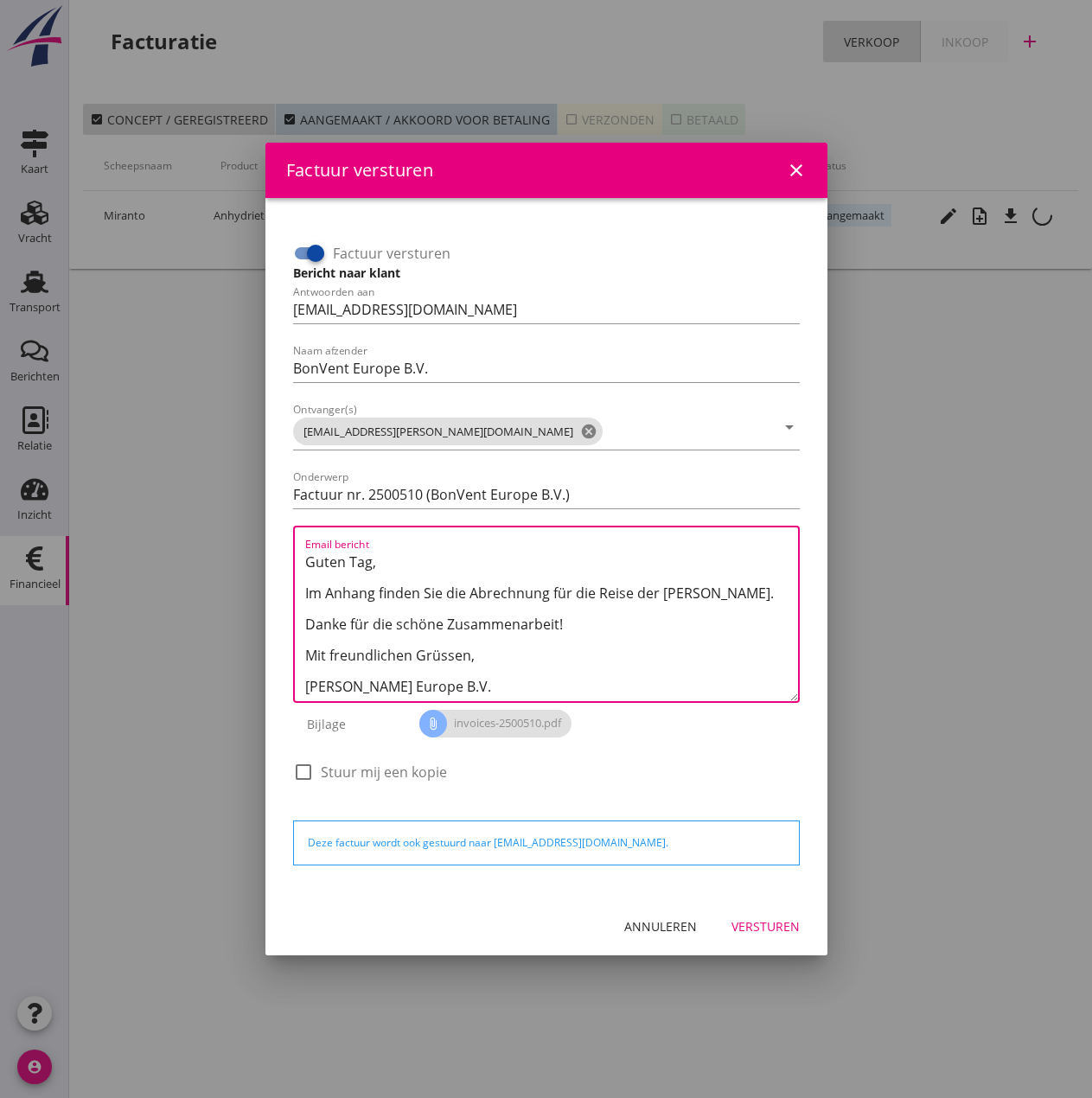
drag, startPoint x: 685, startPoint y: 596, endPoint x: 830, endPoint y: 630, distance: 148.9
click at [686, 596] on textarea "Guten Tag, Im Anhang finden Sie die Abrechnung für die Reise der [PERSON_NAME].…" at bounding box center [551, 624] width 493 height 153
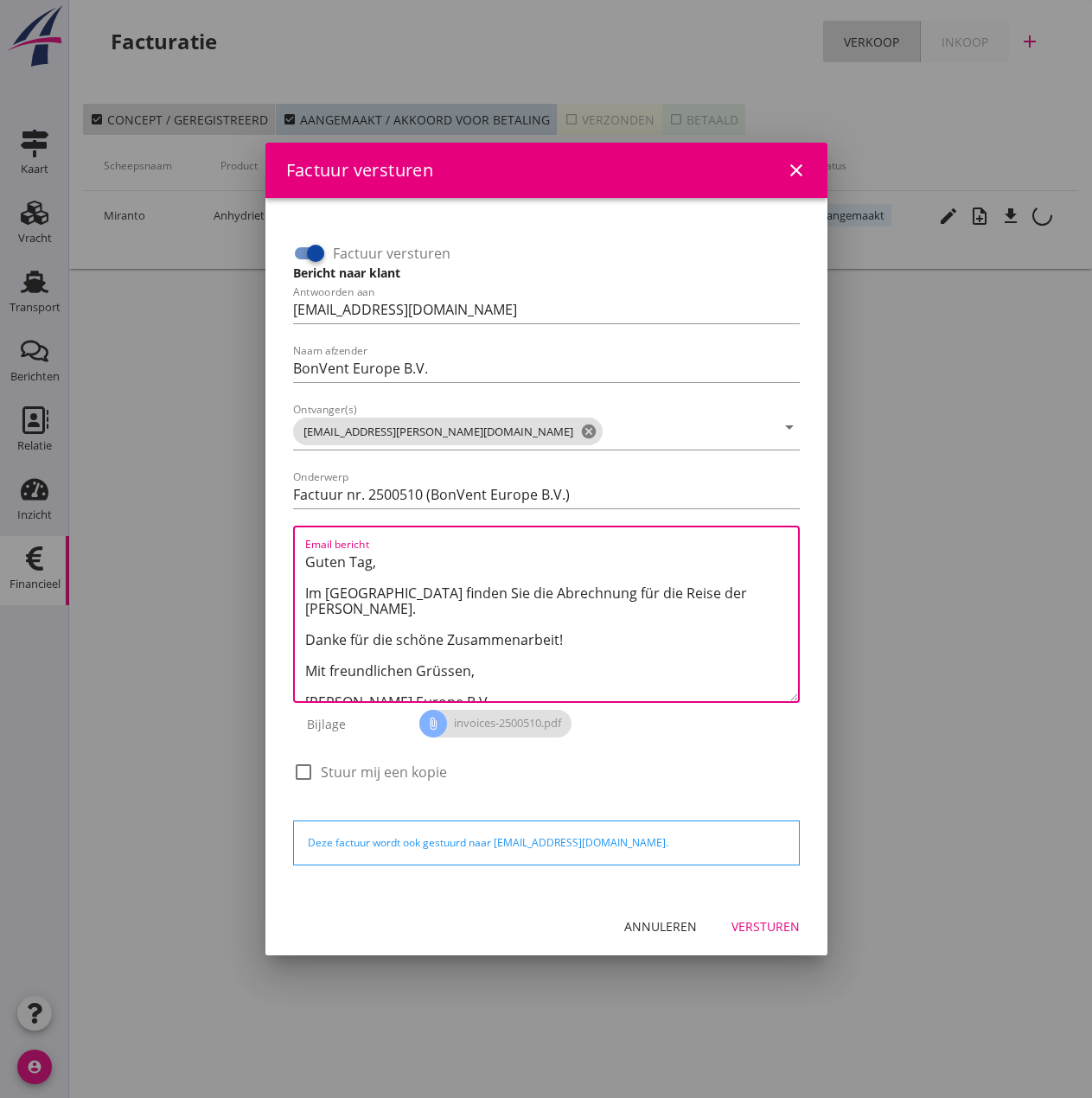
type textarea "Guten Tag, Im [GEOGRAPHIC_DATA] finden Sie die Abrechnung für die Reise der [PE…"
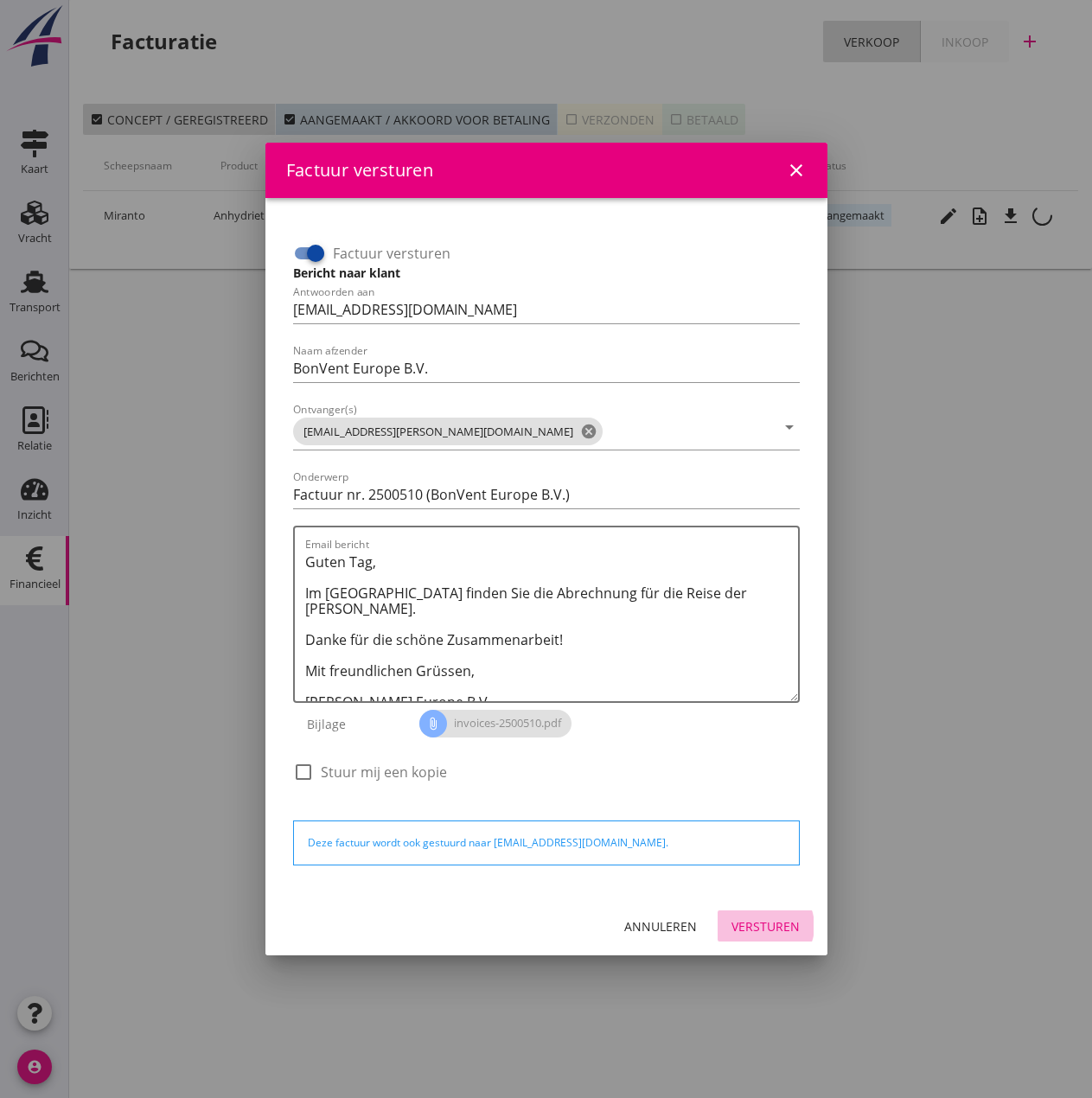
click at [779, 928] on div "Versturen" at bounding box center [766, 926] width 68 height 18
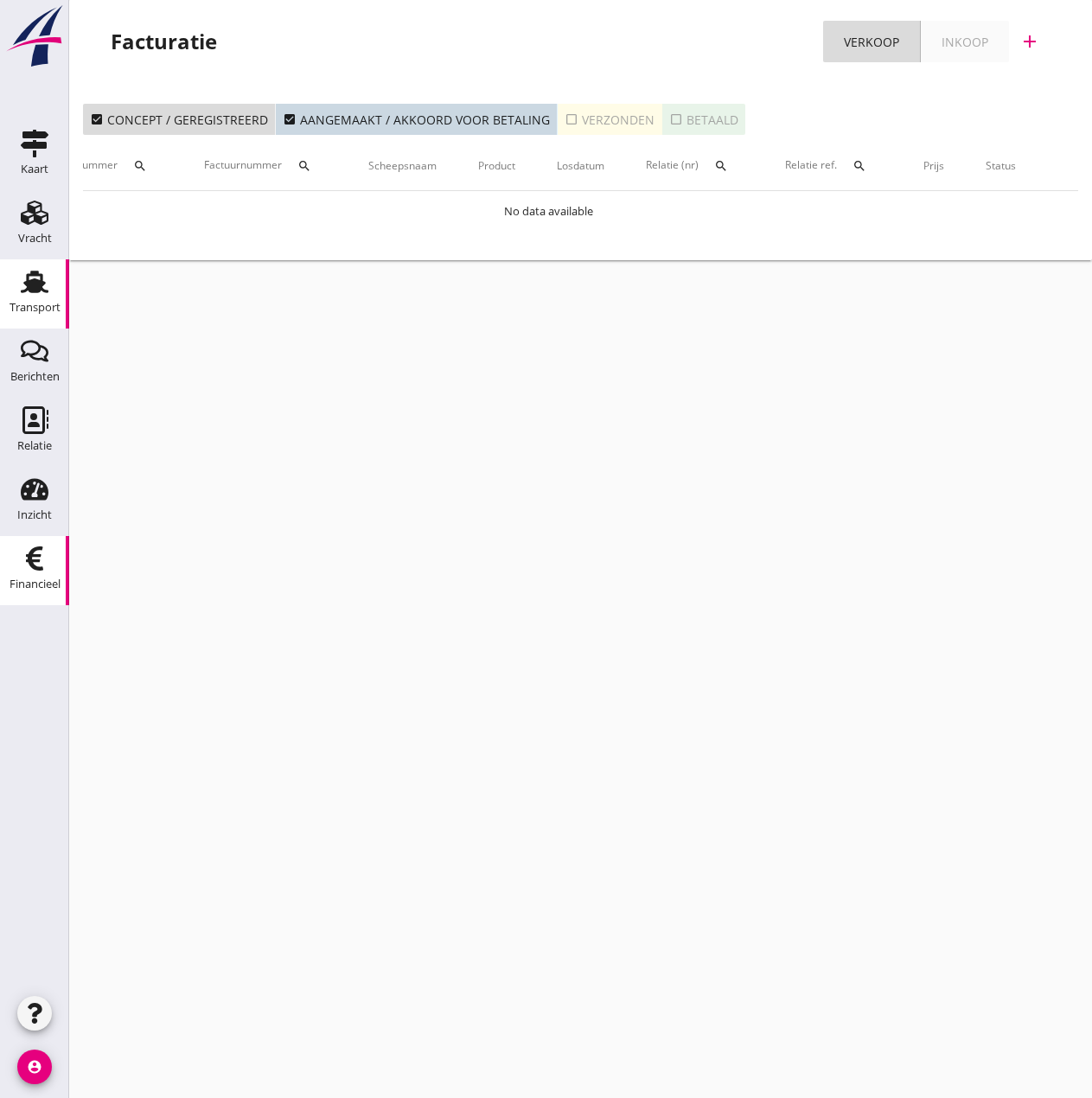
click at [38, 285] on use at bounding box center [34, 281] width 27 height 22
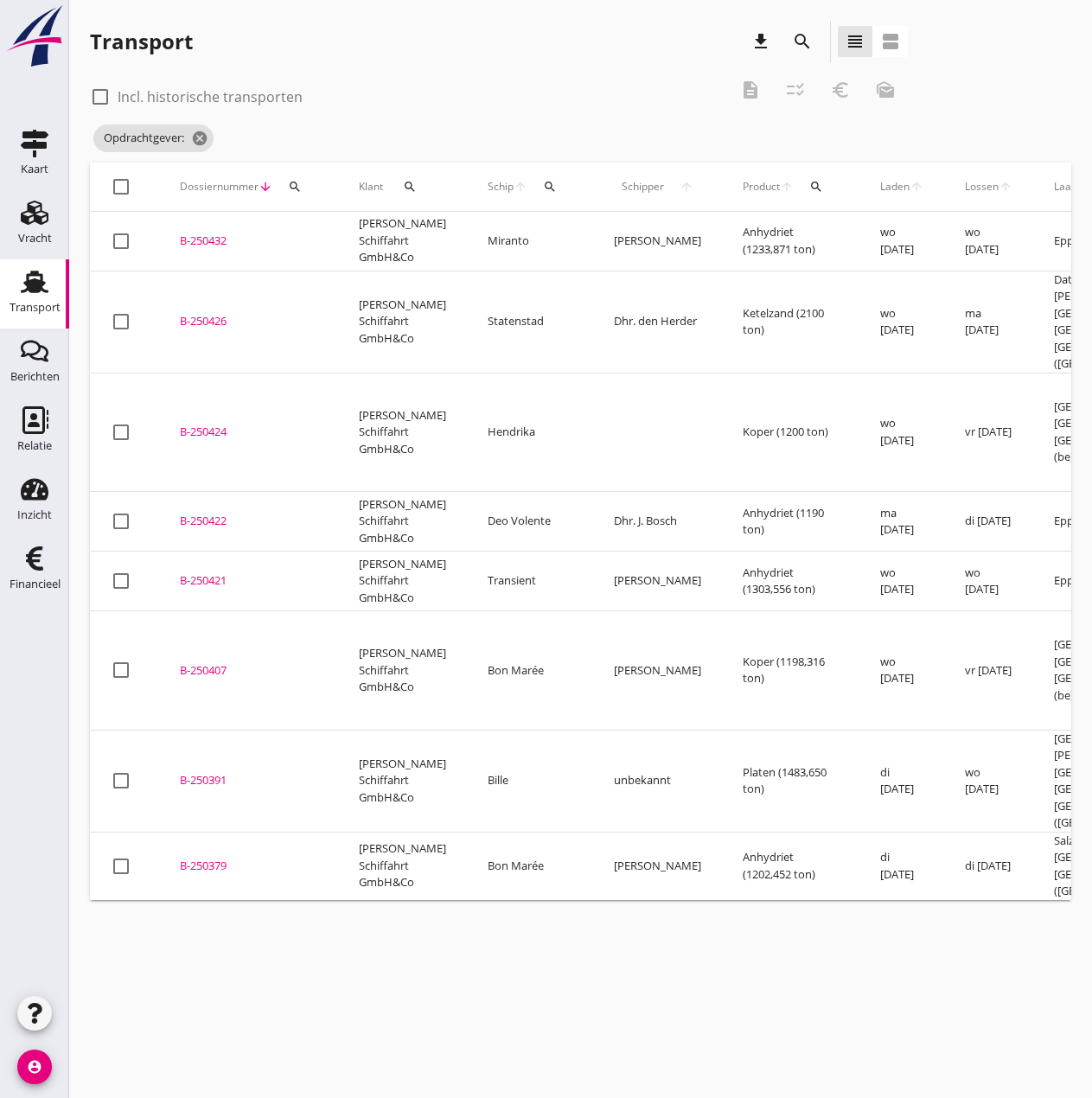
click at [195, 313] on div "B-250426" at bounding box center [248, 322] width 137 height 17
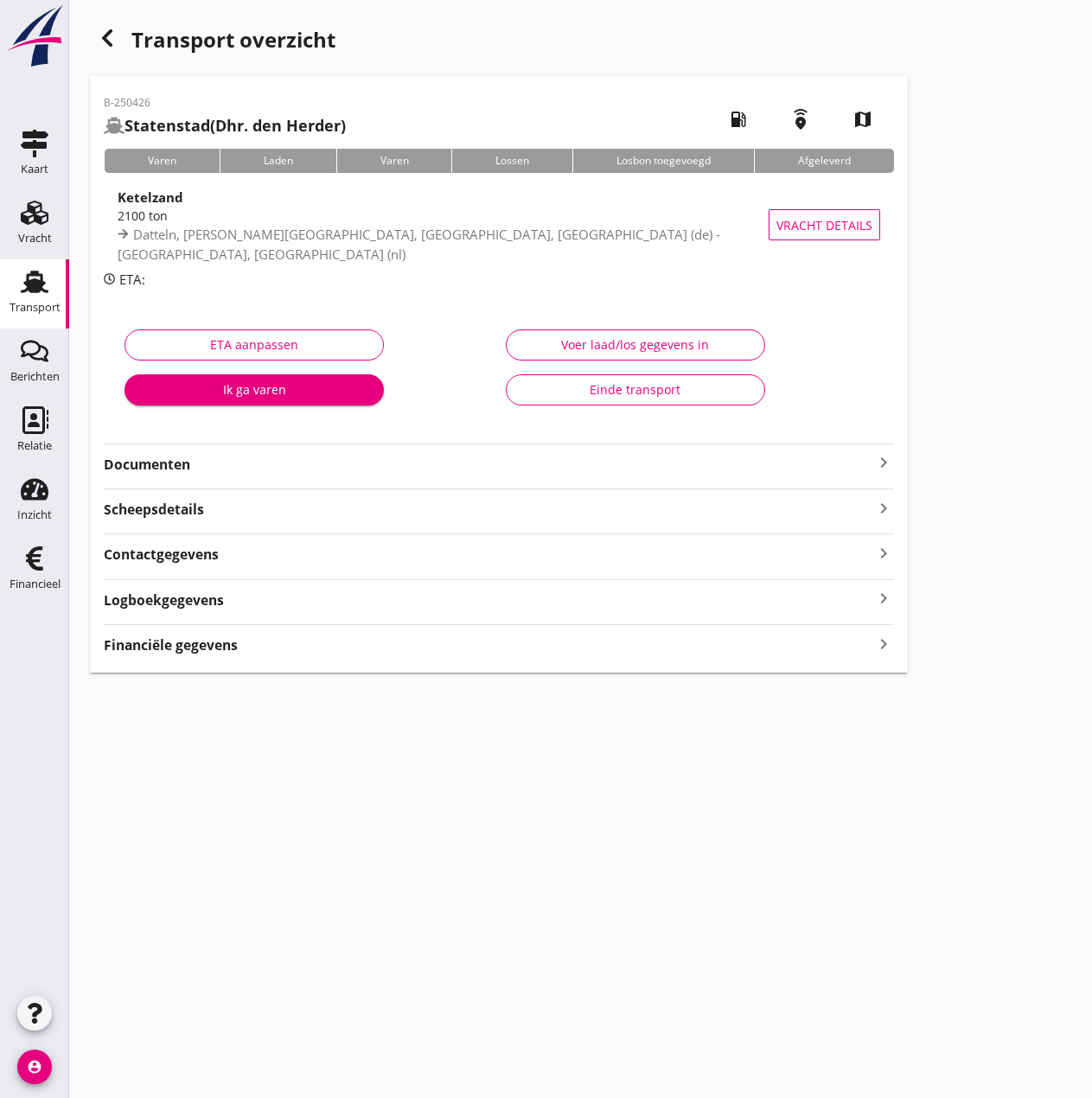
click at [650, 341] on div "Voer laad/los gegevens in" at bounding box center [635, 344] width 230 height 18
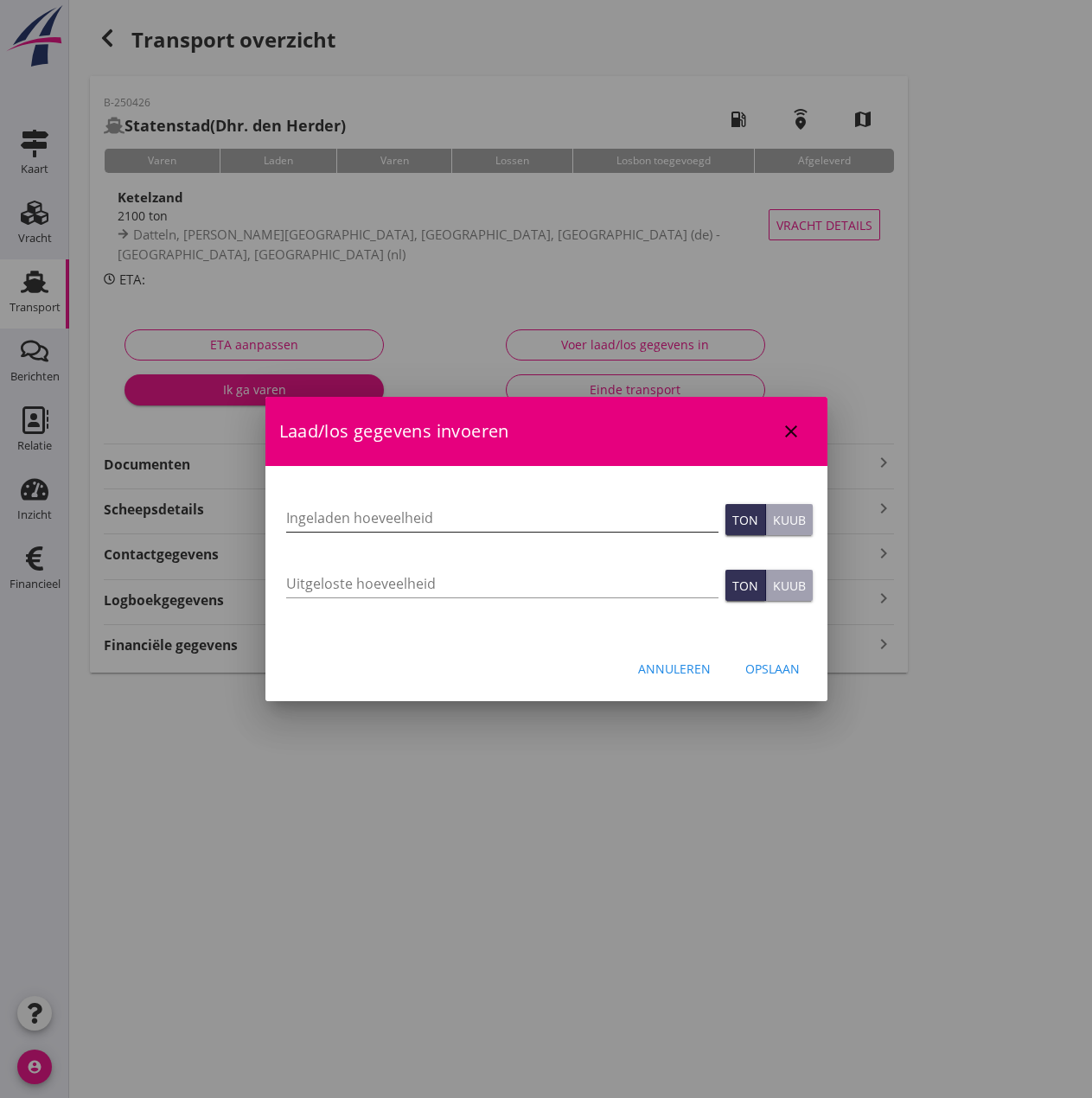
click at [552, 519] on input "Ingeladen hoeveelheid" at bounding box center [501, 518] width 432 height 27
type input "2098"
click at [780, 675] on div "Opslaan" at bounding box center [772, 669] width 54 height 18
type input "0"
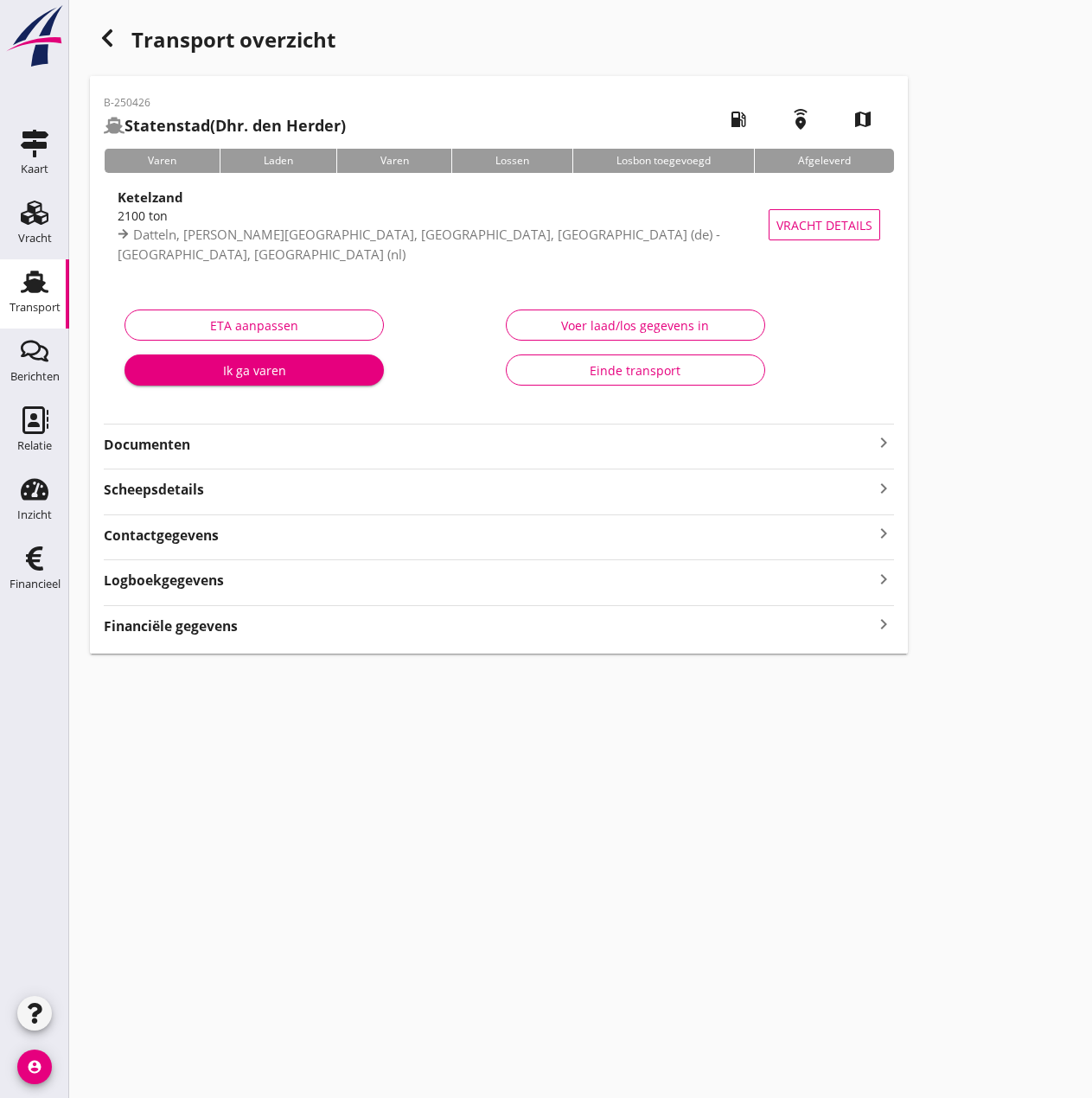
click at [110, 39] on icon "button" at bounding box center [107, 37] width 20 height 20
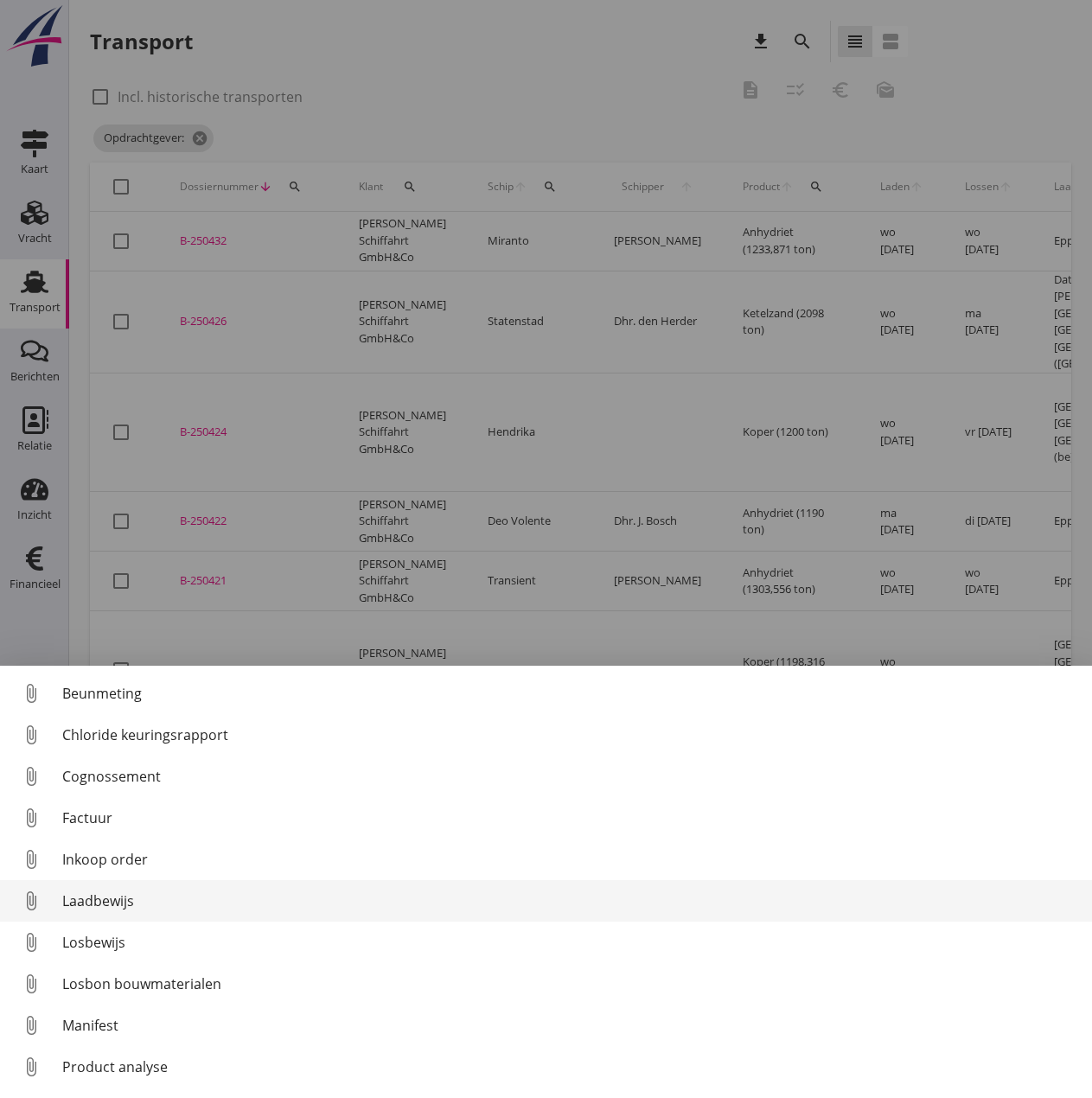
click at [87, 900] on div "Laadbewijs" at bounding box center [569, 900] width 1015 height 20
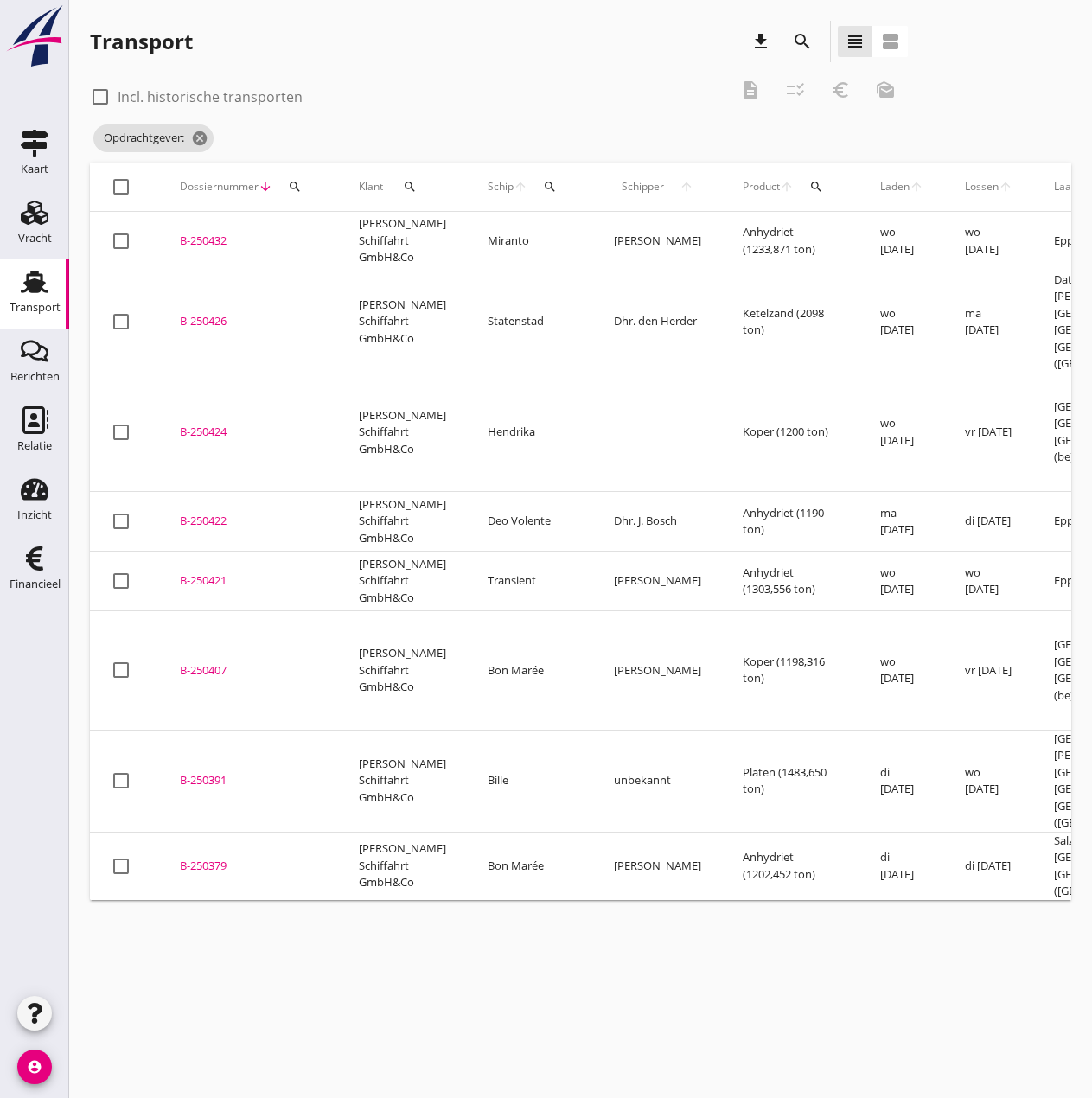
click at [188, 316] on div "B-250426" at bounding box center [248, 322] width 137 height 17
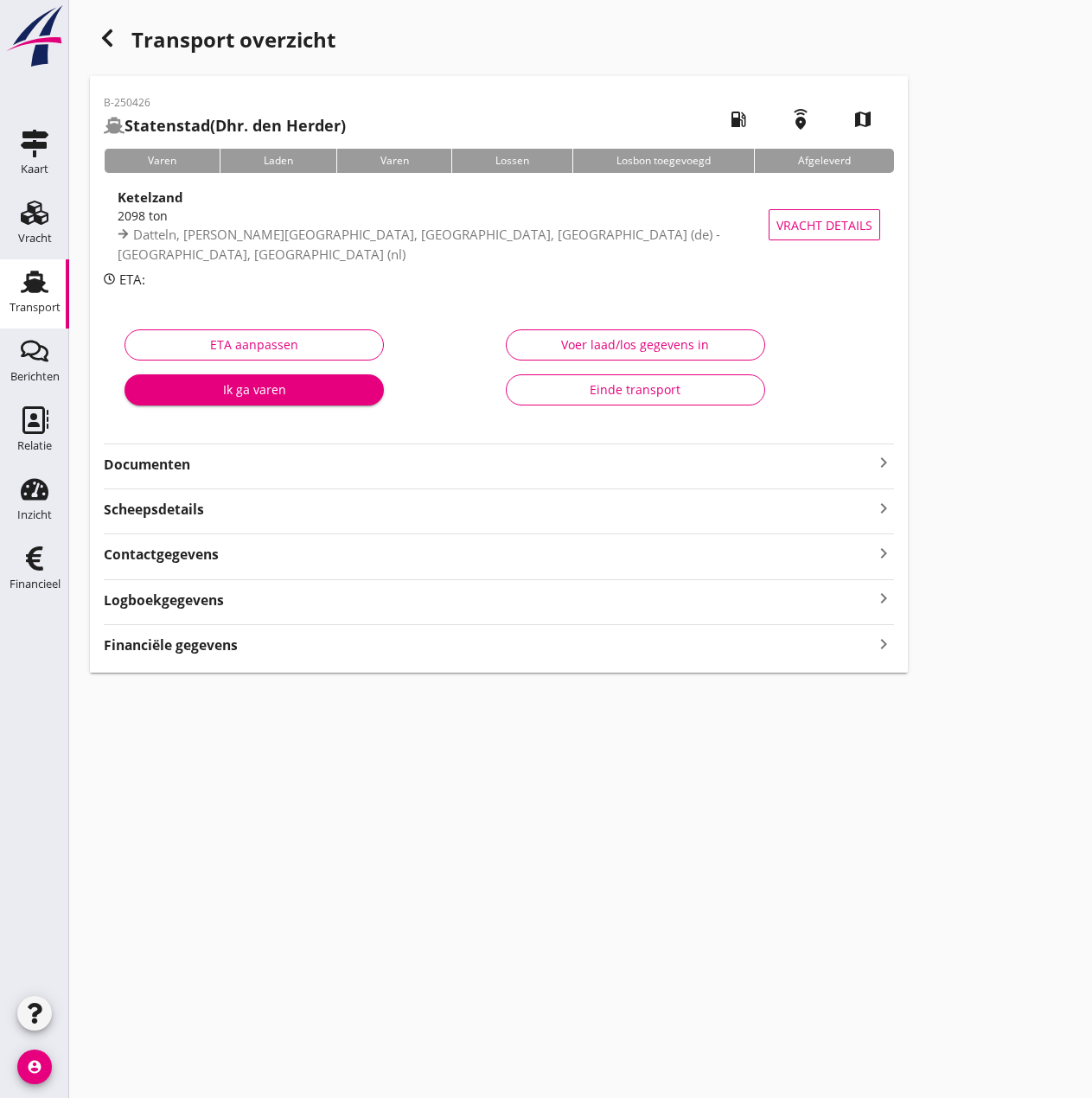
click at [135, 630] on div "Financiële gegevens keyboard_arrow_right" at bounding box center [498, 639] width 790 height 31
drag, startPoint x: 140, startPoint y: 635, endPoint x: 155, endPoint y: 640, distance: 15.8
click at [142, 636] on strong "Financiële gegevens" at bounding box center [171, 645] width 134 height 19
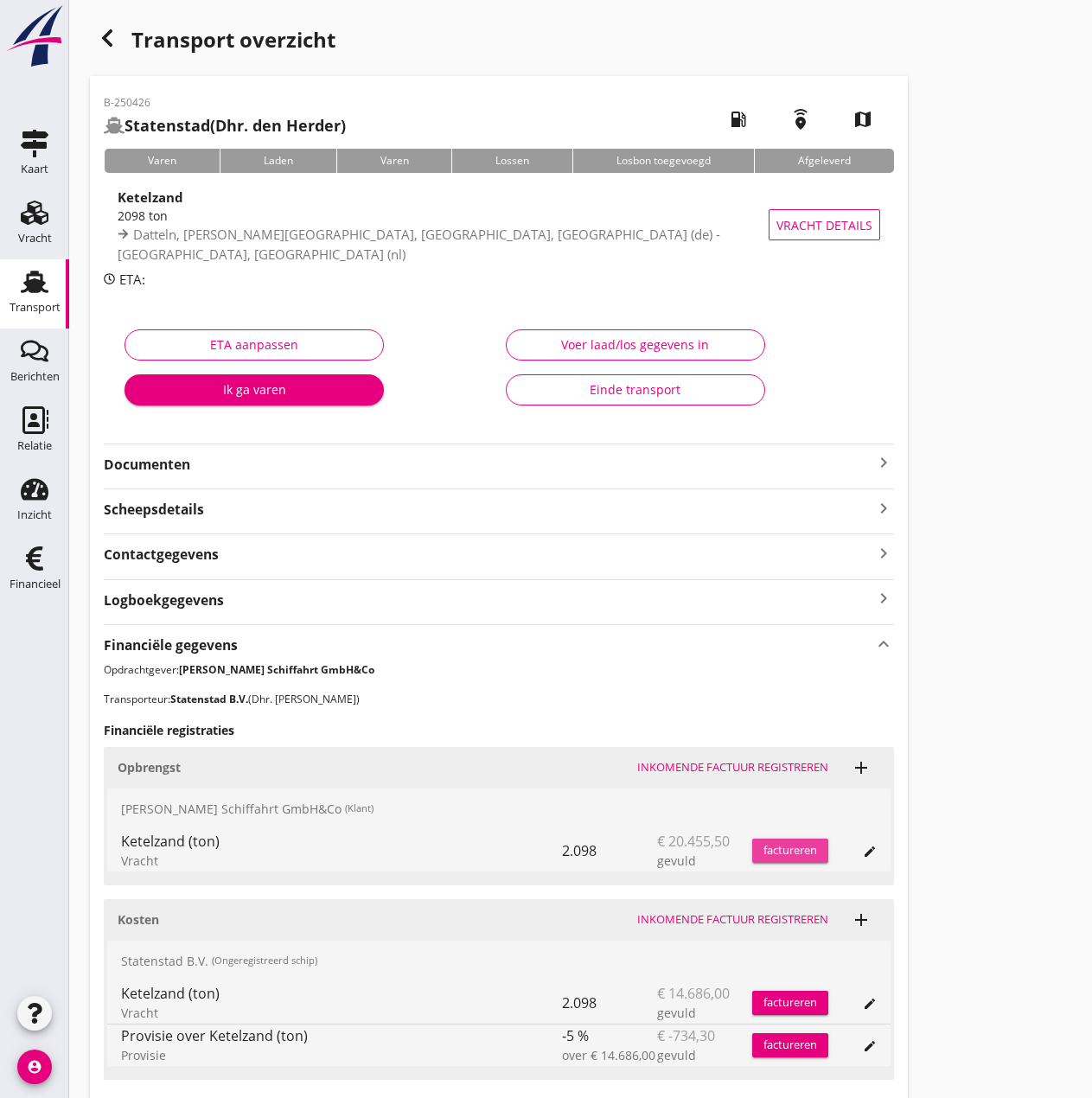
click at [792, 841] on div "factureren" at bounding box center [790, 850] width 76 height 17
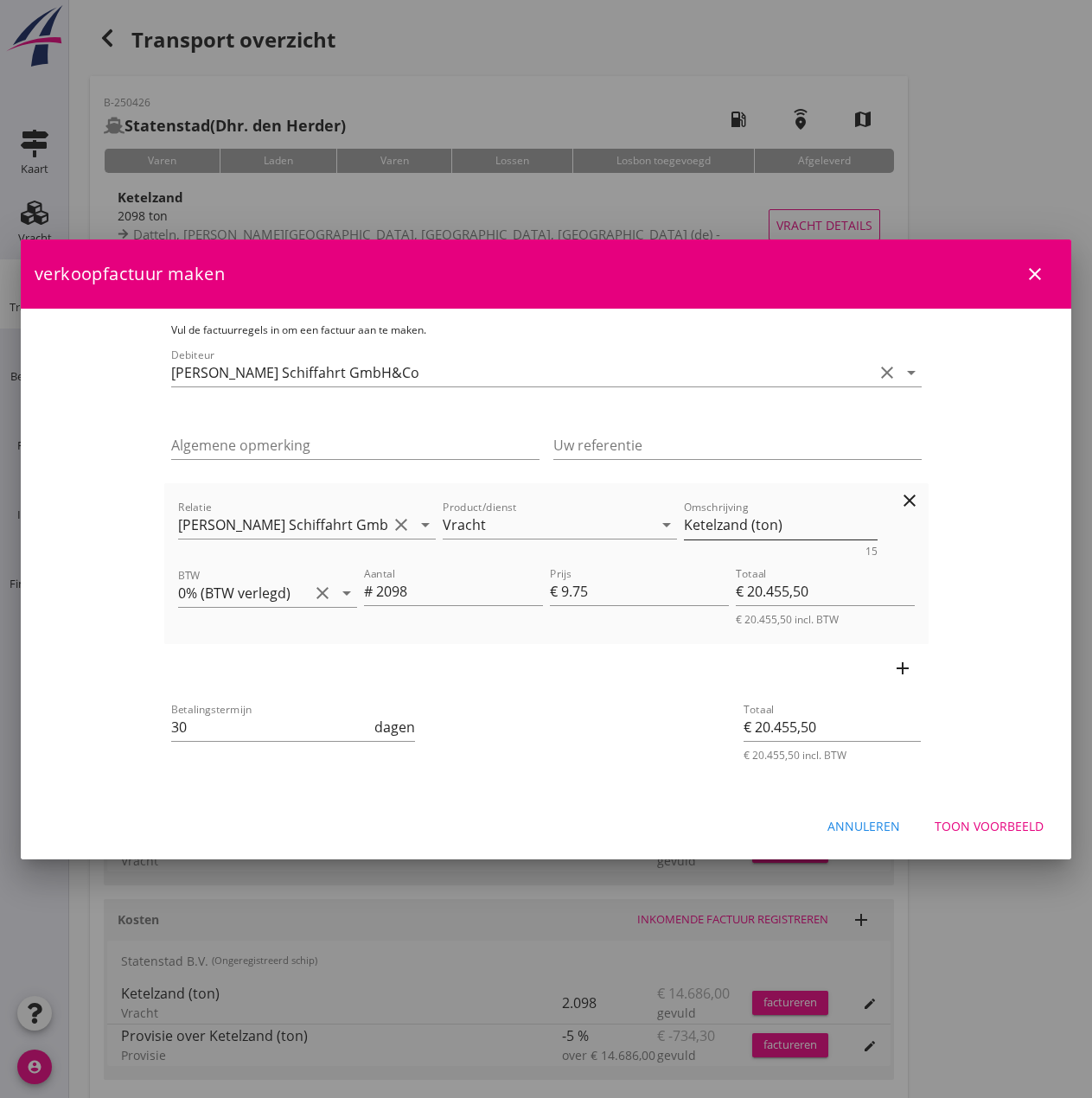
click at [747, 523] on textarea "Ketelzand (ton)" at bounding box center [780, 525] width 193 height 28
type textarea "Ketelzand (2098 ton)"
click at [202, 726] on input "30" at bounding box center [271, 727] width 200 height 27
type input "3"
type input "14"
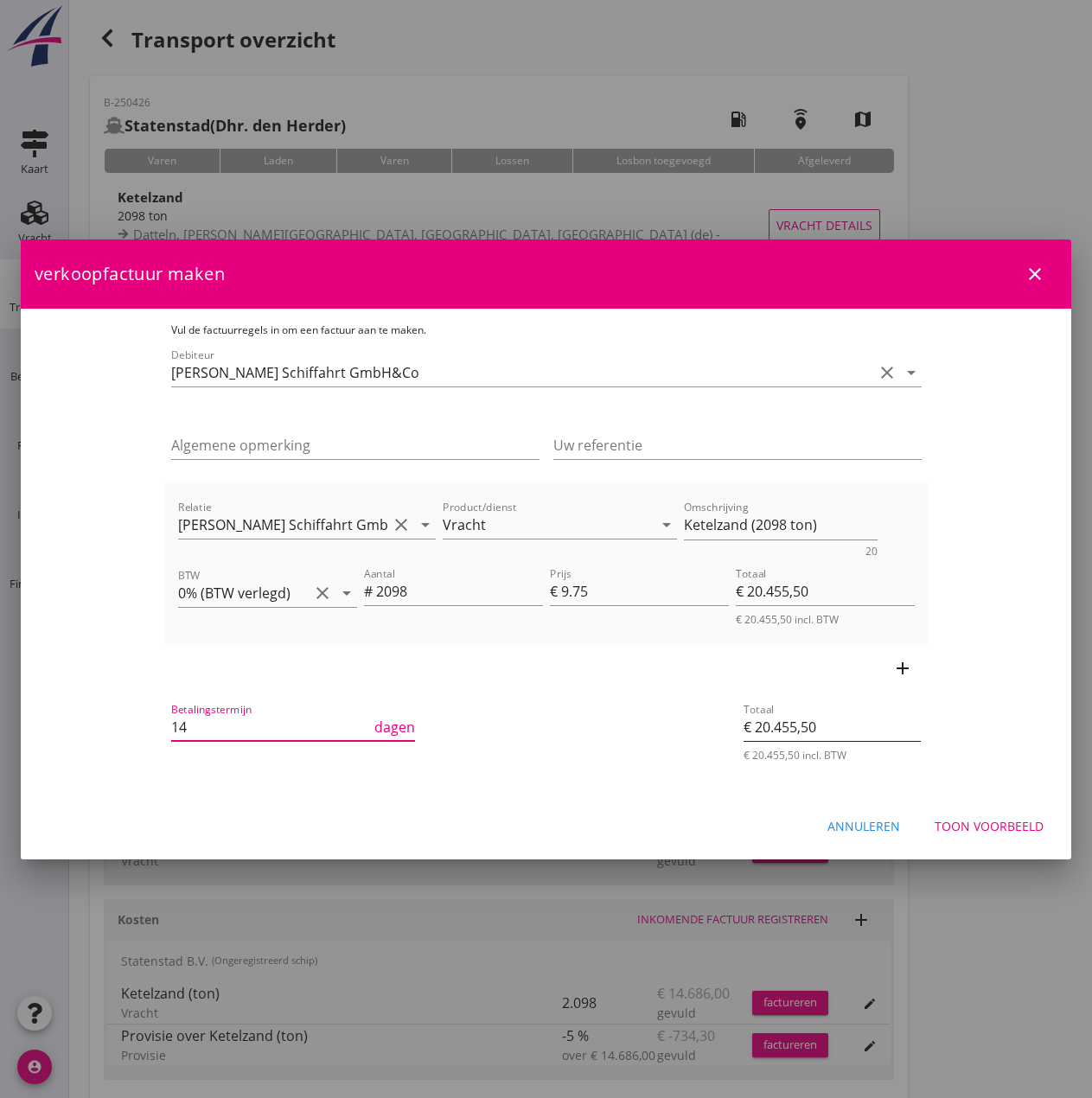
click at [920, 724] on input "€ 20.455,50" at bounding box center [832, 727] width 177 height 27
click at [975, 824] on div "Toon voorbeeld" at bounding box center [989, 826] width 109 height 18
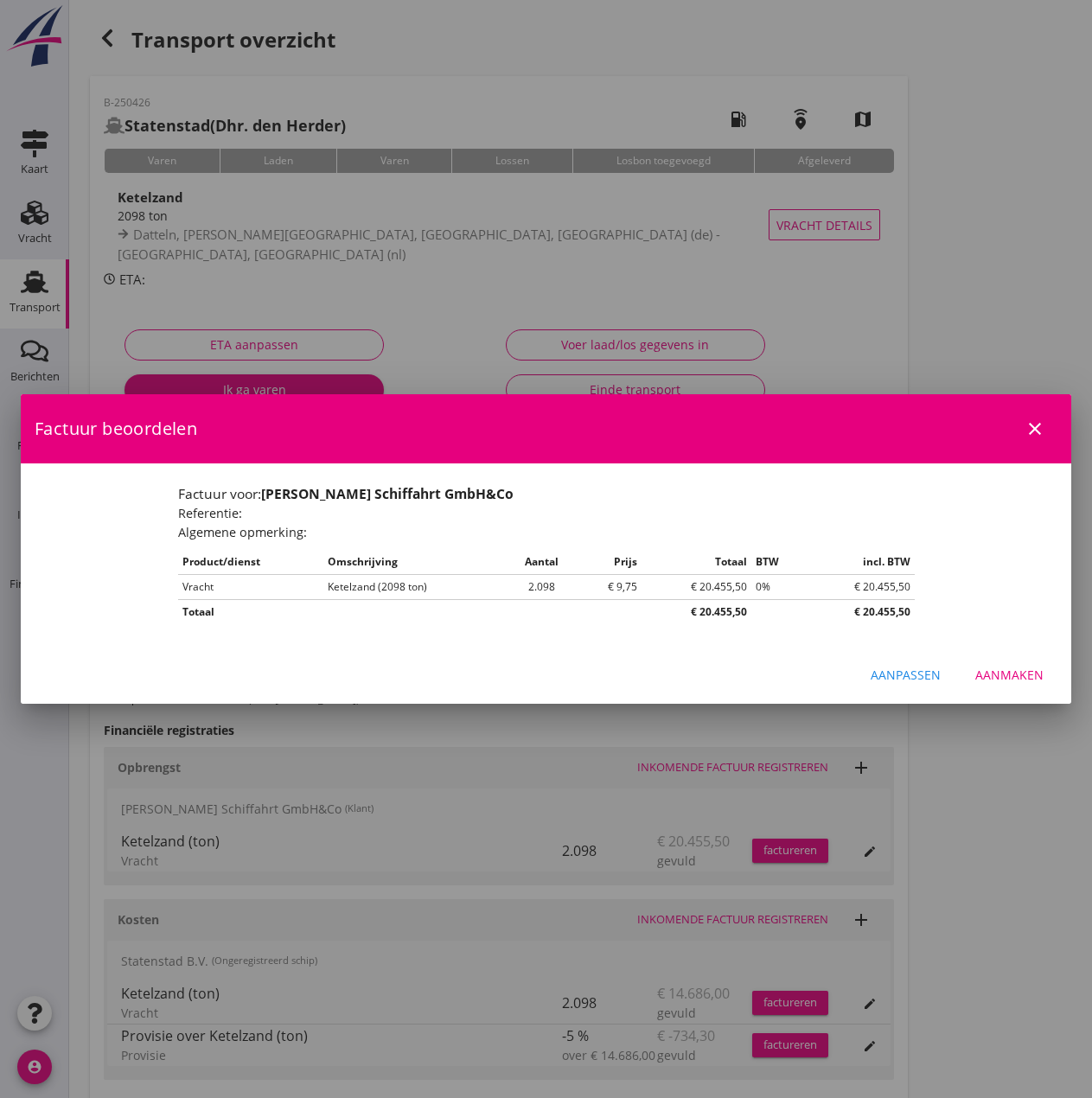
click at [988, 668] on div "Aanmaken" at bounding box center [1008, 674] width 68 height 18
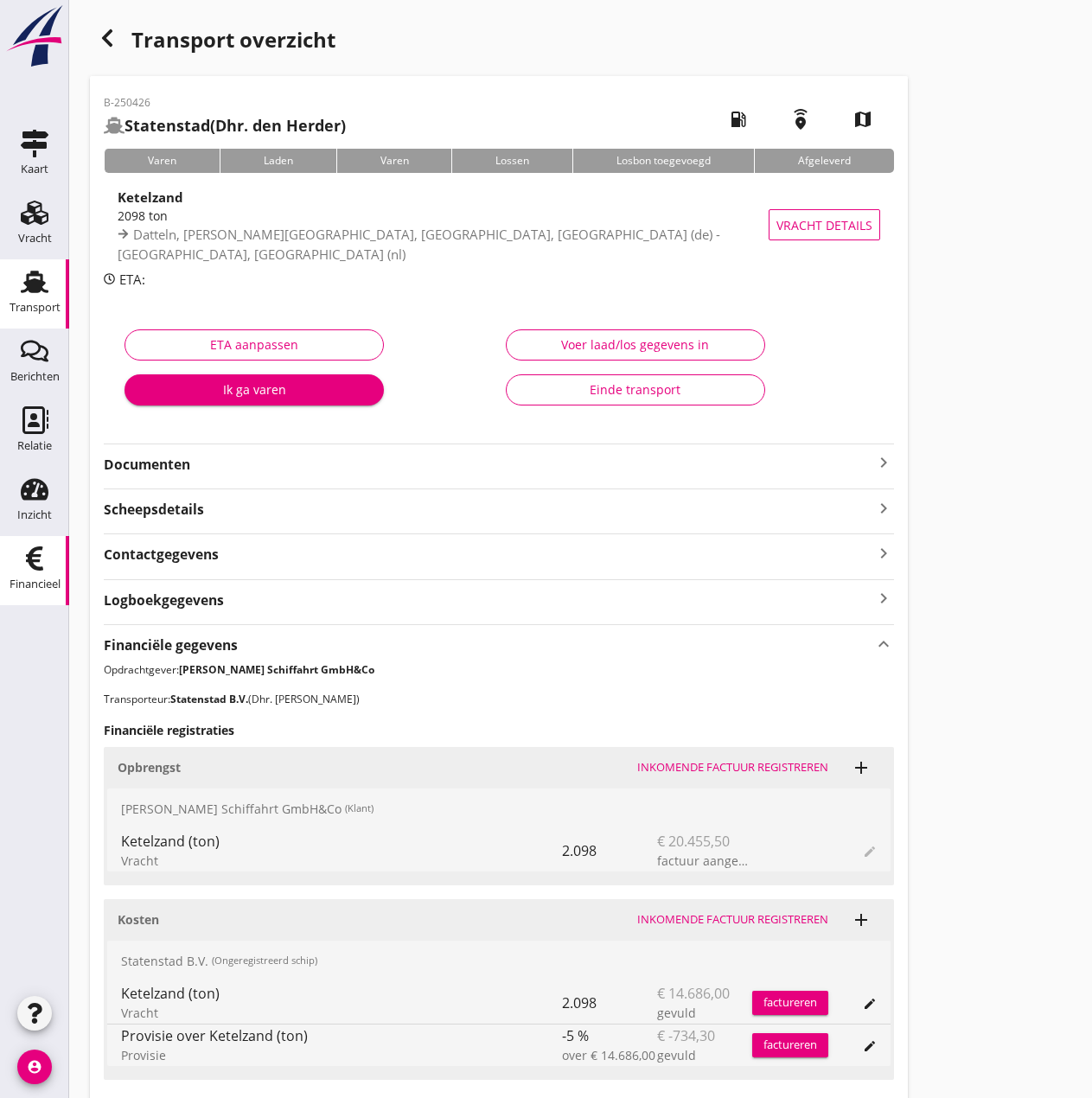
click at [31, 564] on use at bounding box center [35, 558] width 17 height 24
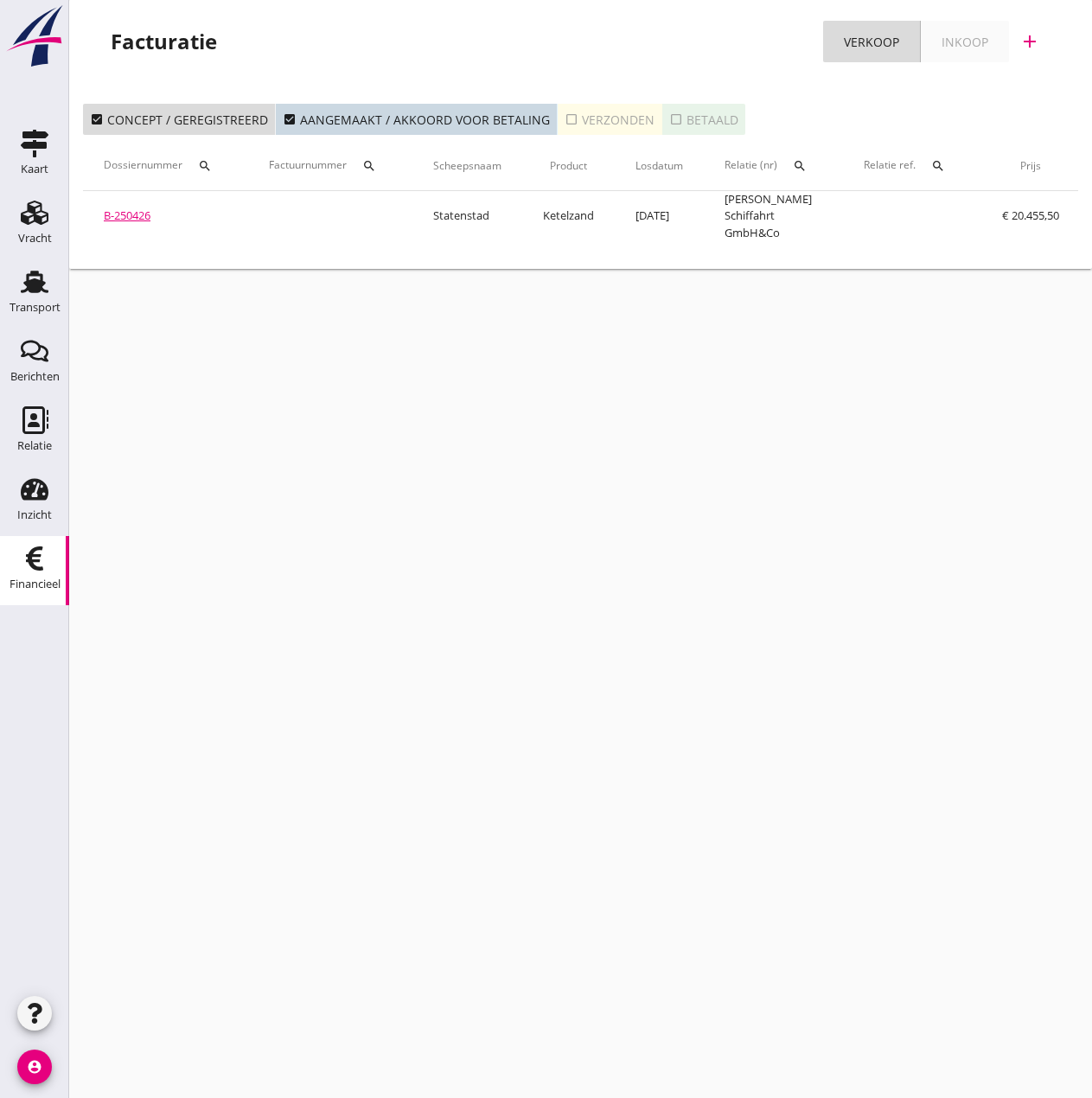
scroll to position [0, 297]
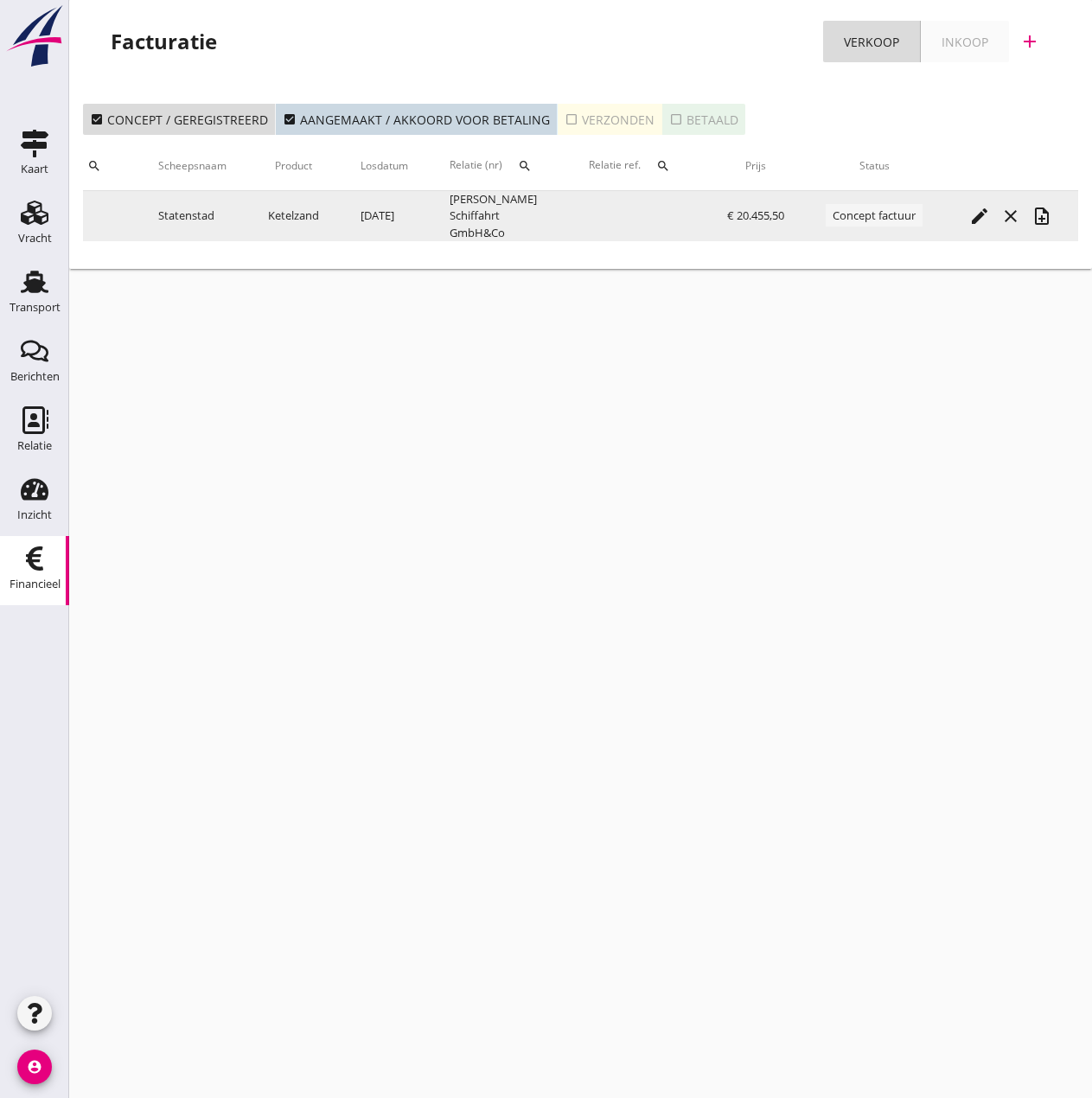
click at [1042, 220] on icon "note_add" at bounding box center [1041, 216] width 20 height 20
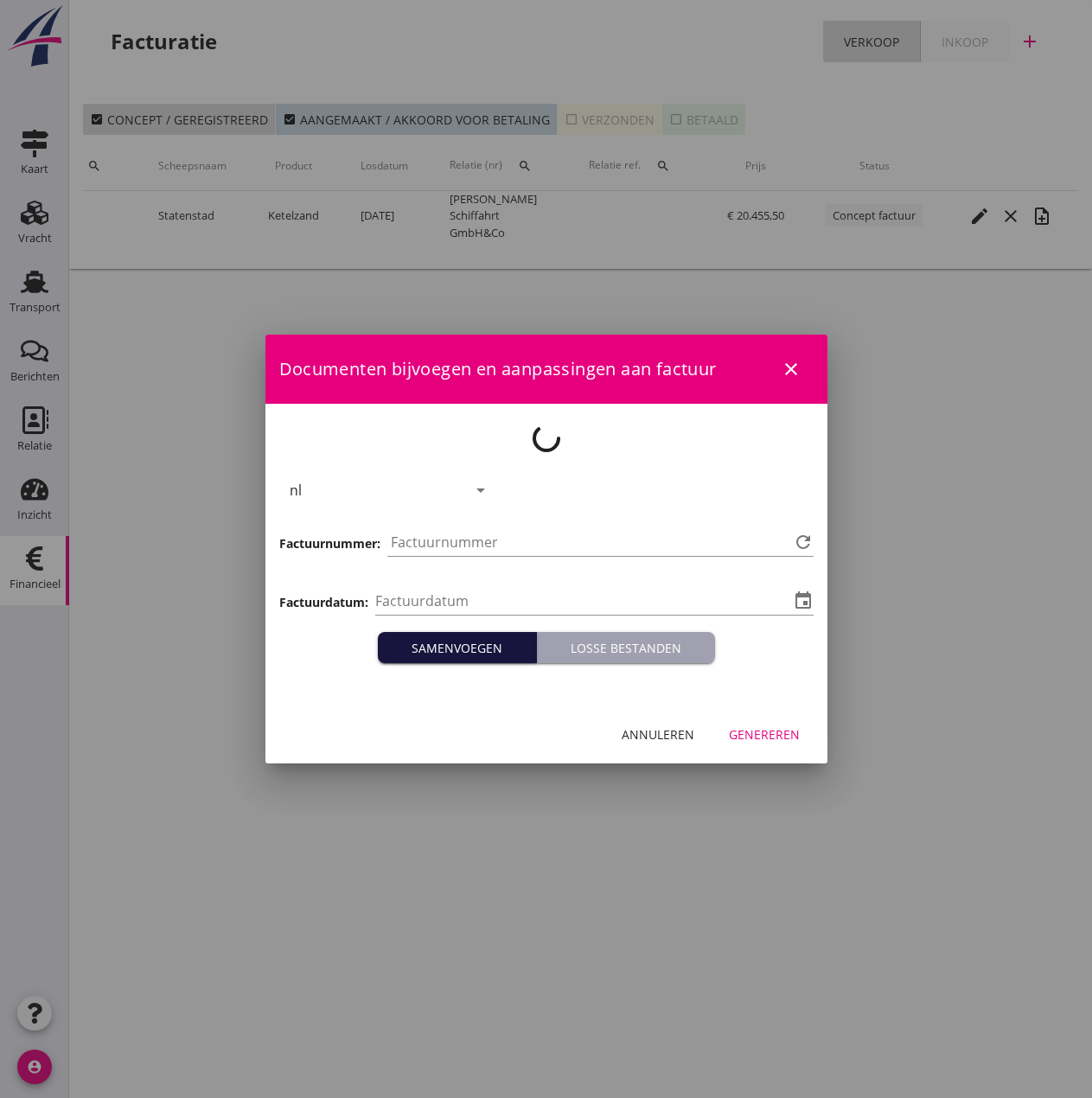
type input "[DATE]"
type input "511"
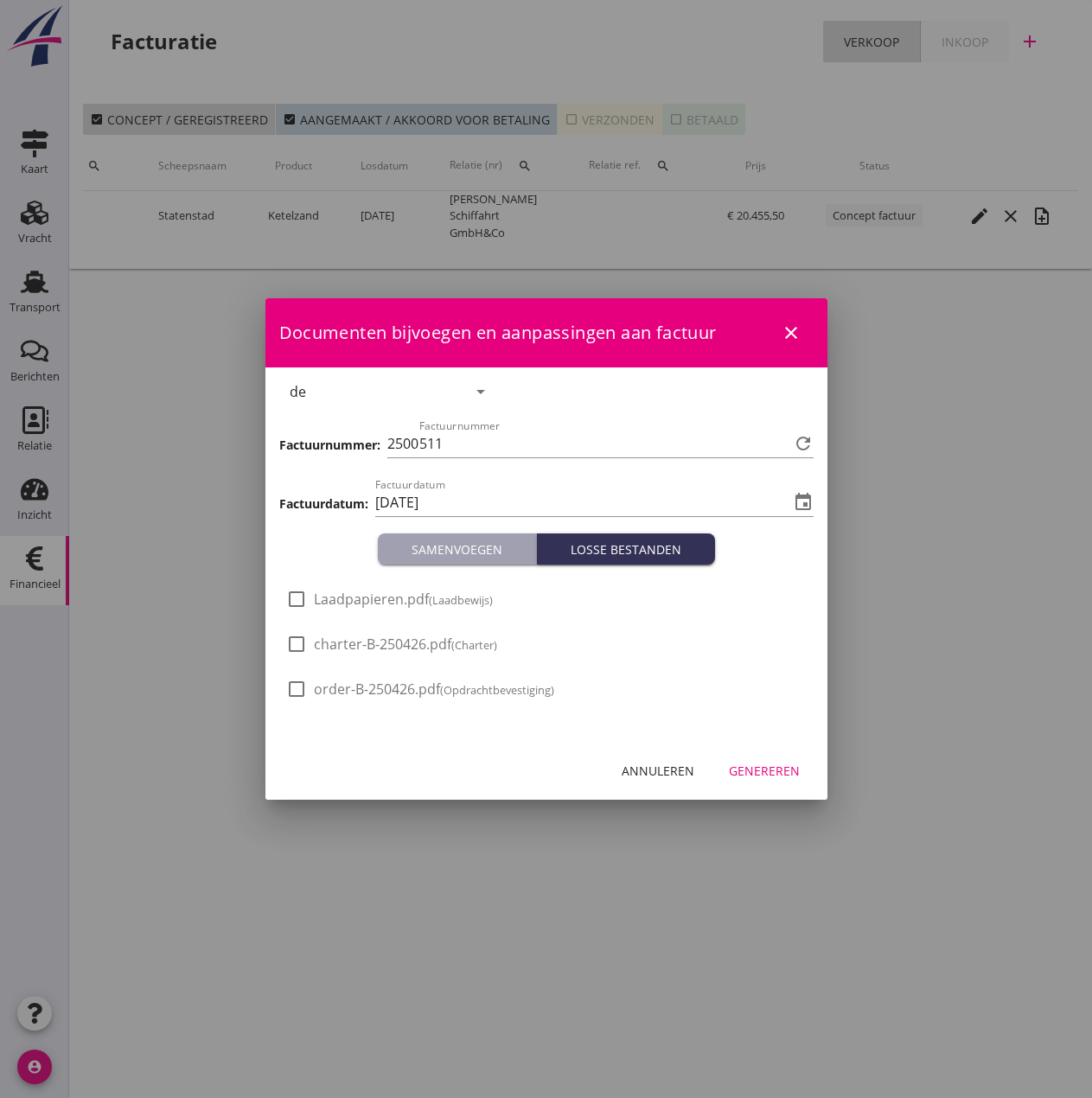
click at [372, 602] on span "Laadpapieren.pdf (Laadbewijs)" at bounding box center [403, 600] width 179 height 18
checkbox input "true"
click at [764, 764] on div "Genereren" at bounding box center [764, 771] width 71 height 18
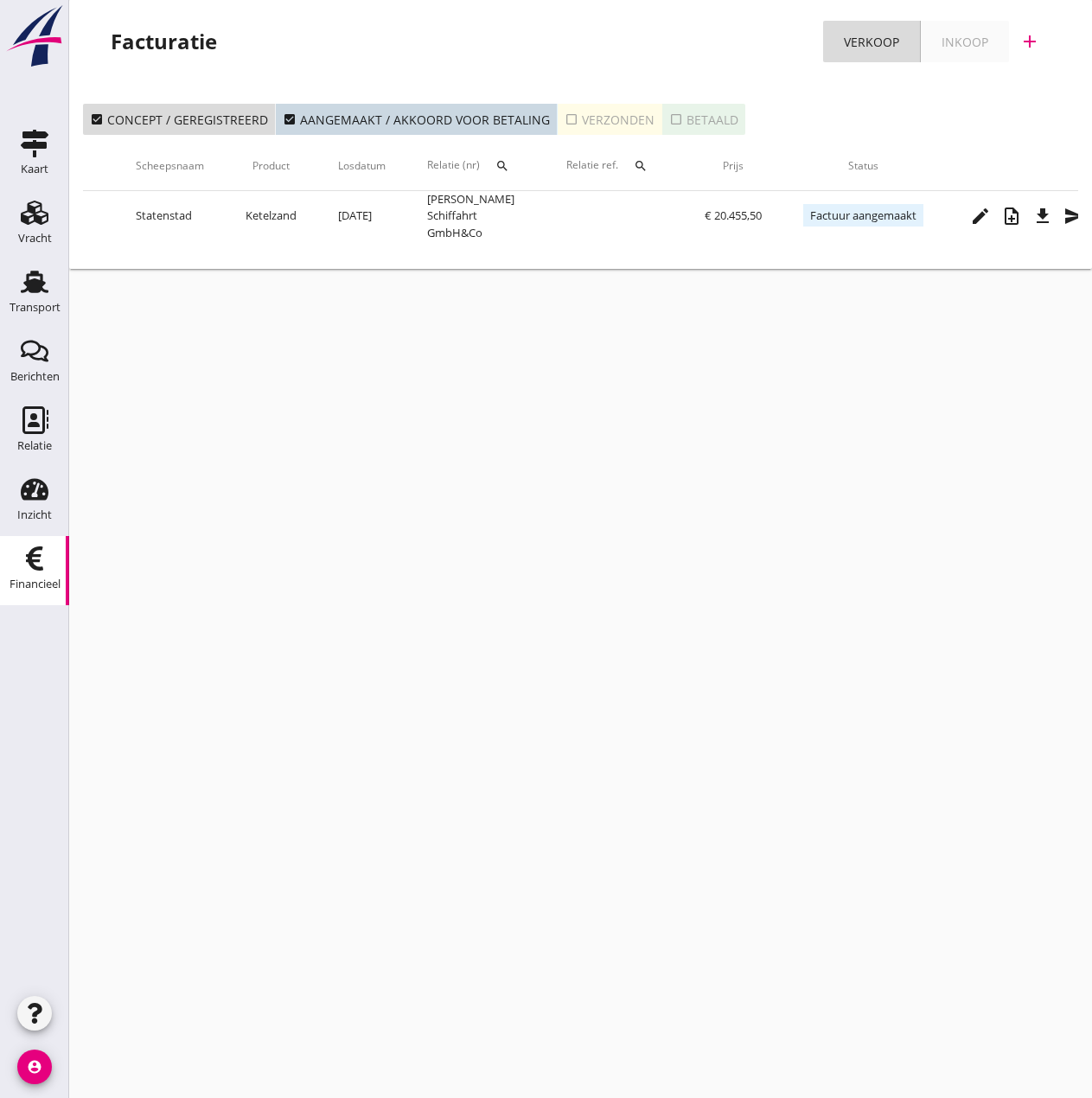
scroll to position [0, 352]
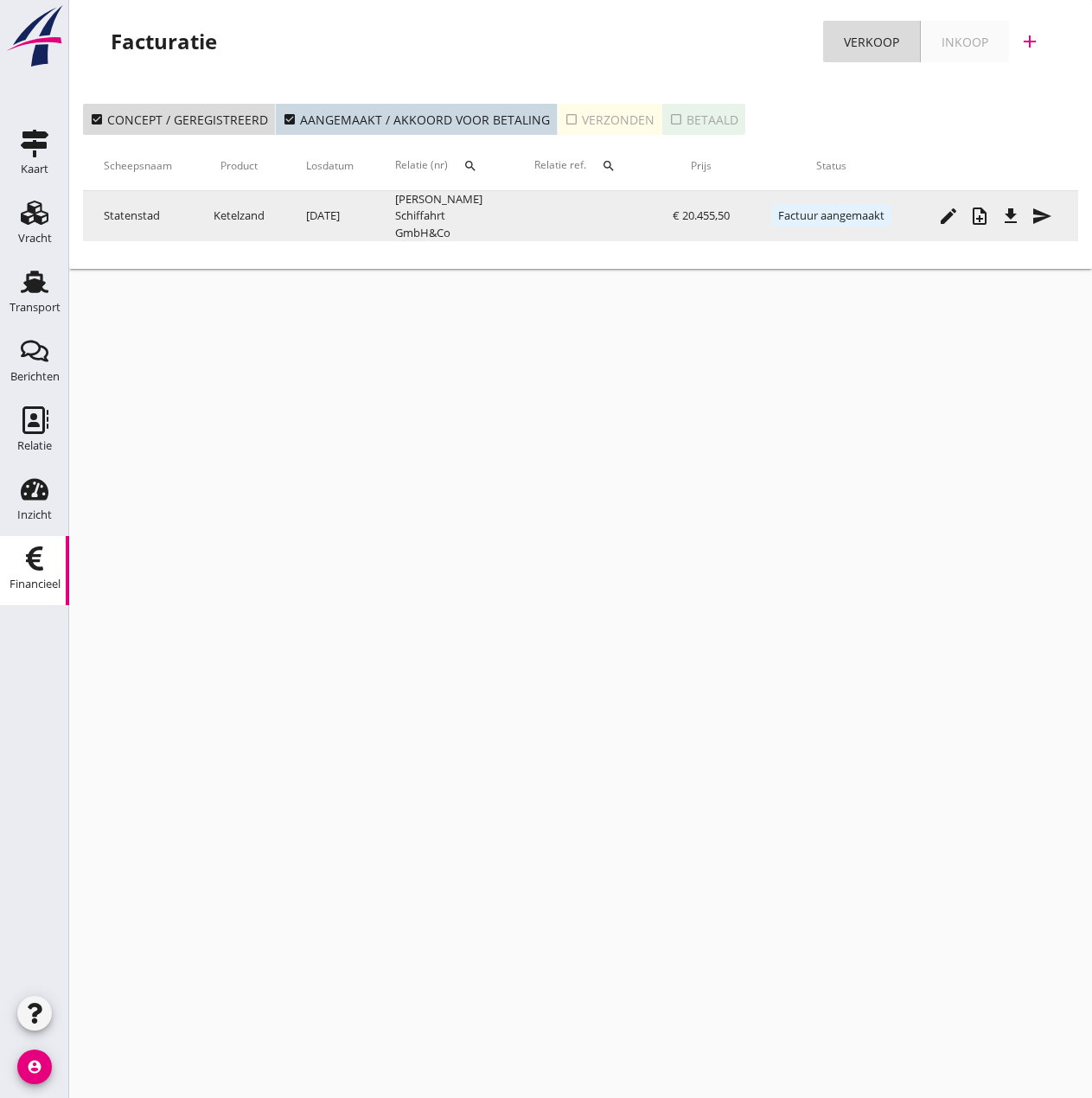
click at [1044, 217] on icon "send" at bounding box center [1041, 216] width 20 height 20
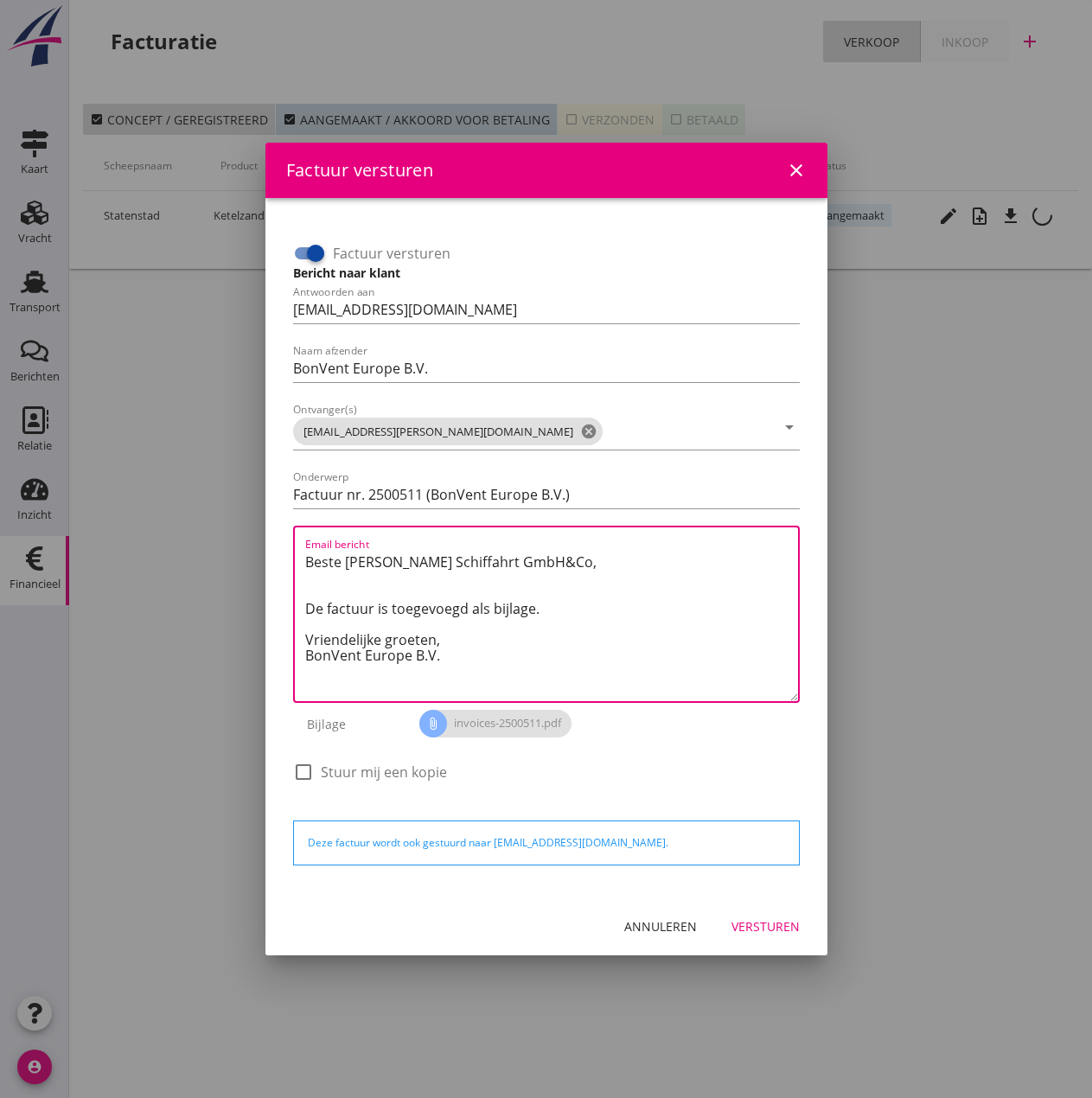
drag, startPoint x: 498, startPoint y: 633, endPoint x: 224, endPoint y: 515, distance: 298.3
click at [224, 515] on div "Factuur versturen close Factuur versturen Bericht naar klant Antwoorden aan [EM…" at bounding box center [546, 549] width 1092 height 1098
paste textarea "Guten Tag, Im Anhang finden Sie die Abrechnung für die Reise der [PERSON_NAME].…"
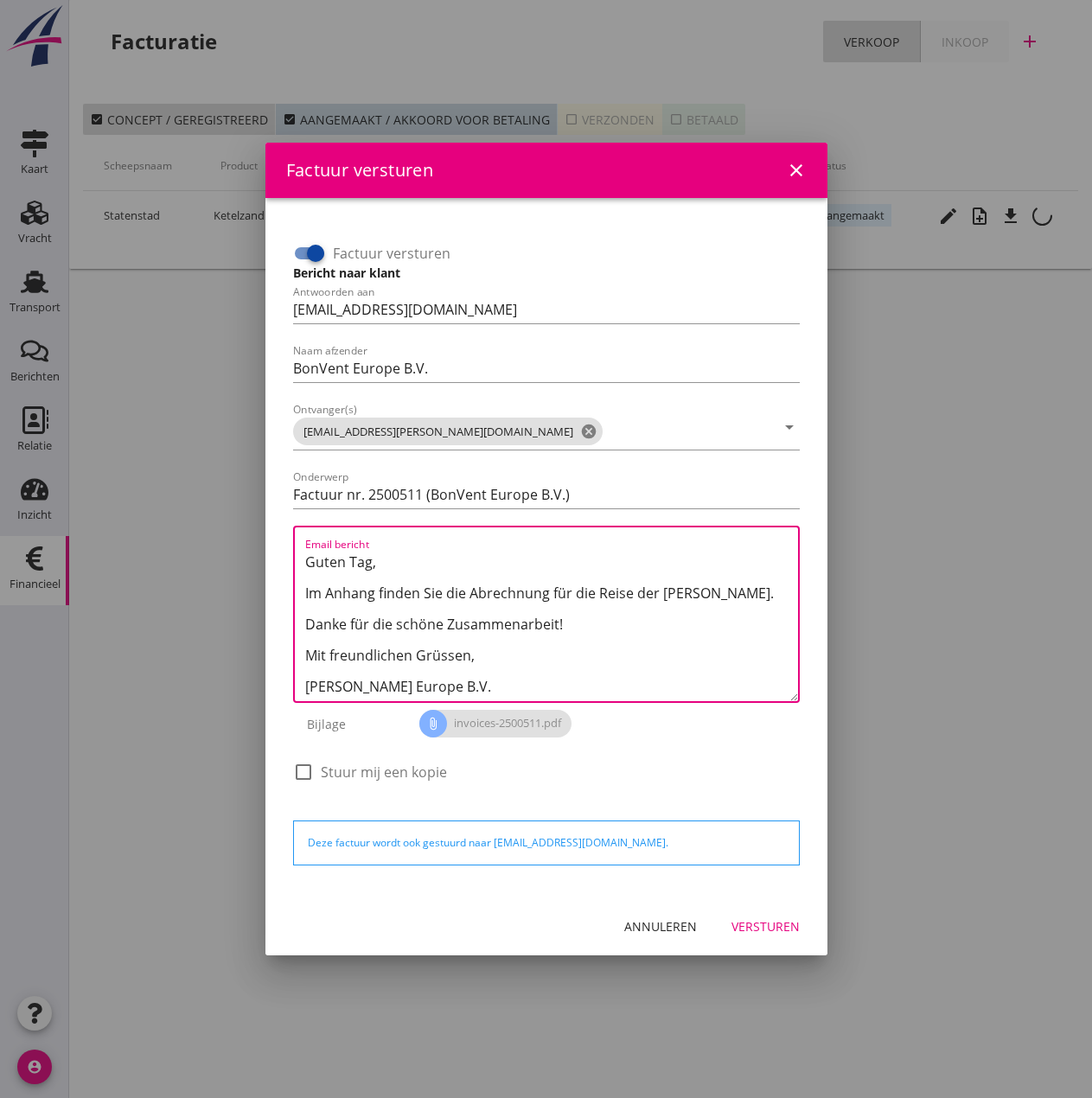
drag, startPoint x: 682, startPoint y: 588, endPoint x: 868, endPoint y: 608, distance: 187.1
click at [683, 588] on textarea "Guten Tag, Im Anhang finden Sie die Abrechnung für die Reise der [PERSON_NAME].…" at bounding box center [551, 624] width 493 height 153
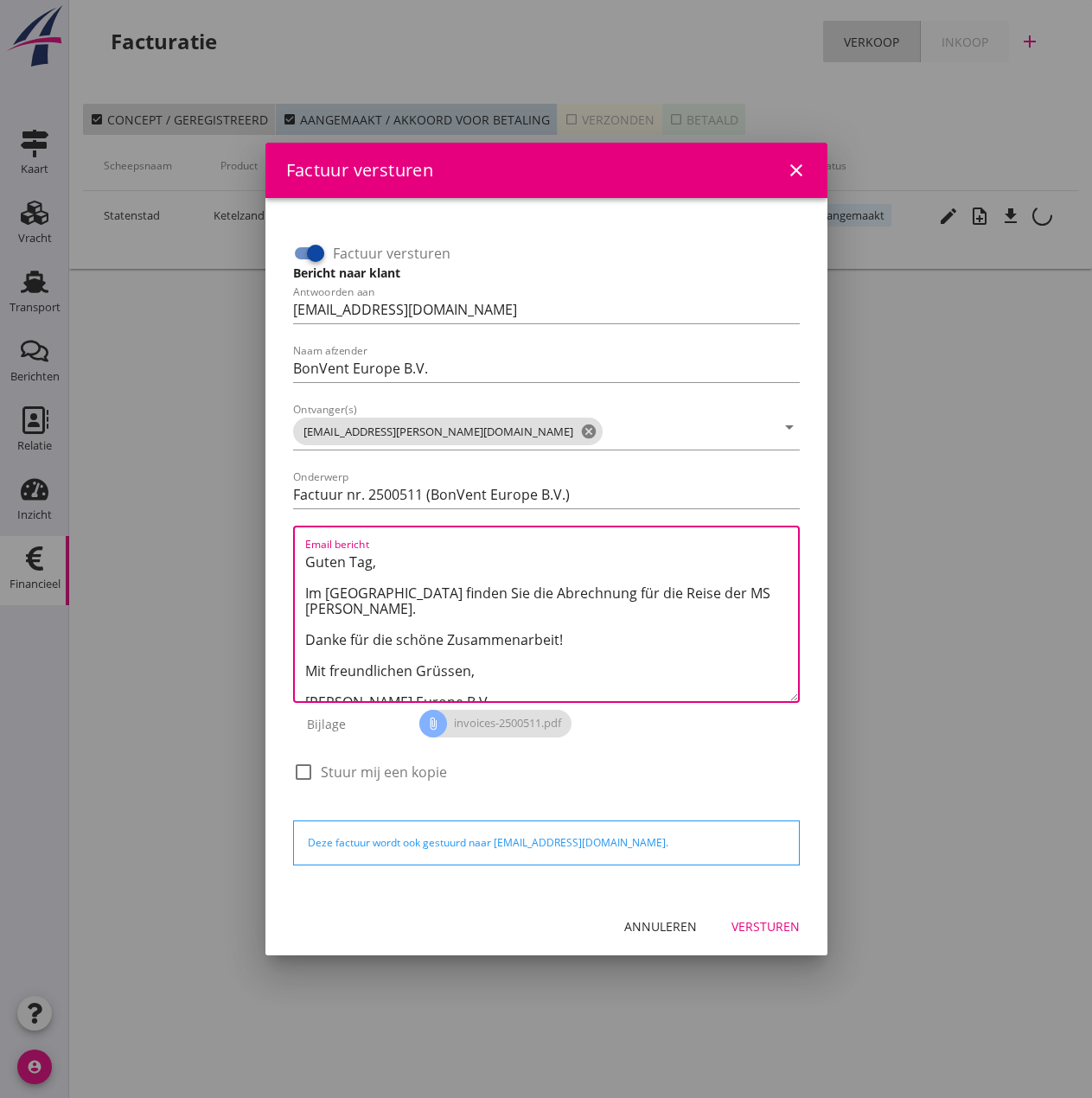
type textarea "Guten Tag, Im [GEOGRAPHIC_DATA] finden Sie die Abrechnung für die Reise der MS …"
click at [771, 925] on div "Versturen" at bounding box center [766, 926] width 68 height 18
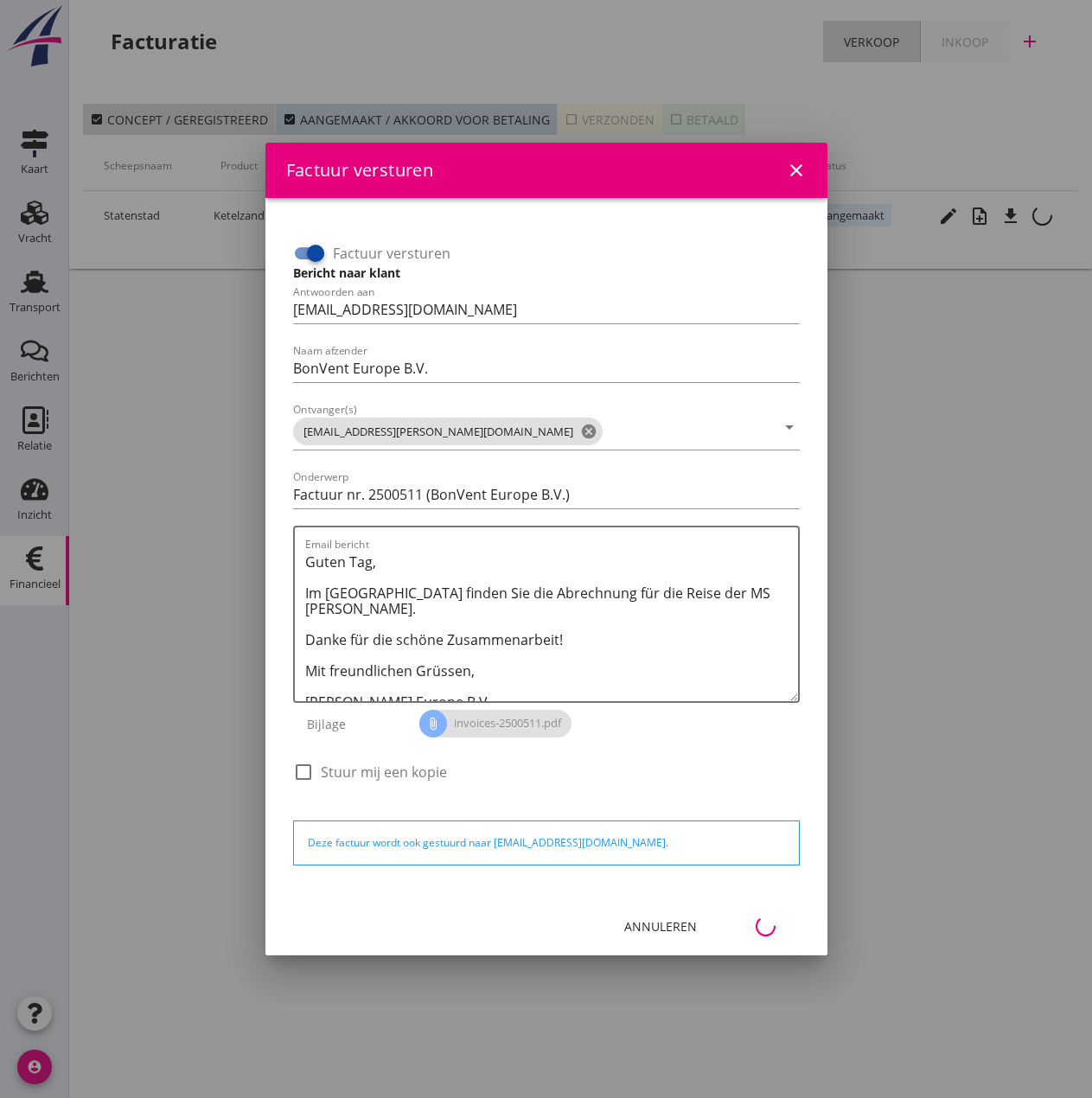
scroll to position [0, 77]
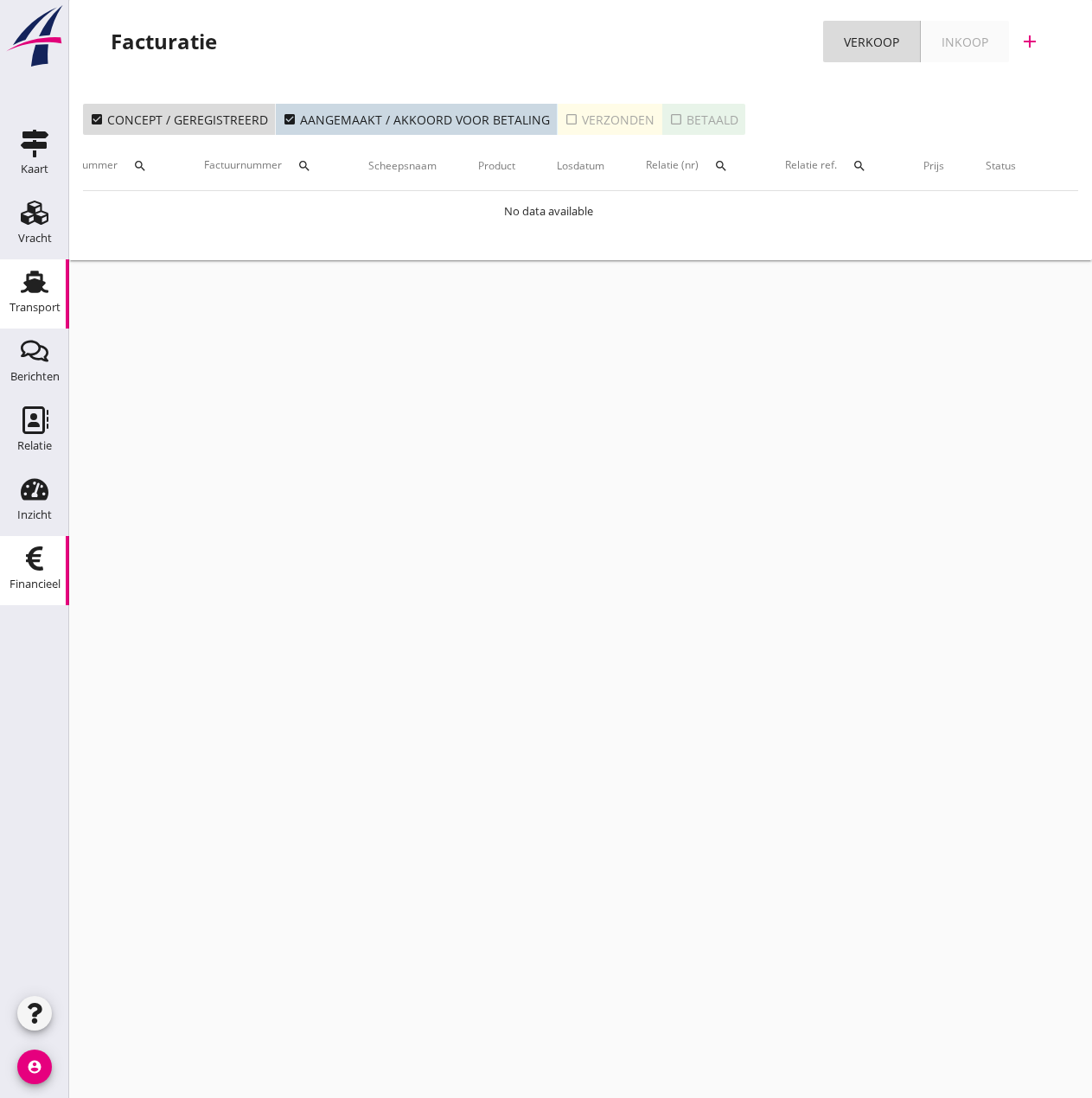
click at [35, 293] on icon "Transport" at bounding box center [34, 282] width 27 height 27
